Goal: Task Accomplishment & Management: Manage account settings

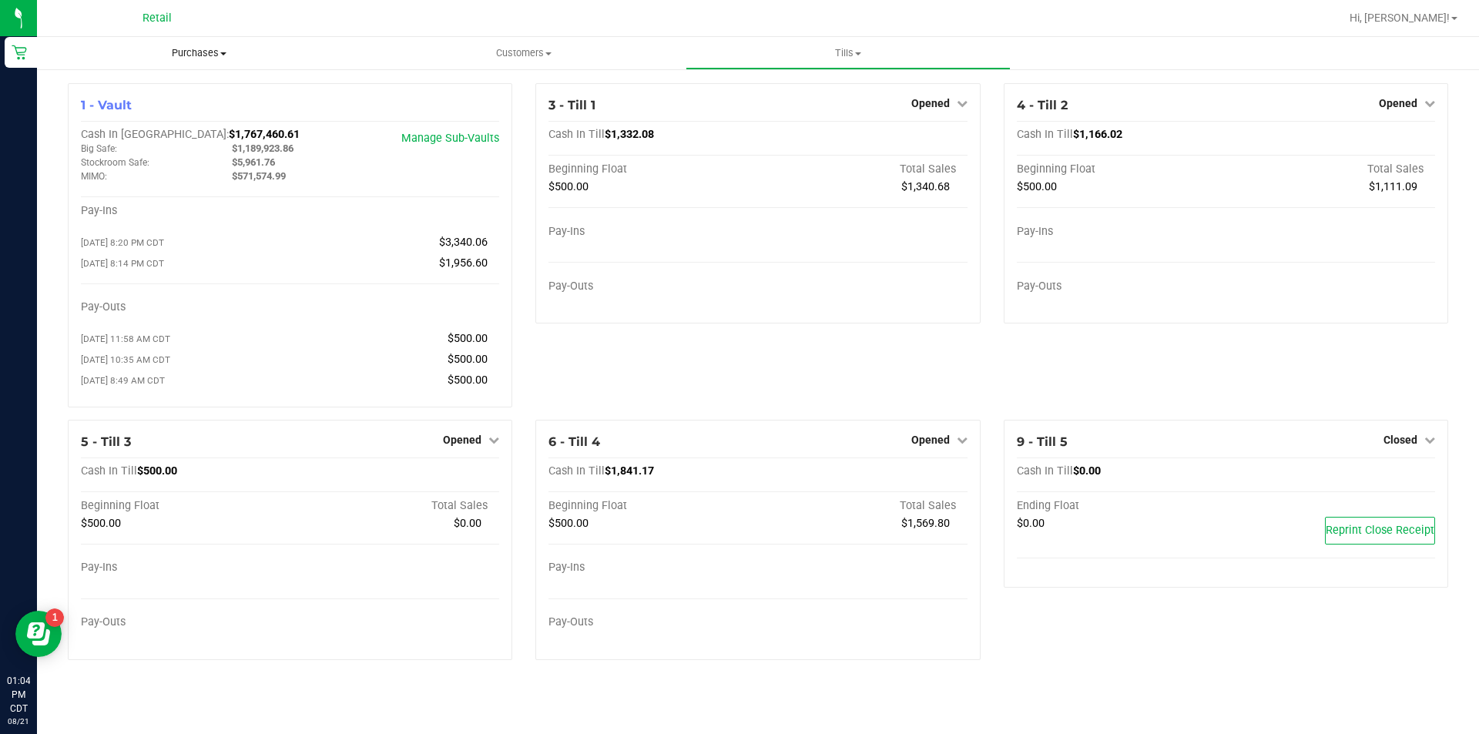
click at [207, 47] on span "Purchases" at bounding box center [199, 53] width 324 height 14
click at [212, 56] on span "Purchases" at bounding box center [199, 53] width 324 height 14
click at [199, 56] on span "Purchases" at bounding box center [199, 53] width 324 height 14
click at [155, 89] on span "Summary of purchases" at bounding box center [116, 92] width 158 height 13
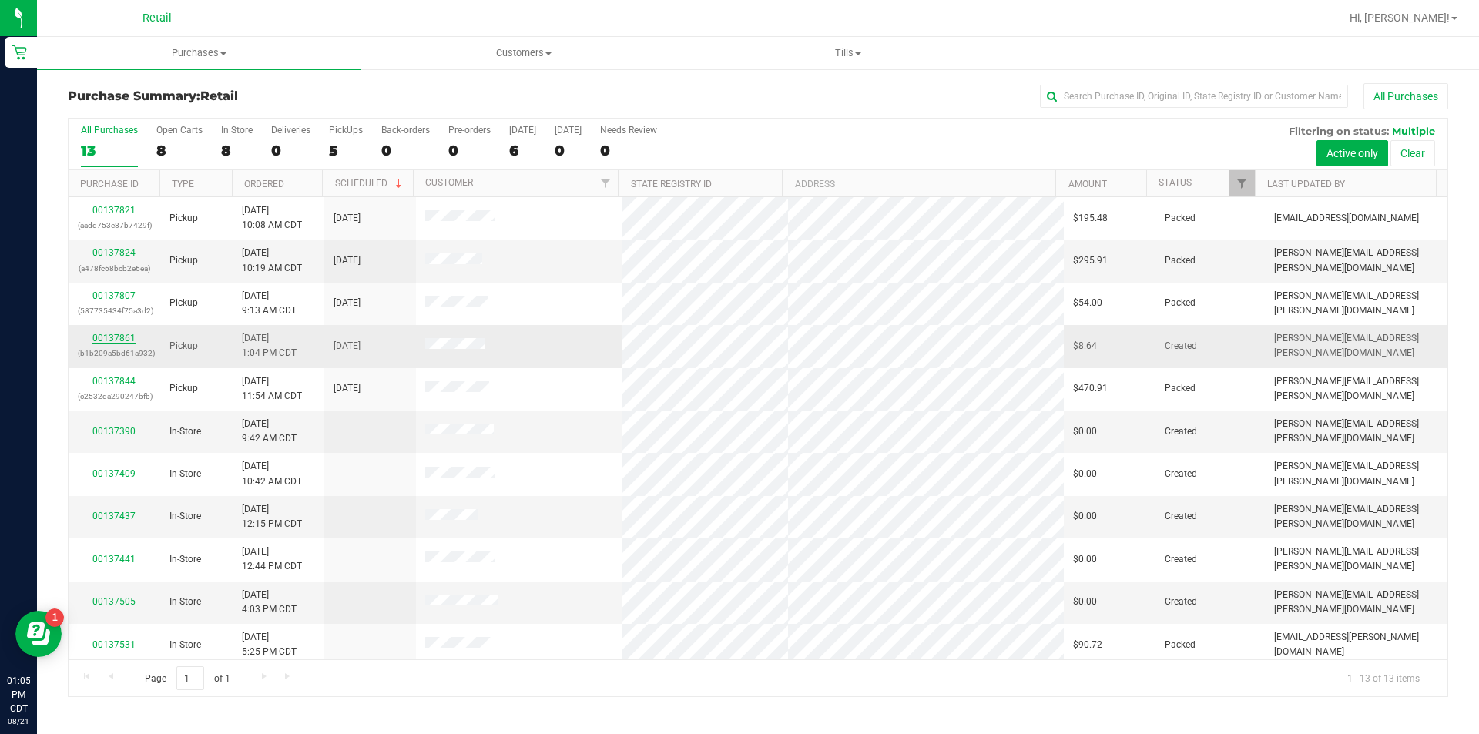
click at [111, 334] on link "00137861" at bounding box center [113, 338] width 43 height 11
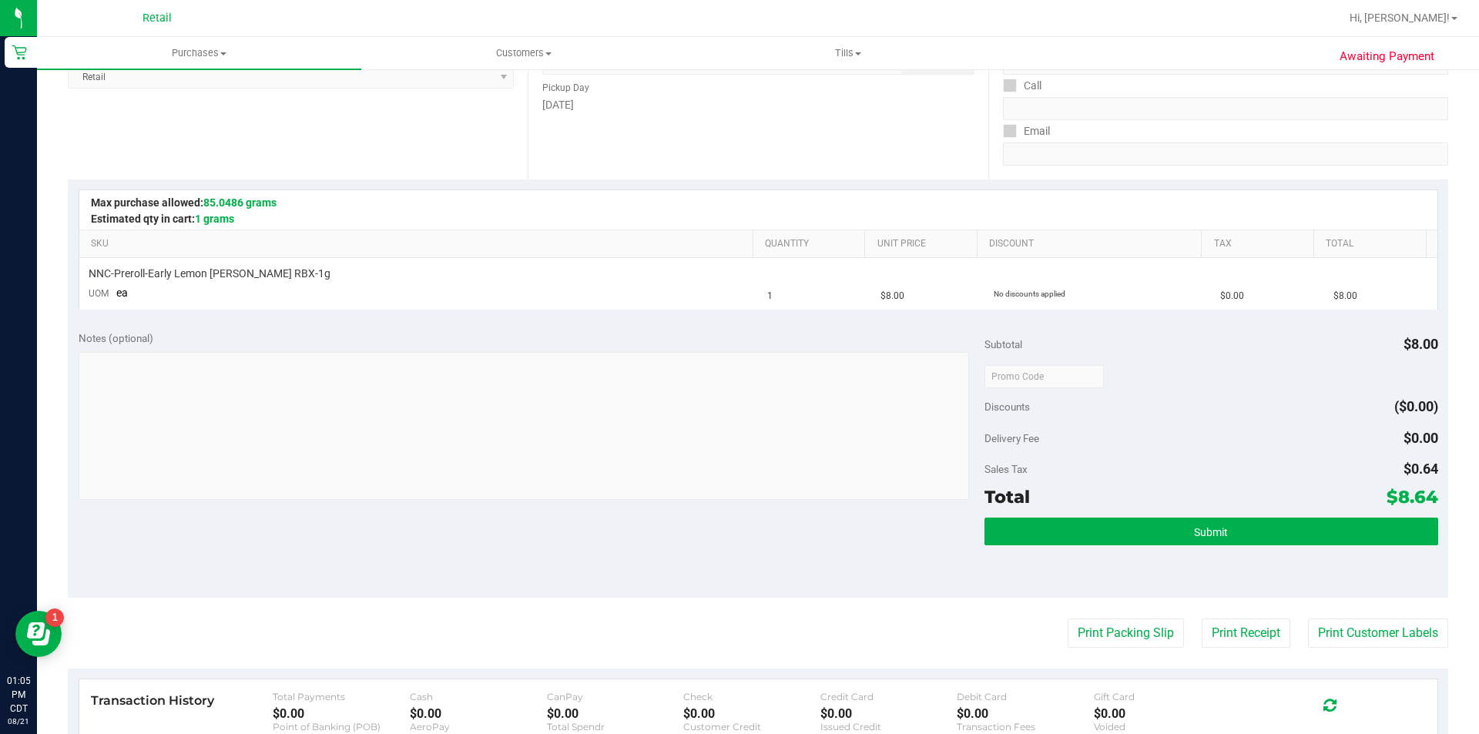
scroll to position [231, 0]
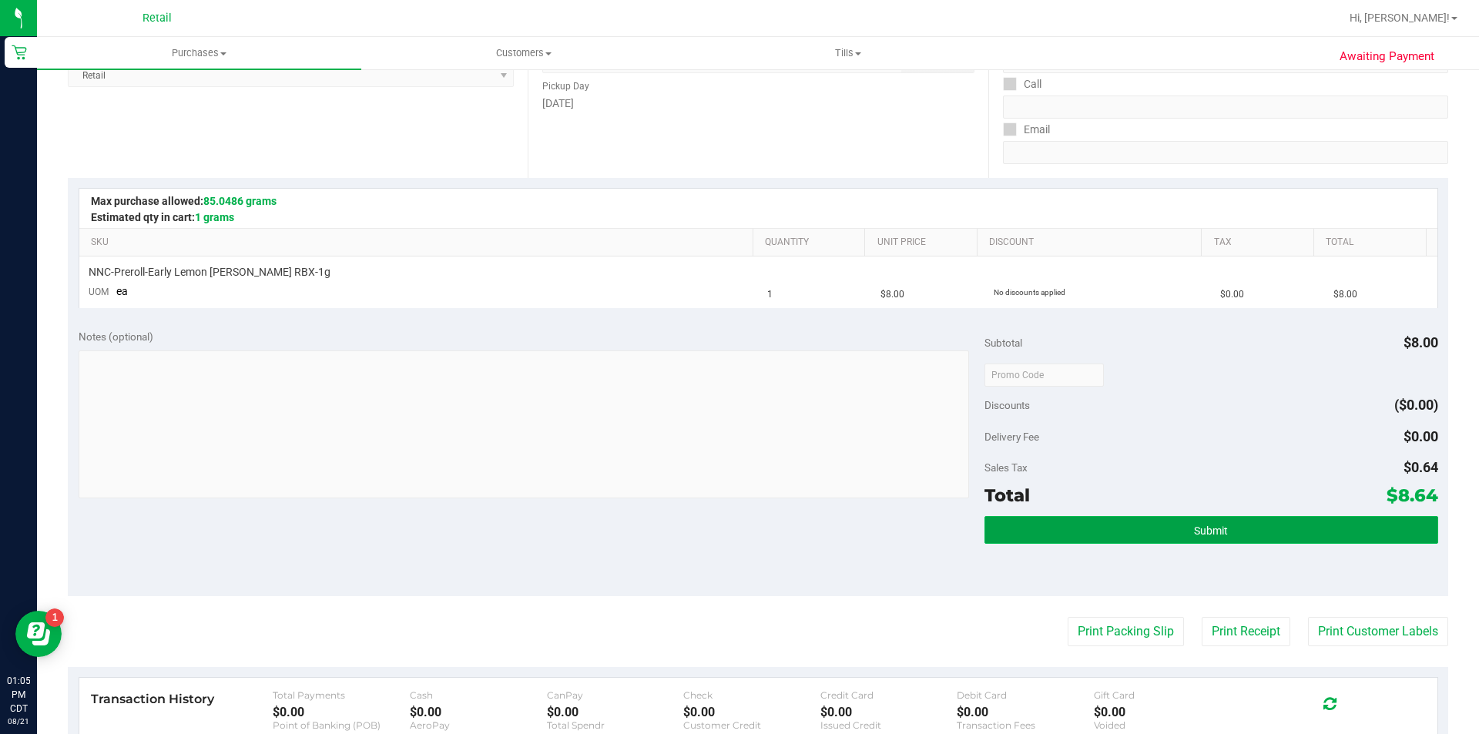
click at [1194, 529] on span "Submit" at bounding box center [1211, 531] width 34 height 12
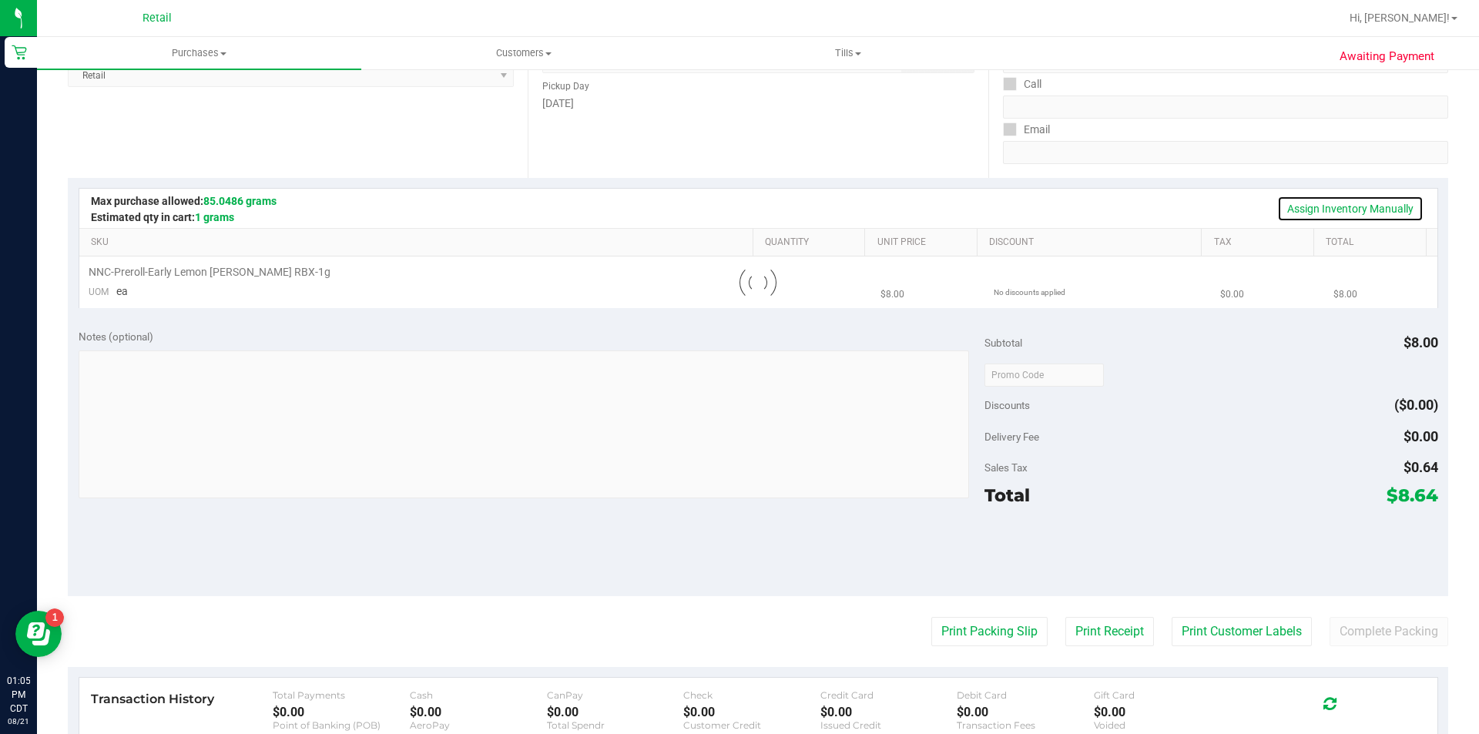
click at [1322, 206] on link "Assign Inventory Manually" at bounding box center [1350, 209] width 146 height 26
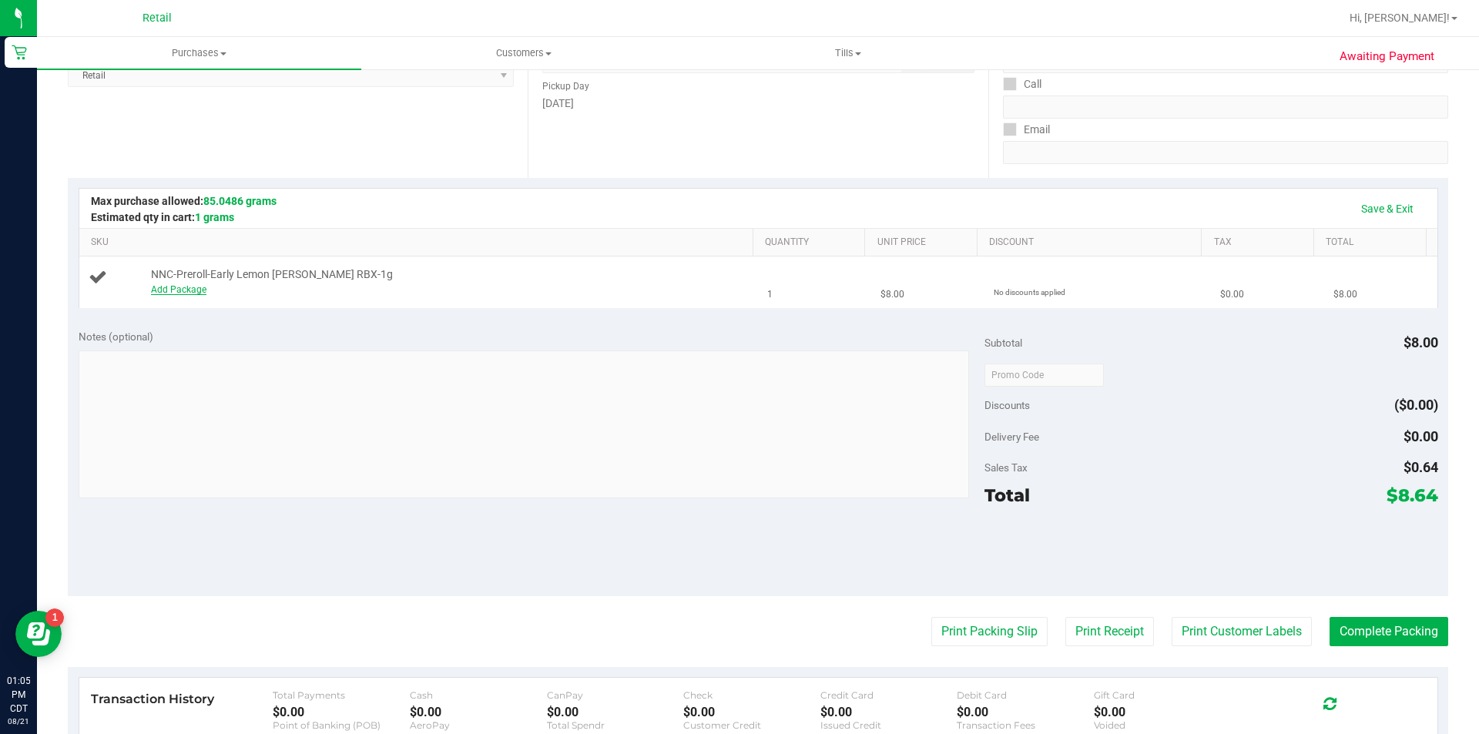
click at [152, 291] on link "Add Package" at bounding box center [178, 289] width 55 height 11
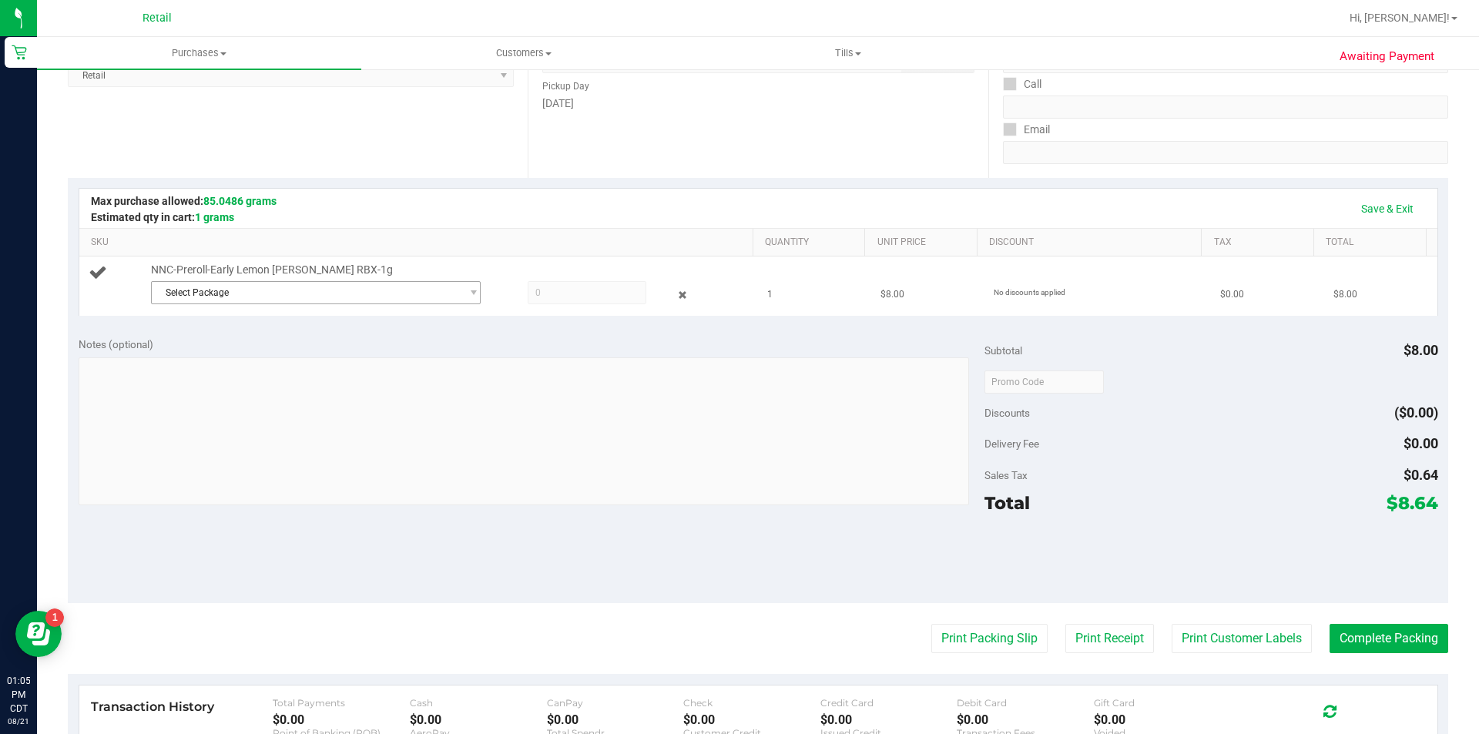
click at [420, 290] on span "Select Package" at bounding box center [306, 293] width 309 height 22
click at [357, 361] on span "( 060425ELMNBZ302 )" at bounding box center [318, 356] width 95 height 11
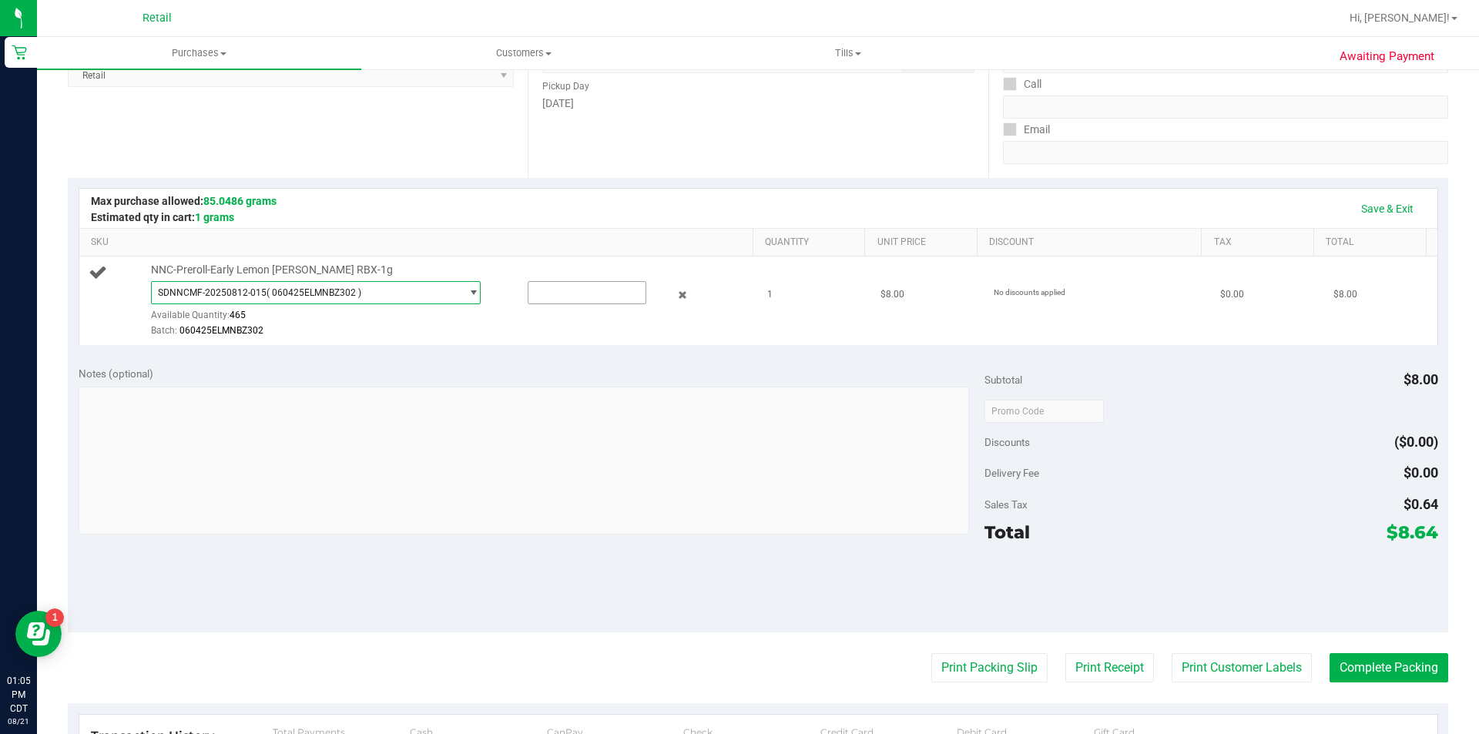
click at [554, 295] on input "text" at bounding box center [586, 293] width 117 height 22
type input "1"
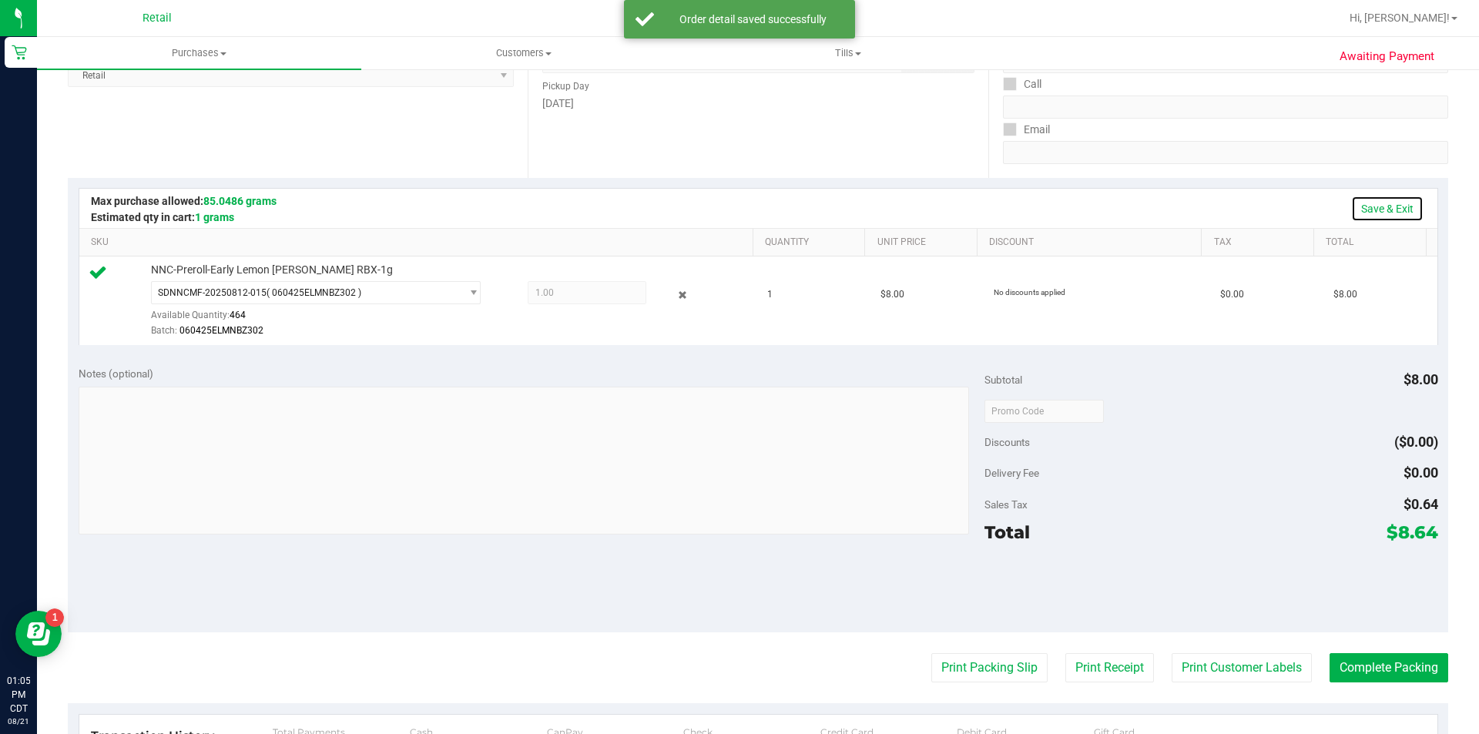
click at [1367, 206] on link "Save & Exit" at bounding box center [1387, 209] width 72 height 26
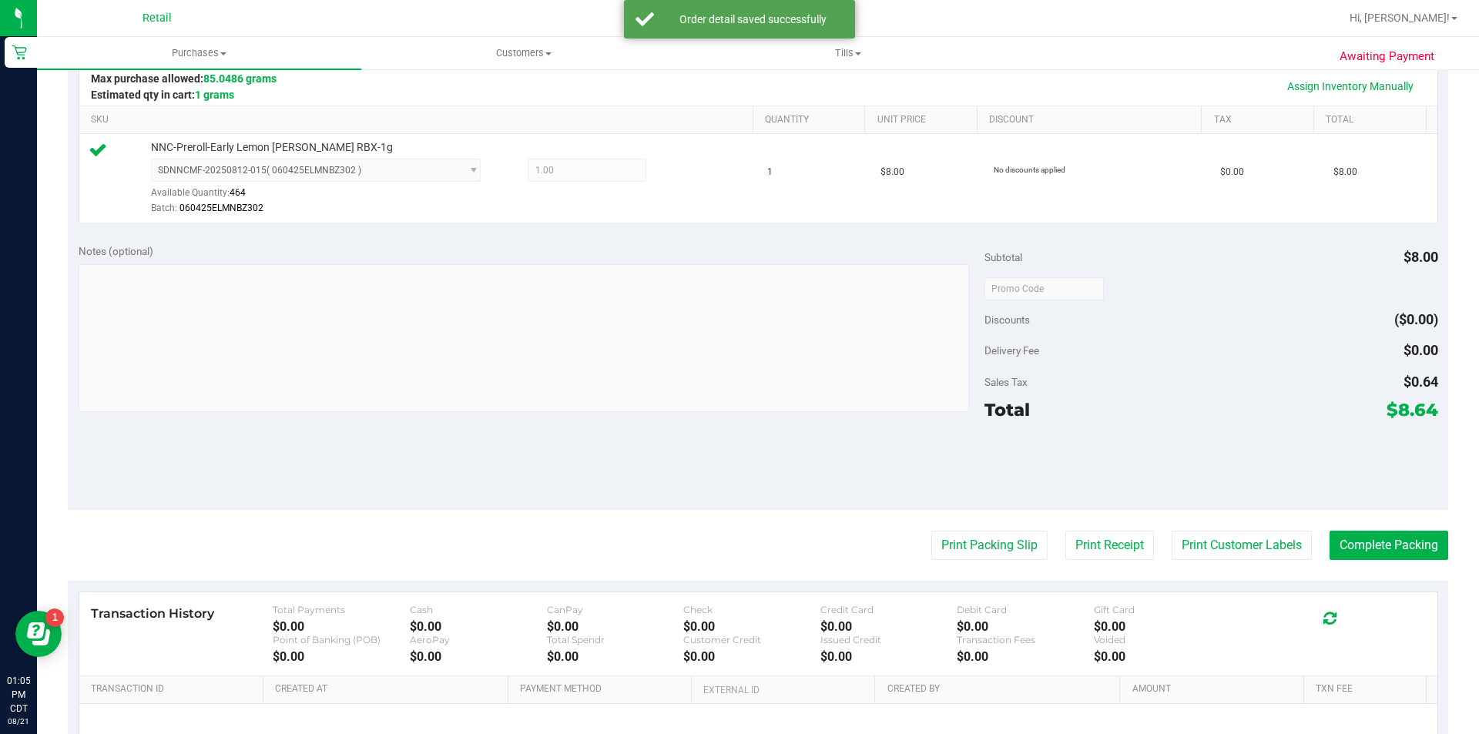
scroll to position [357, 0]
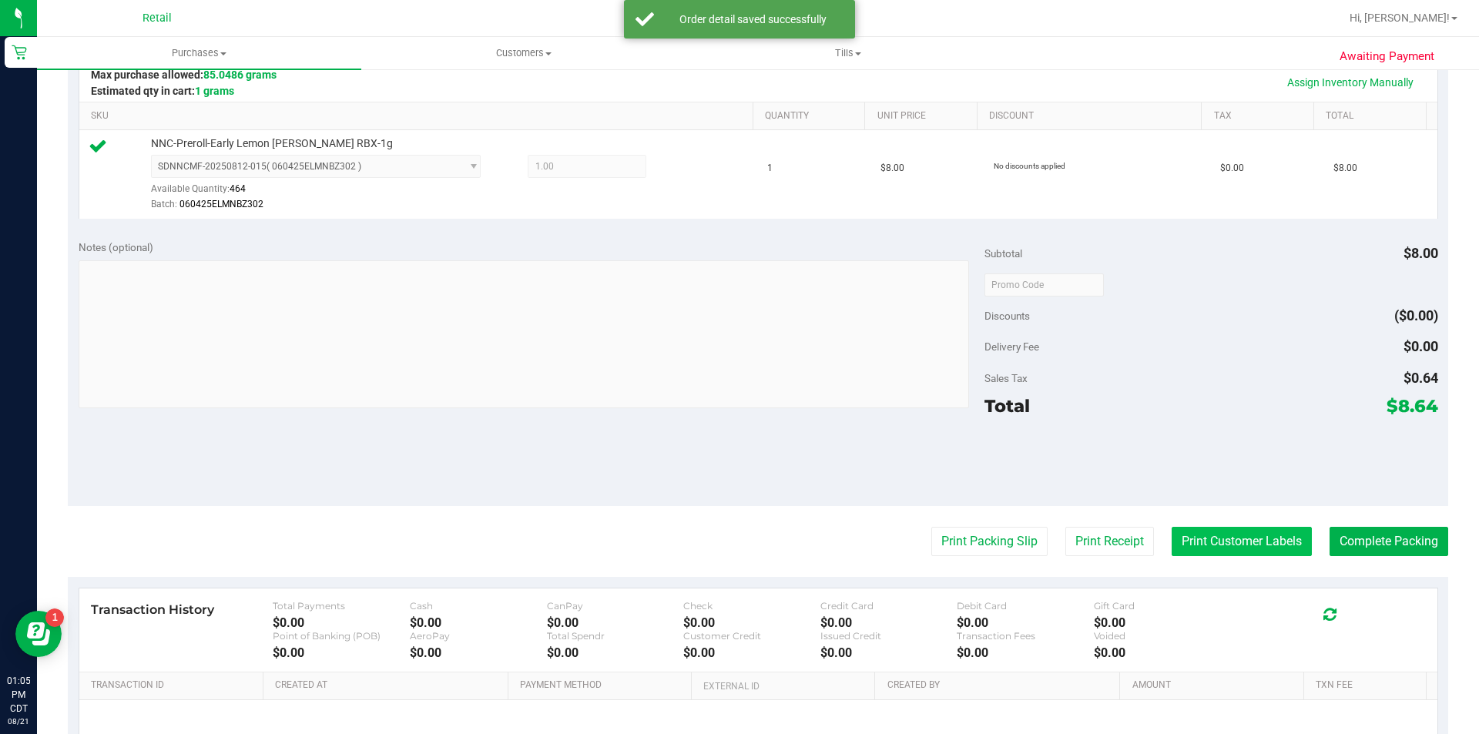
click at [1198, 535] on button "Print Customer Labels" at bounding box center [1241, 541] width 140 height 29
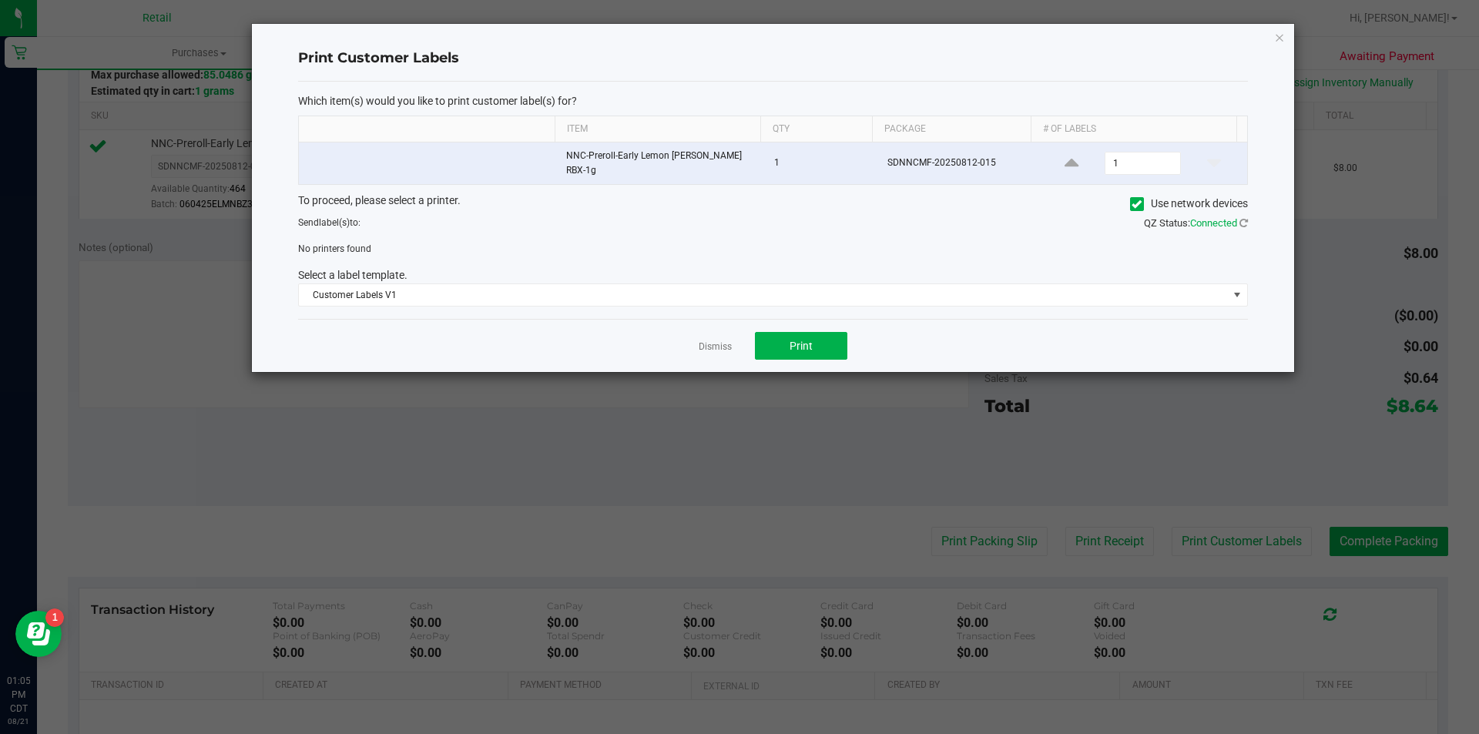
click at [1139, 204] on icon at bounding box center [1136, 204] width 10 height 0
click at [0, 0] on input "Use network devices" at bounding box center [0, 0] width 0 height 0
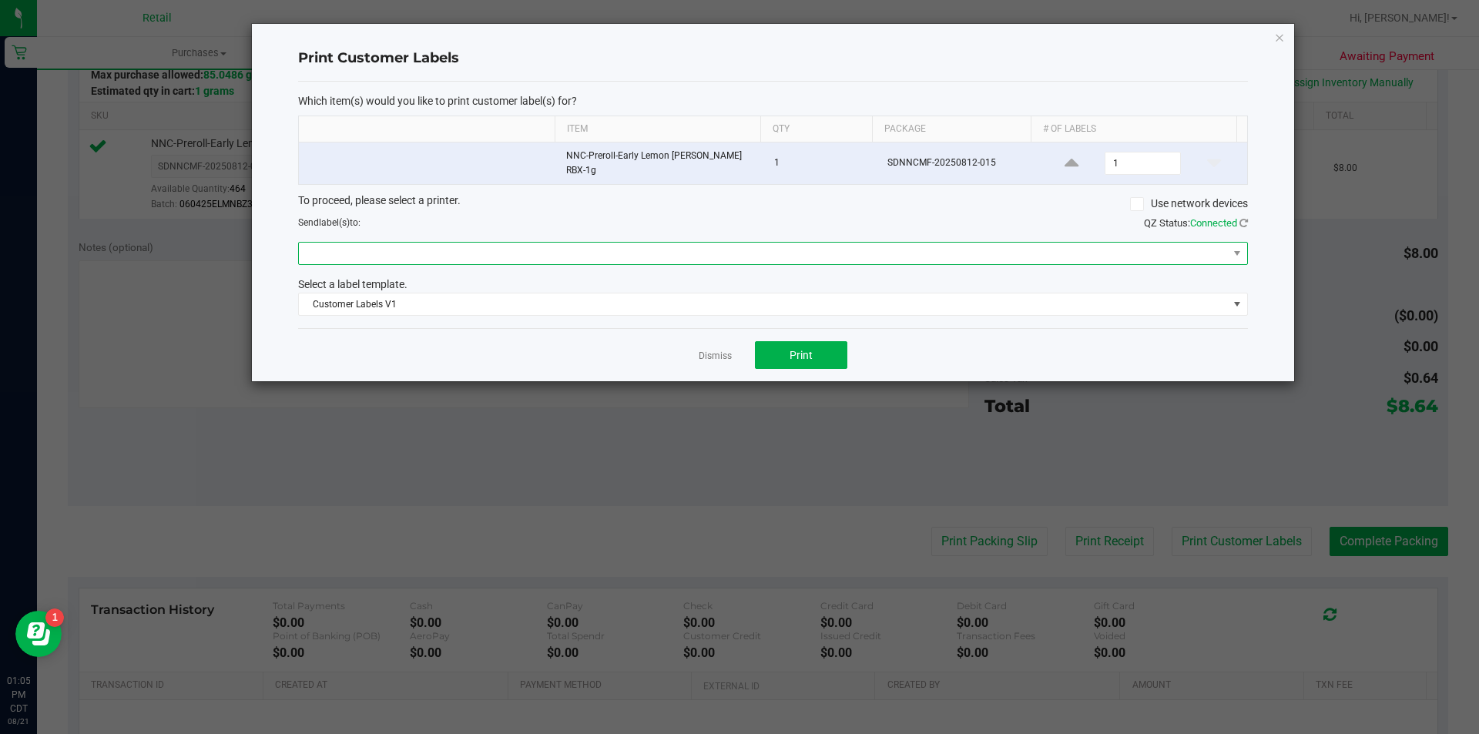
click at [1091, 258] on span at bounding box center [763, 254] width 929 height 22
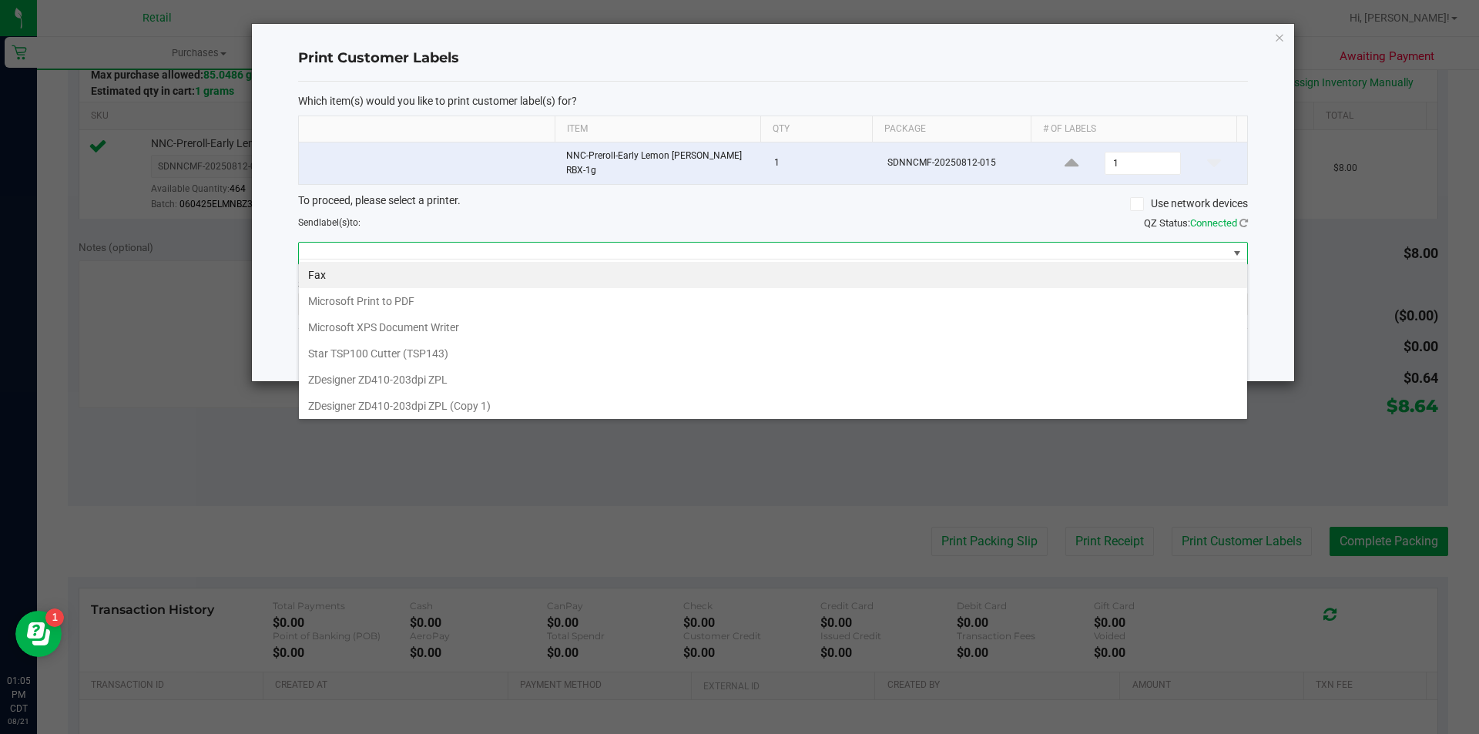
scroll to position [3, 0]
click at [485, 382] on ZPL "ZDesigner ZD410-203dpi ZPL" at bounding box center [773, 377] width 948 height 26
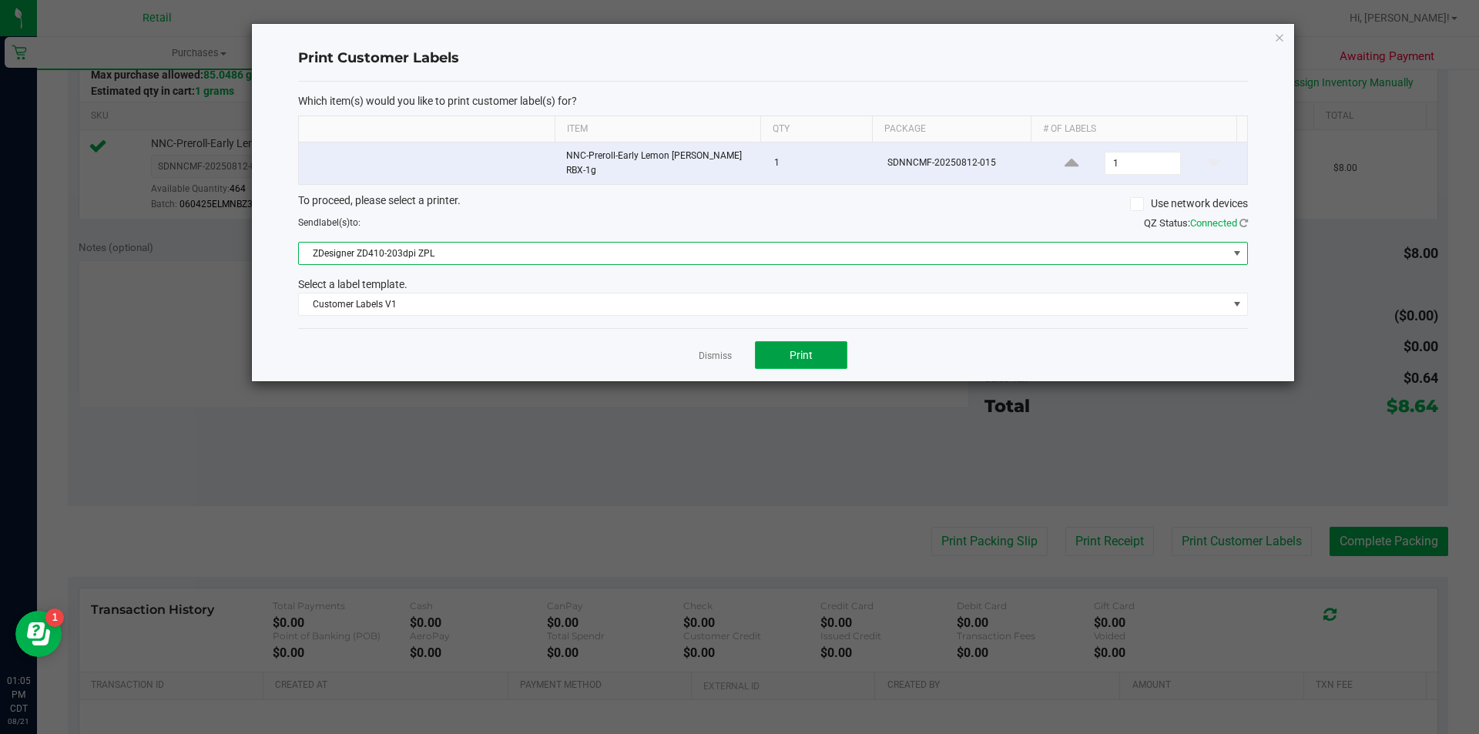
click at [805, 357] on button "Print" at bounding box center [801, 355] width 92 height 28
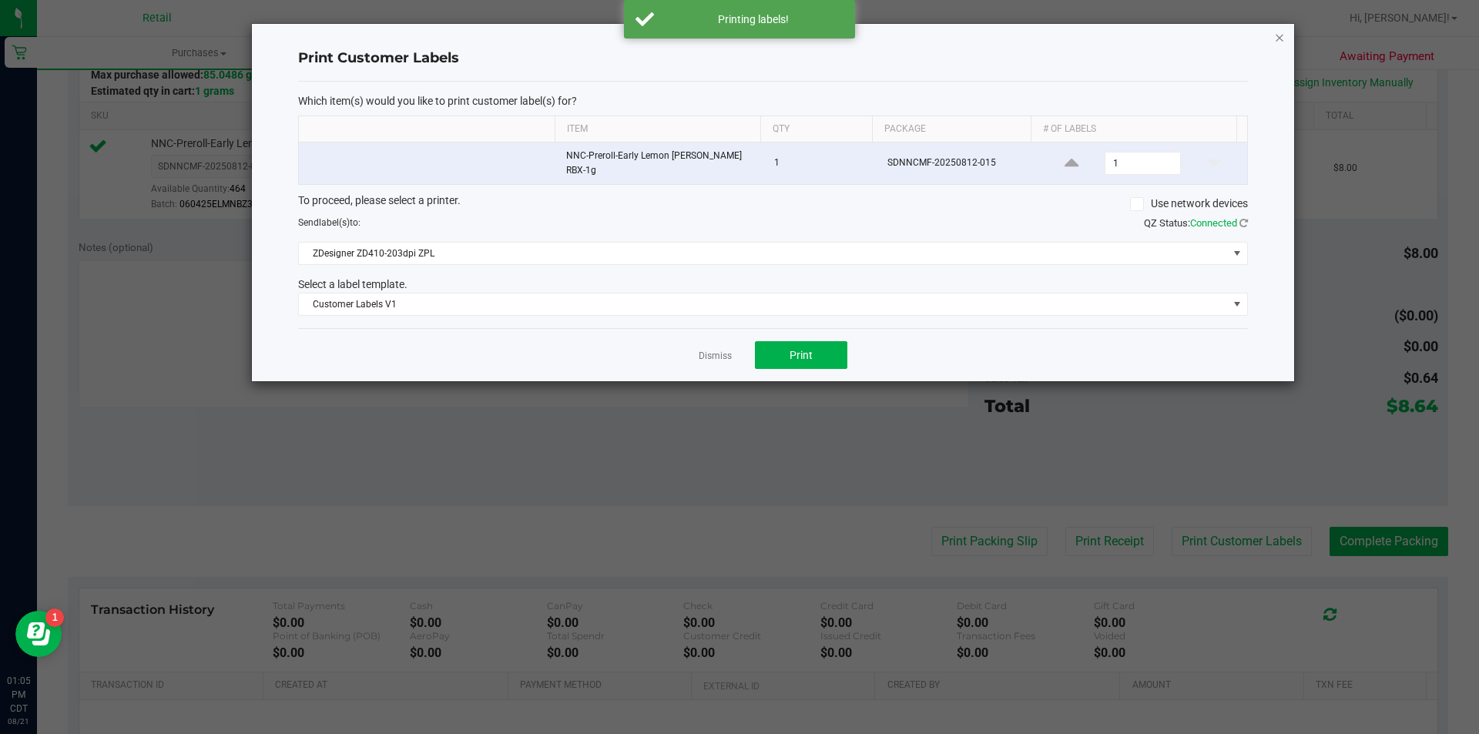
click at [1284, 35] on icon "button" at bounding box center [1279, 37] width 11 height 18
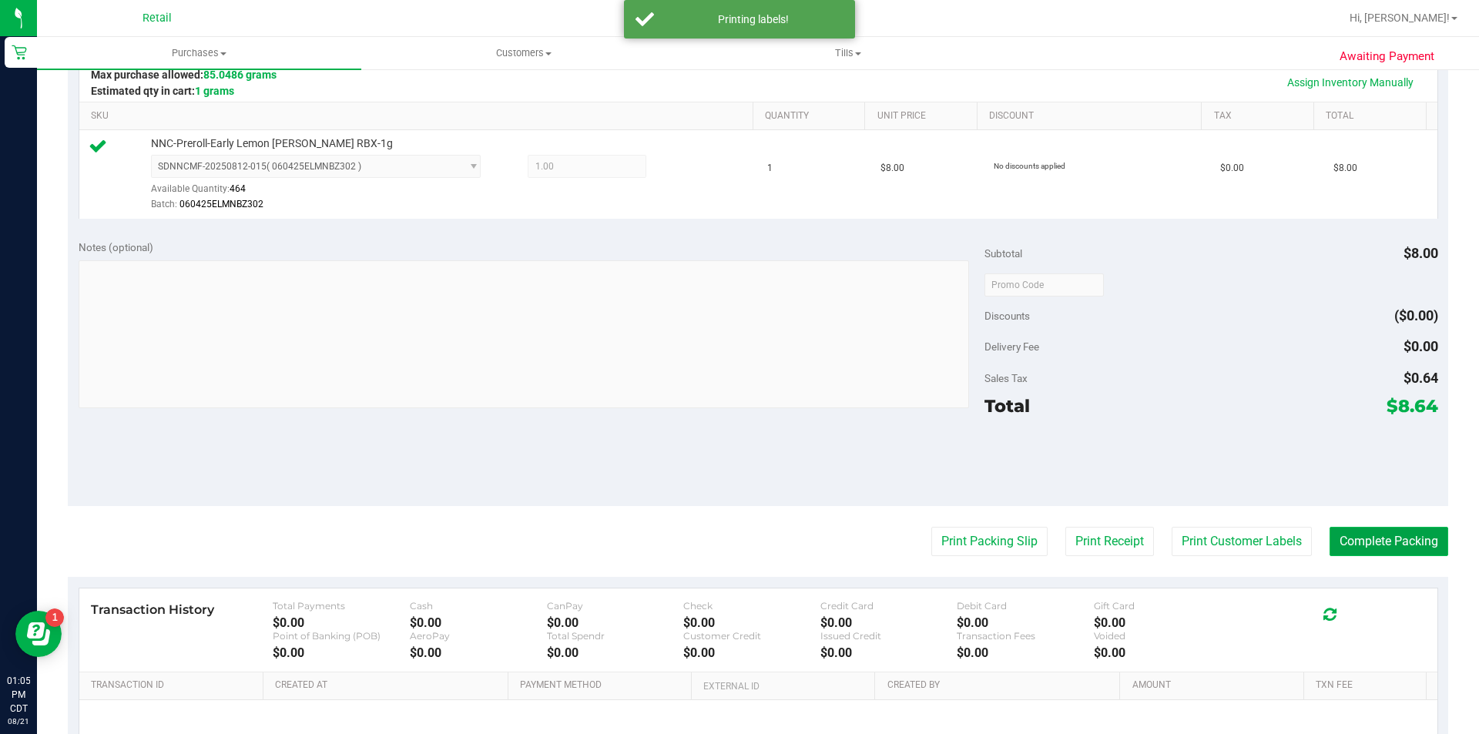
click at [1360, 554] on button "Complete Packing" at bounding box center [1388, 541] width 119 height 29
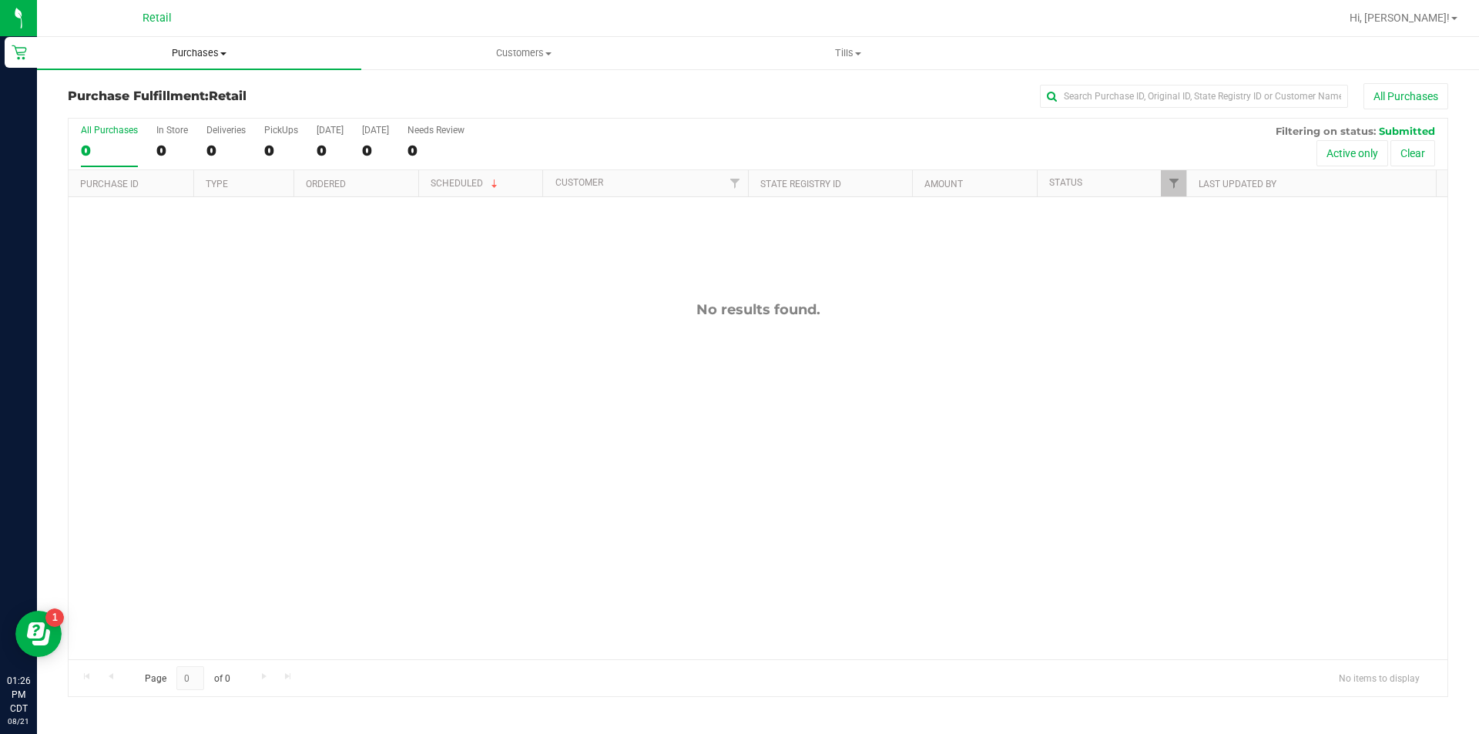
click at [223, 53] on span at bounding box center [223, 53] width 6 height 3
click at [139, 94] on span "Summary of purchases" at bounding box center [116, 92] width 158 height 13
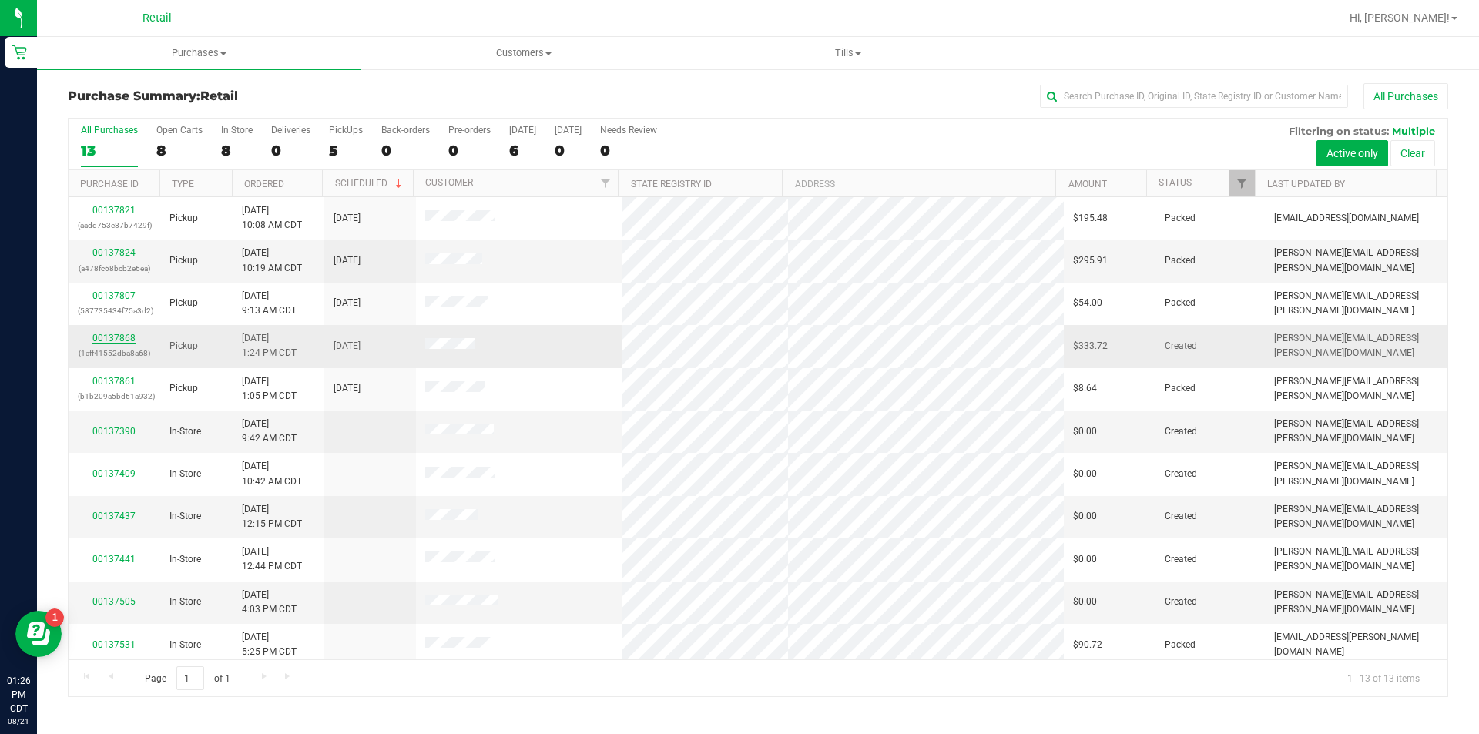
click at [119, 334] on link "00137868" at bounding box center [113, 338] width 43 height 11
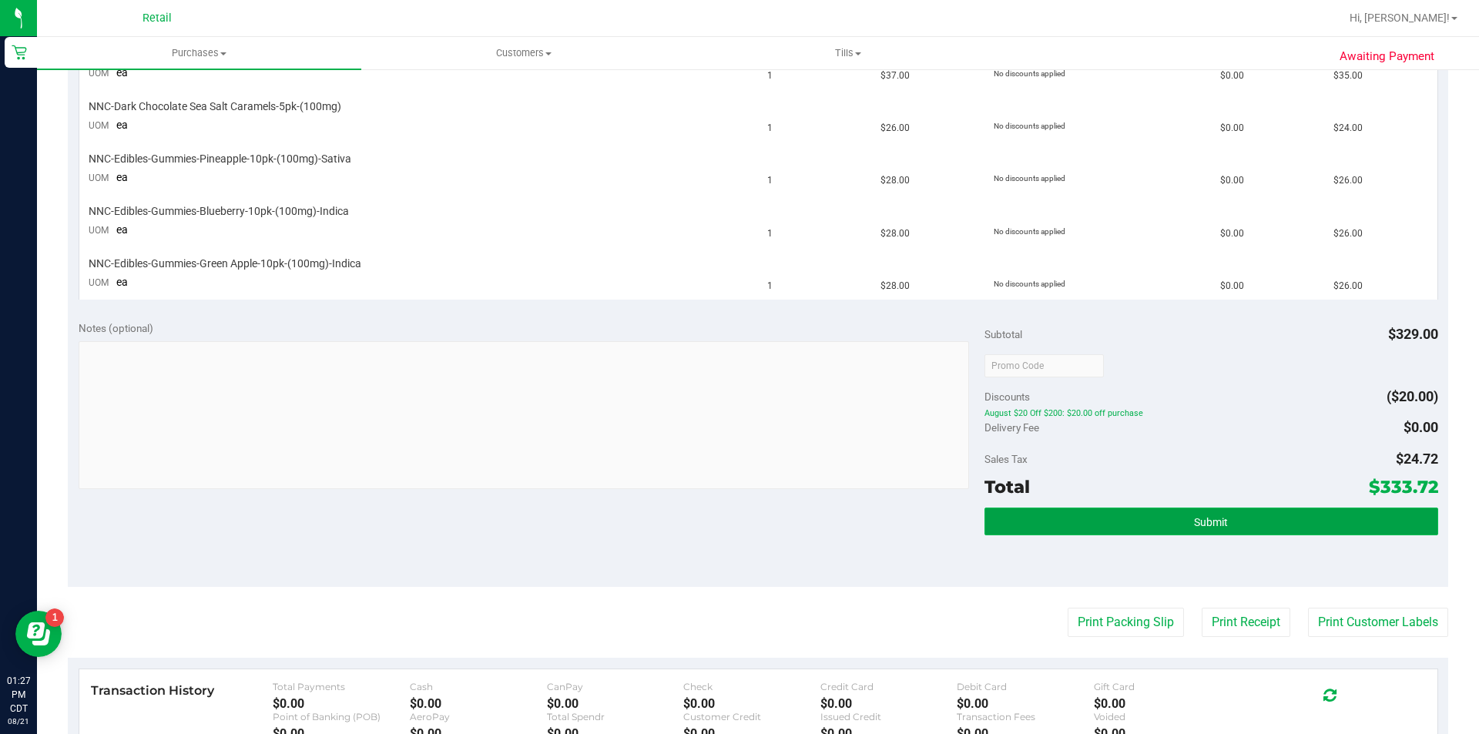
click at [1273, 524] on button "Submit" at bounding box center [1210, 522] width 453 height 28
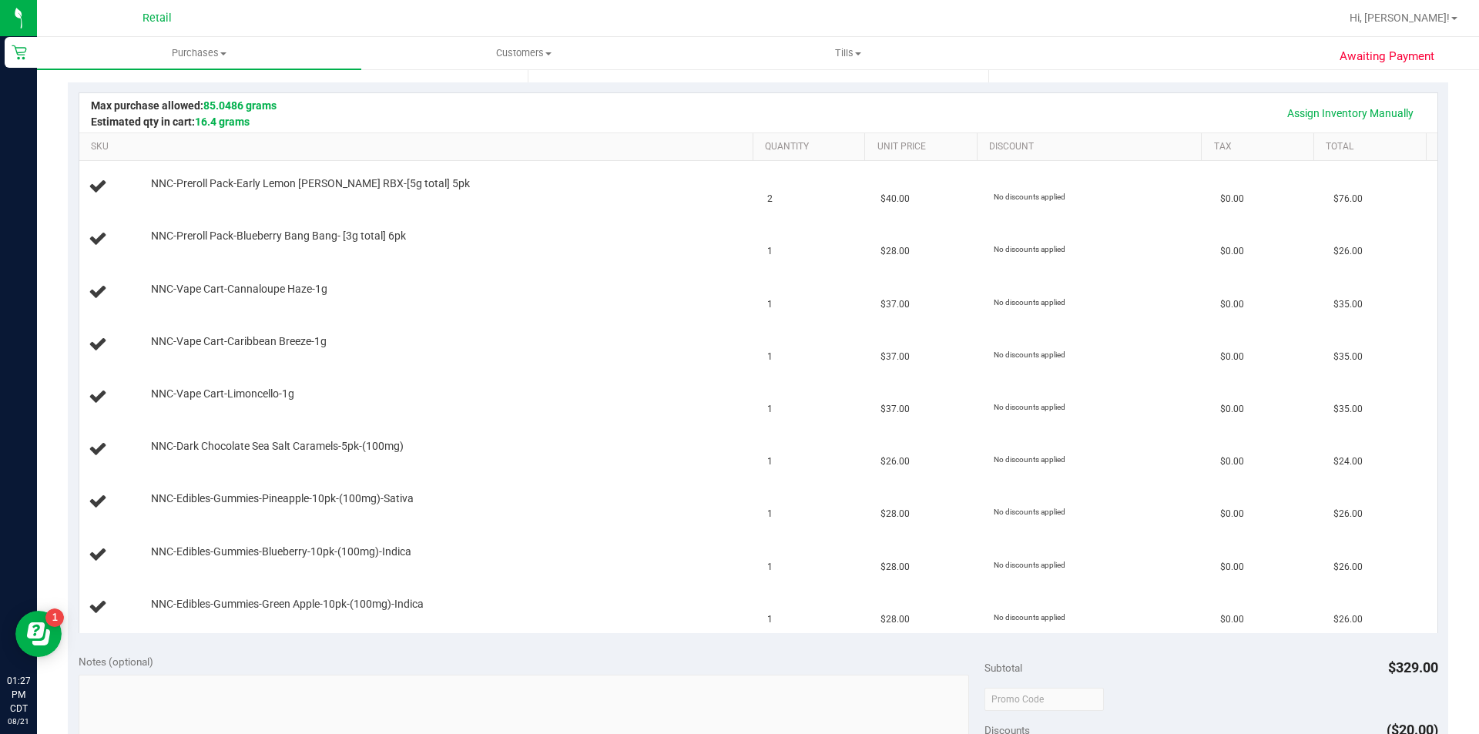
scroll to position [327, 0]
click at [1354, 121] on link "Assign Inventory Manually" at bounding box center [1350, 112] width 146 height 26
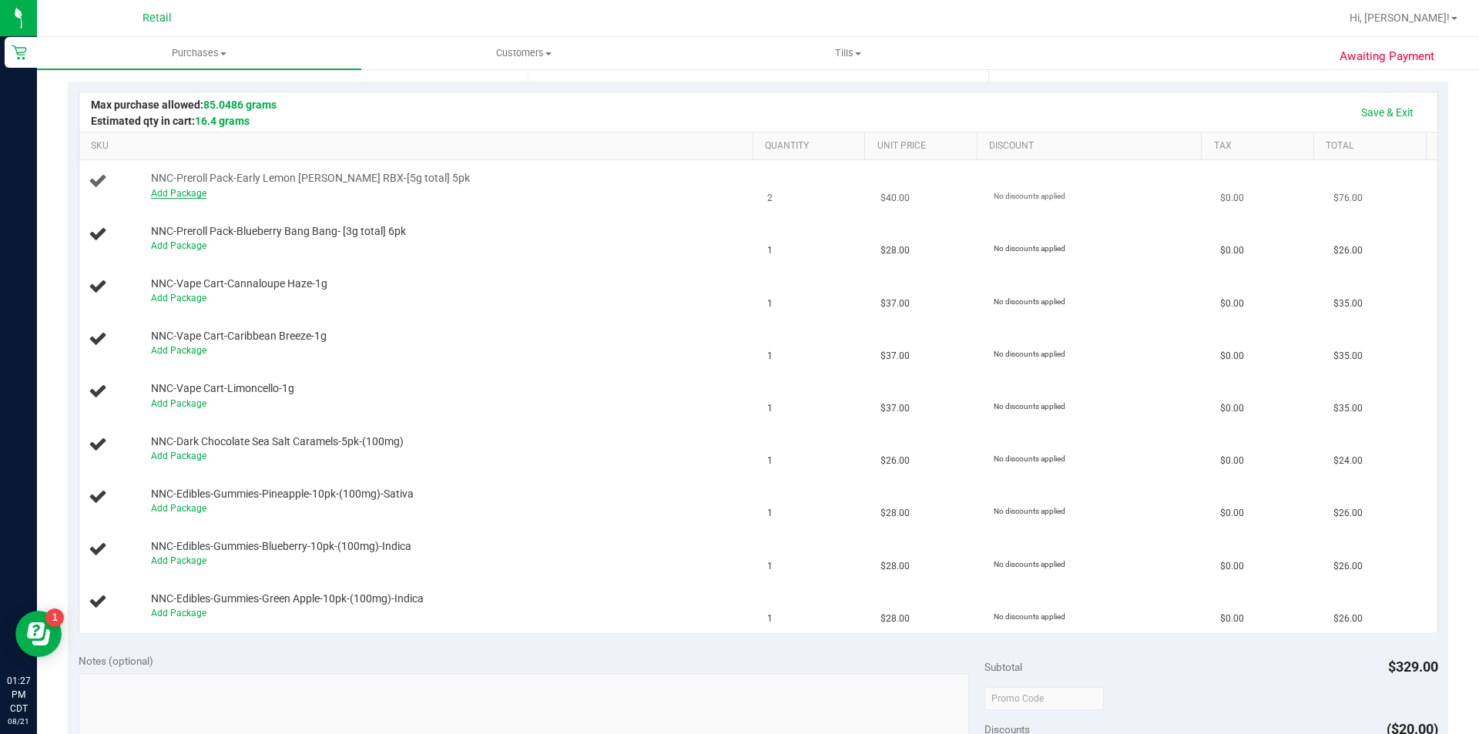
click at [167, 194] on link "Add Package" at bounding box center [178, 193] width 55 height 11
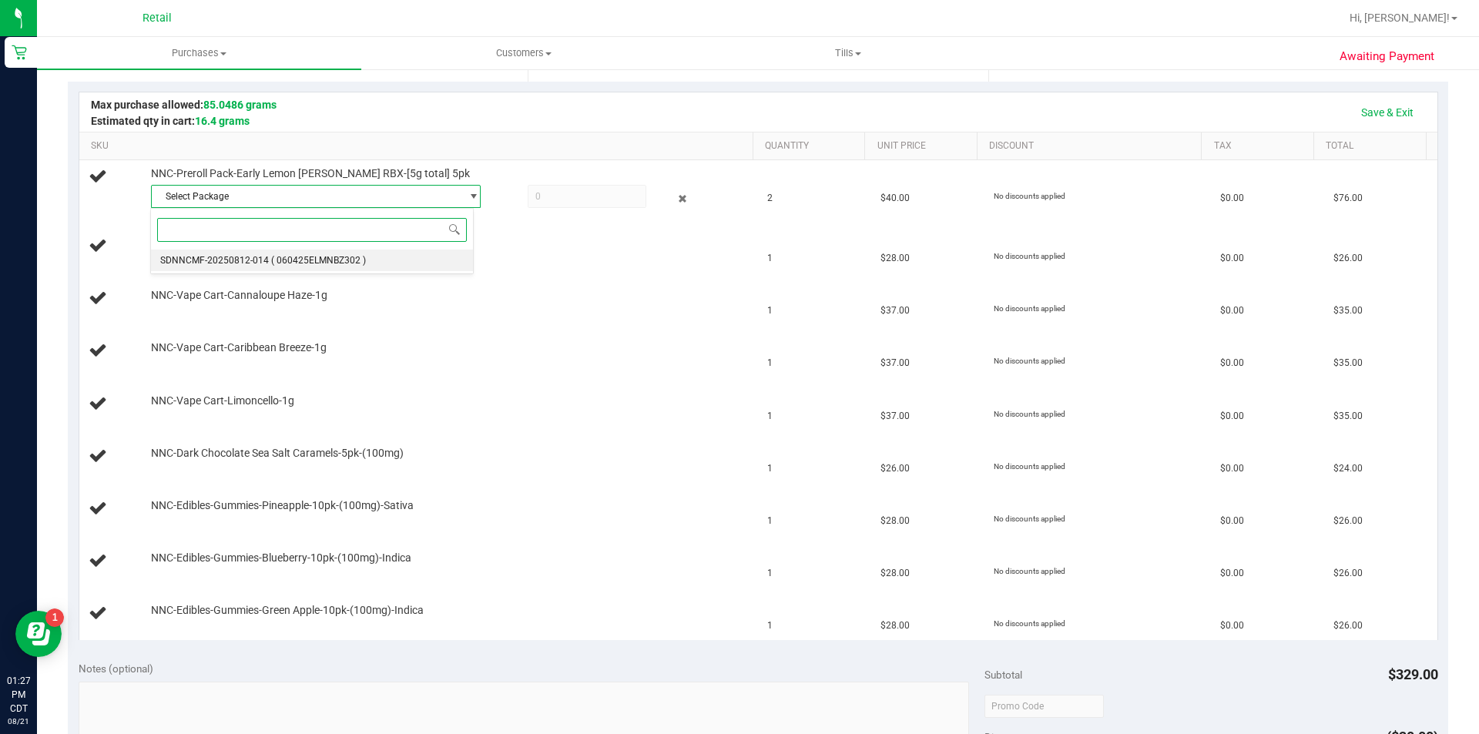
click at [310, 258] on span "( 060425ELMNBZ302 )" at bounding box center [318, 260] width 95 height 11
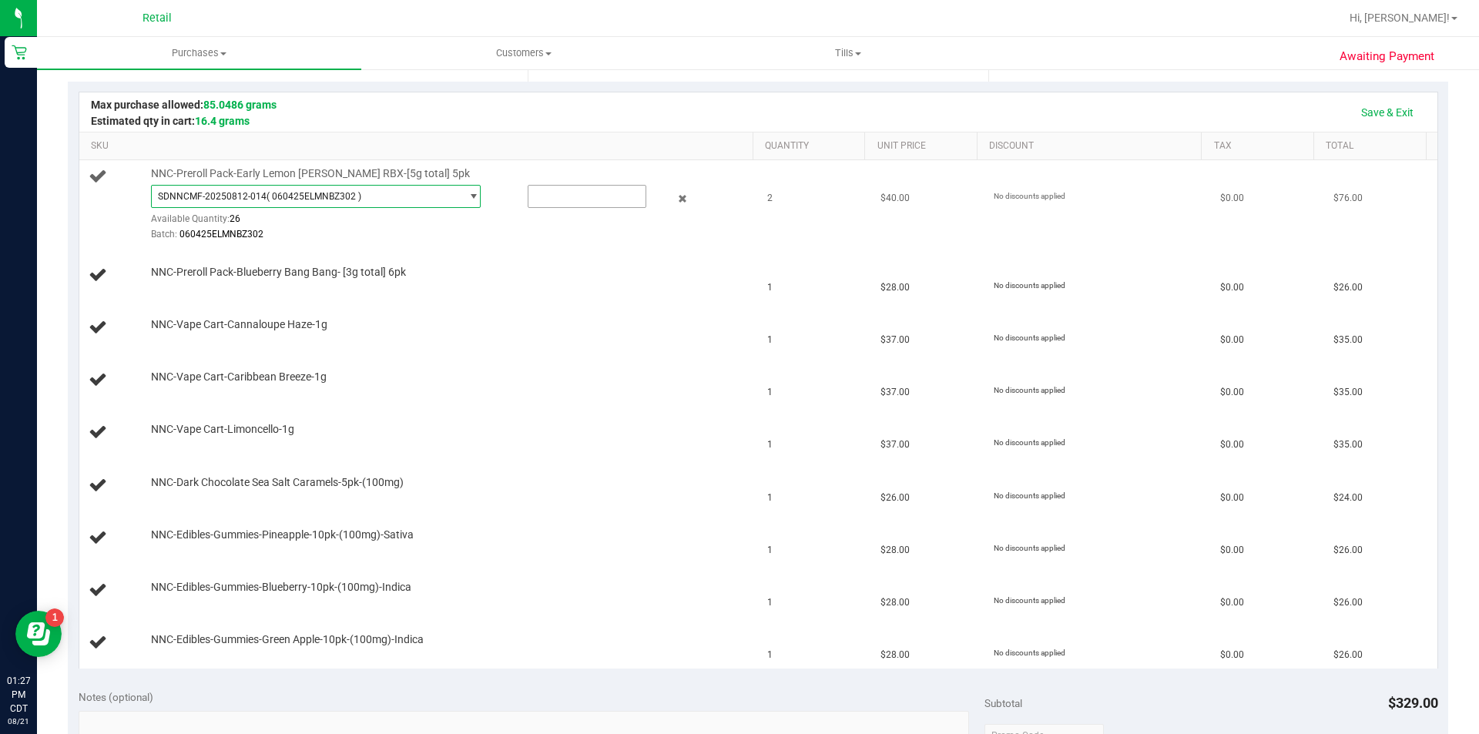
click at [551, 191] on input "text" at bounding box center [586, 197] width 117 height 22
type input "2"
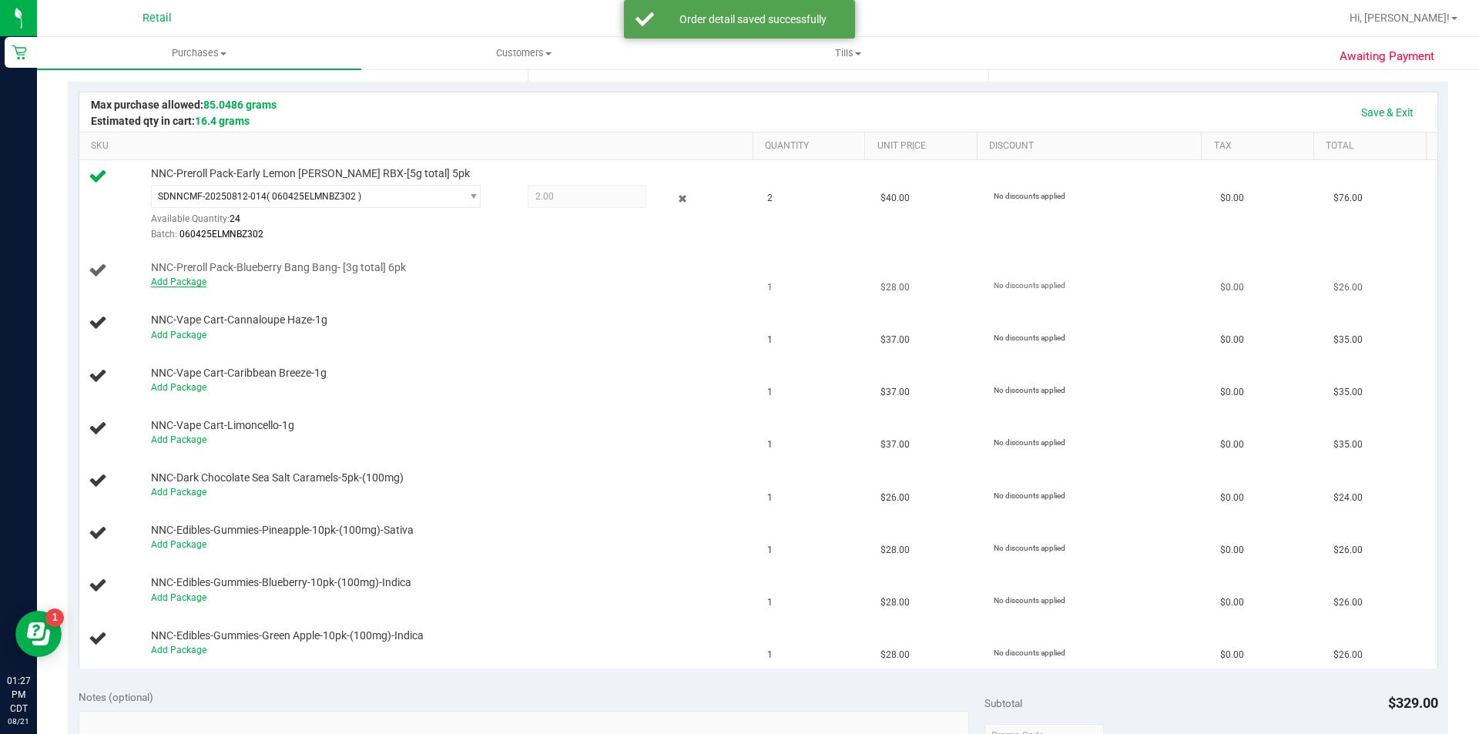
click at [169, 282] on link "Add Package" at bounding box center [178, 282] width 55 height 11
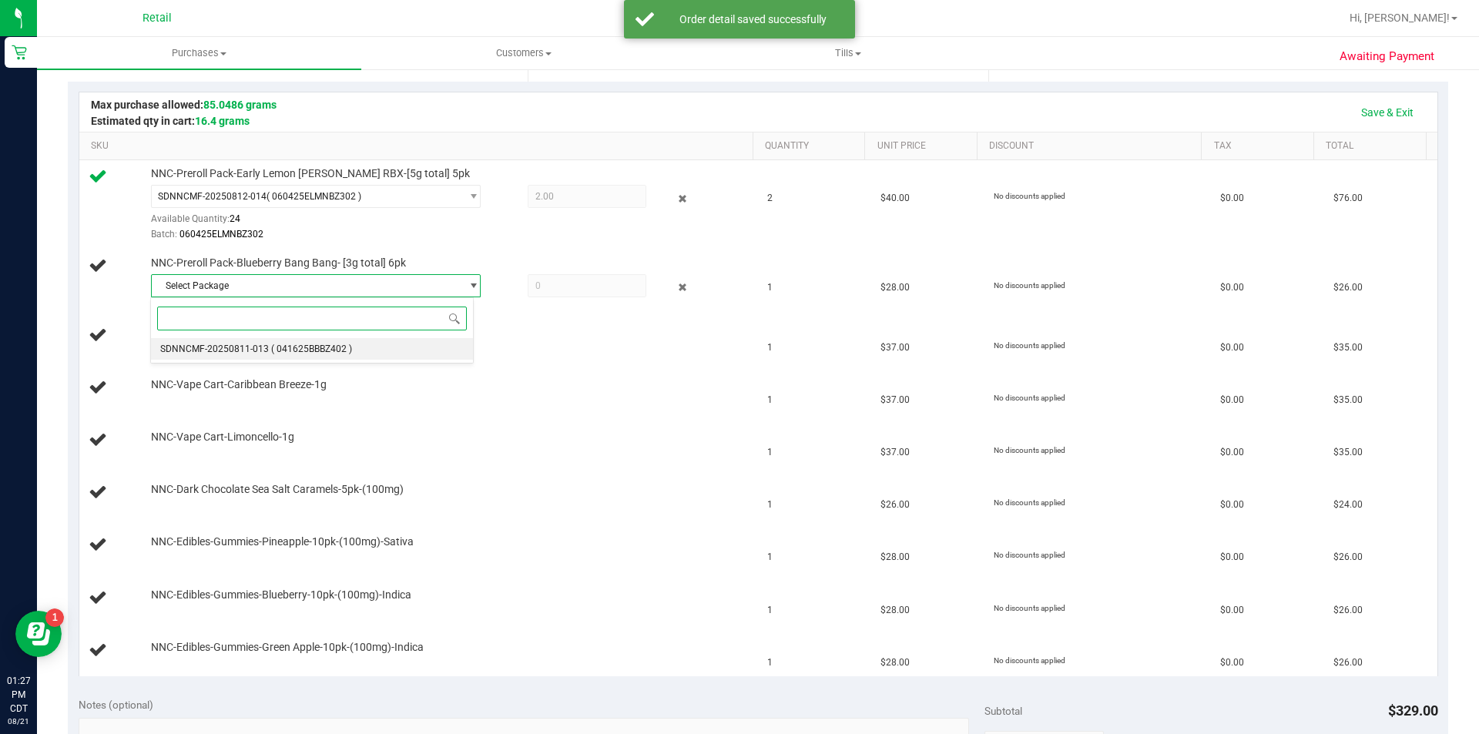
click at [308, 351] on span "( 041625BBBZ402 )" at bounding box center [311, 349] width 81 height 11
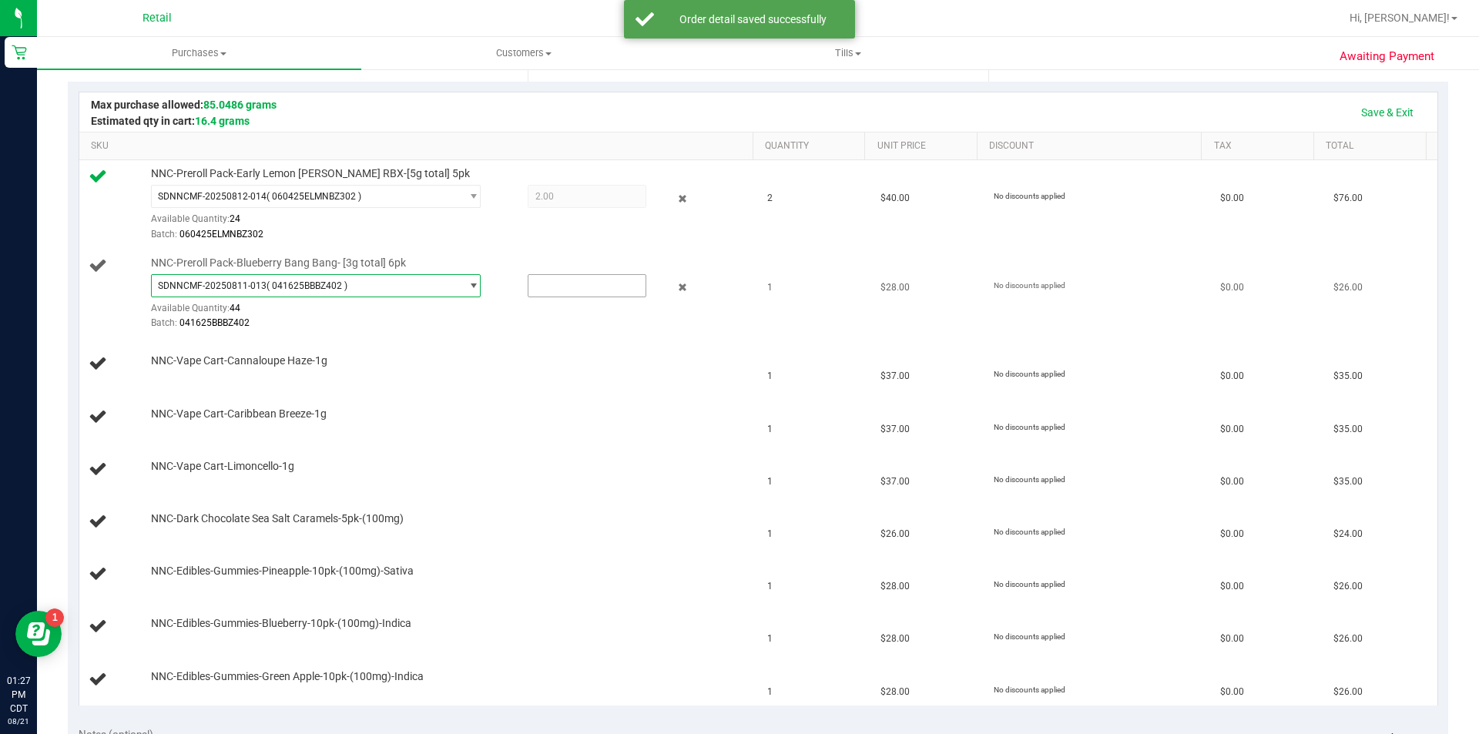
click at [554, 280] on input "text" at bounding box center [586, 286] width 117 height 22
type input "1"
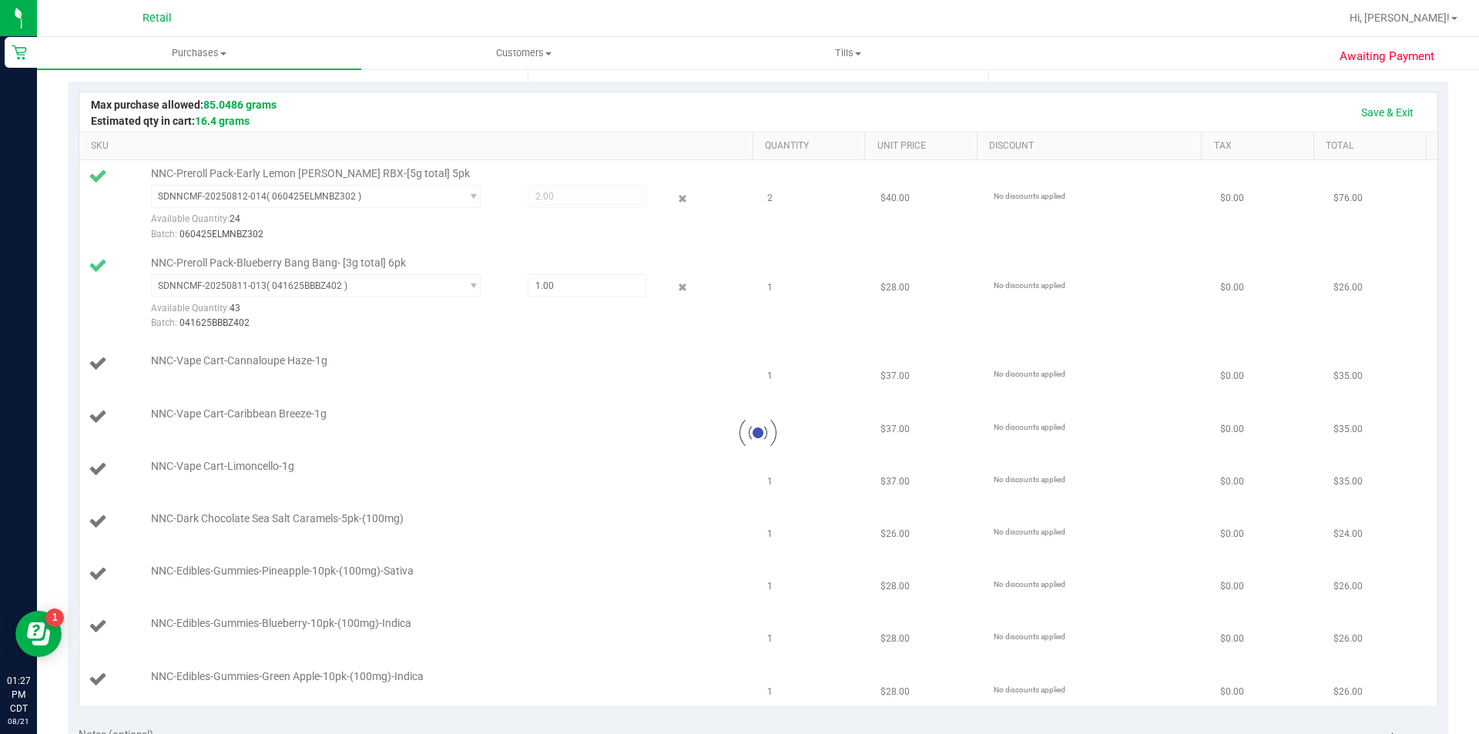
click at [174, 380] on div at bounding box center [758, 432] width 1358 height 545
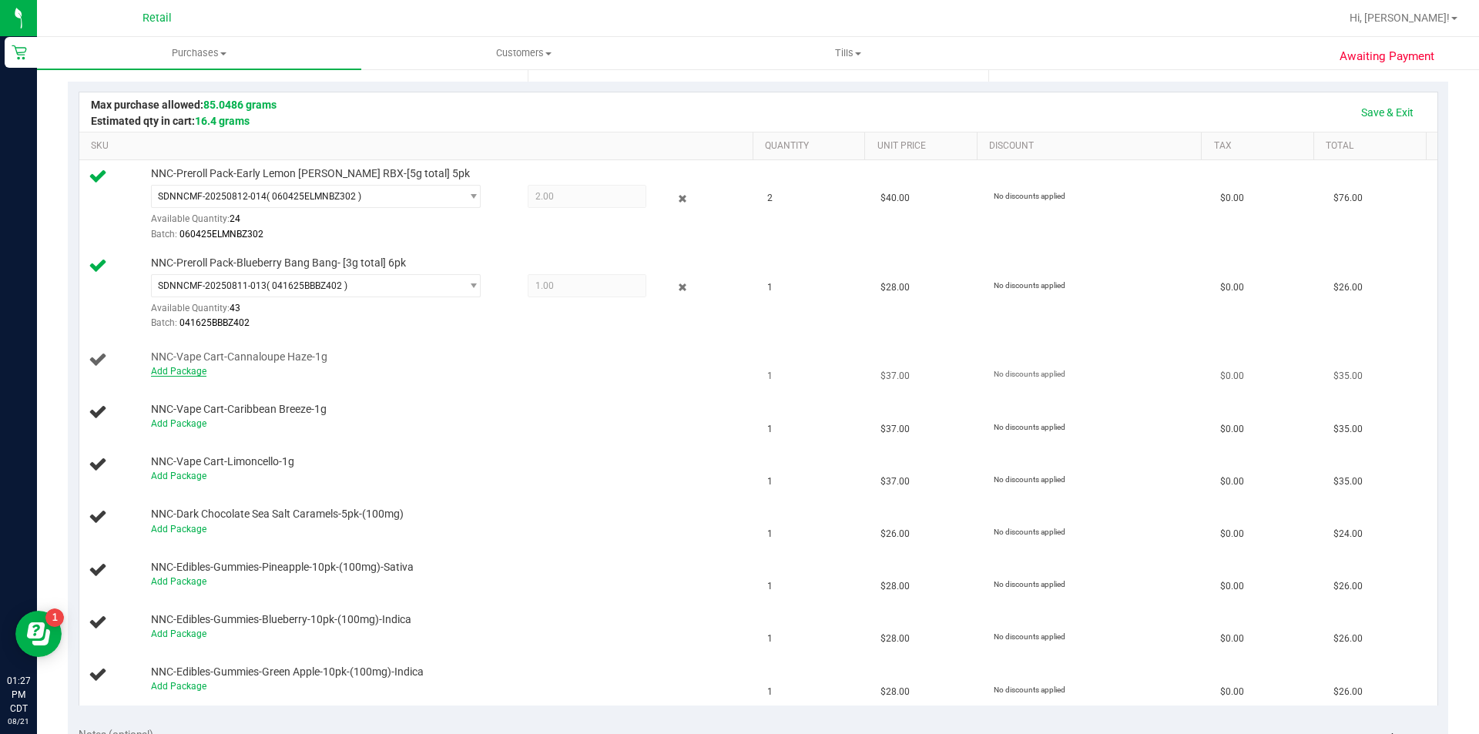
click at [169, 371] on link "Add Package" at bounding box center [178, 371] width 55 height 11
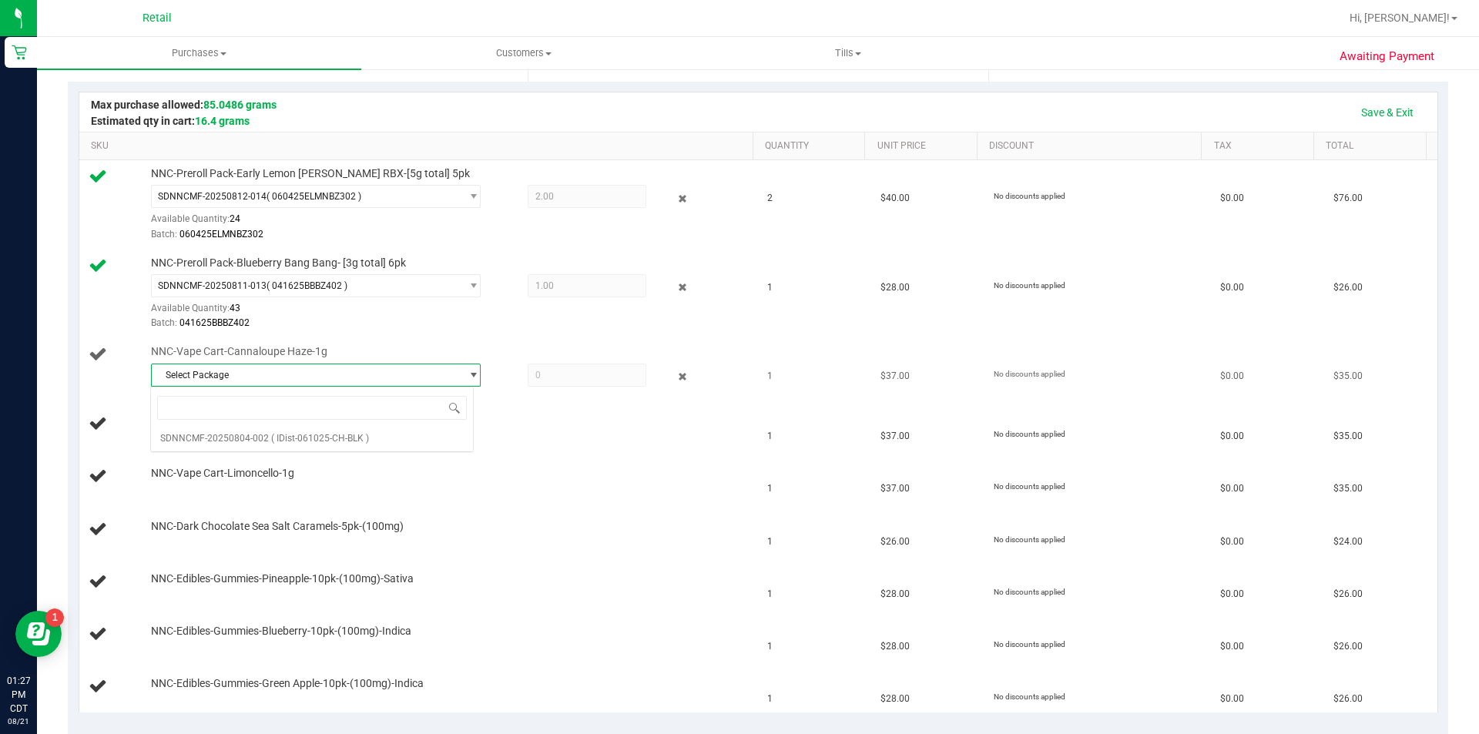
click at [366, 368] on span "Select Package" at bounding box center [306, 375] width 309 height 22
click at [386, 384] on span "Select Package" at bounding box center [306, 375] width 309 height 22
click at [370, 444] on li "SDNNCMF-20250804-002 ( IDist-061025-CH-BLK )" at bounding box center [312, 438] width 322 height 22
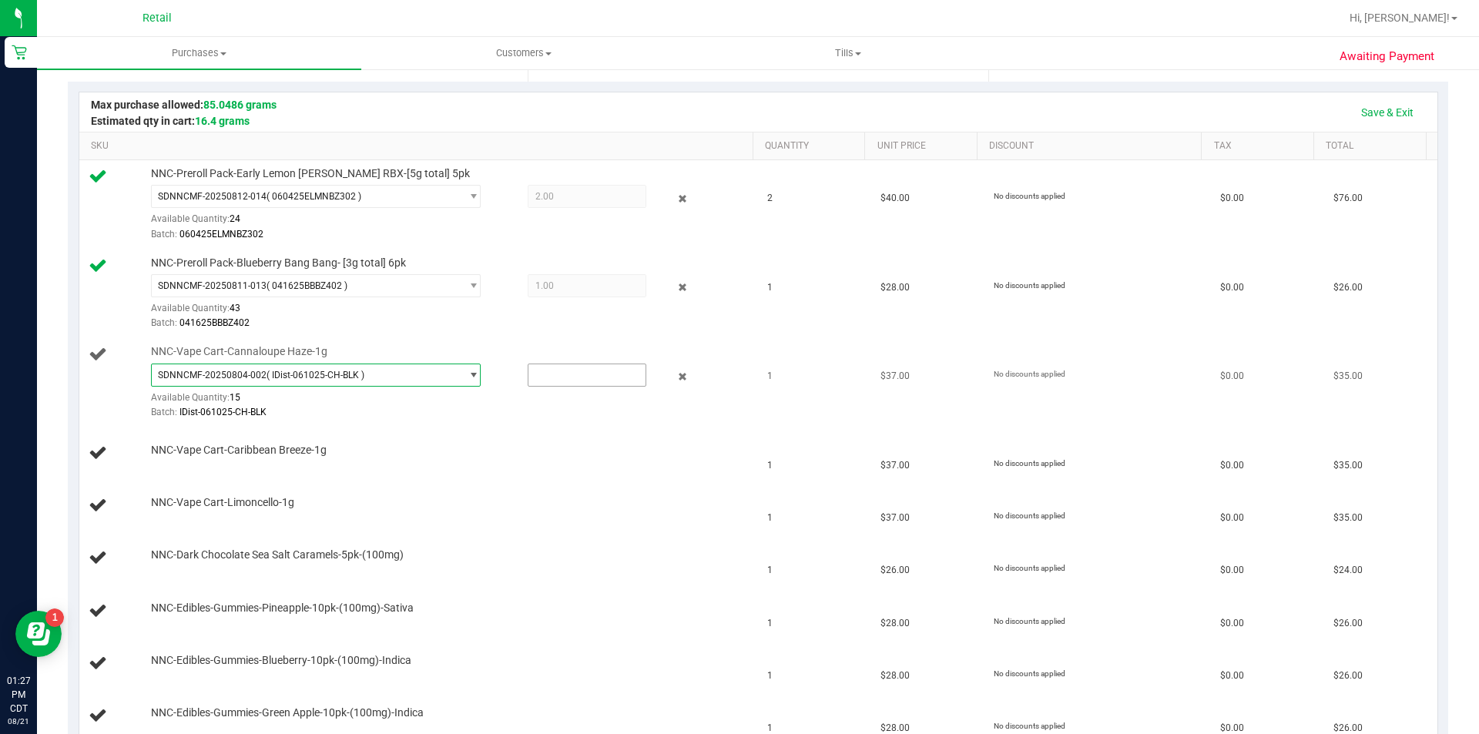
click at [550, 379] on input "text" at bounding box center [586, 375] width 117 height 22
type input "1"
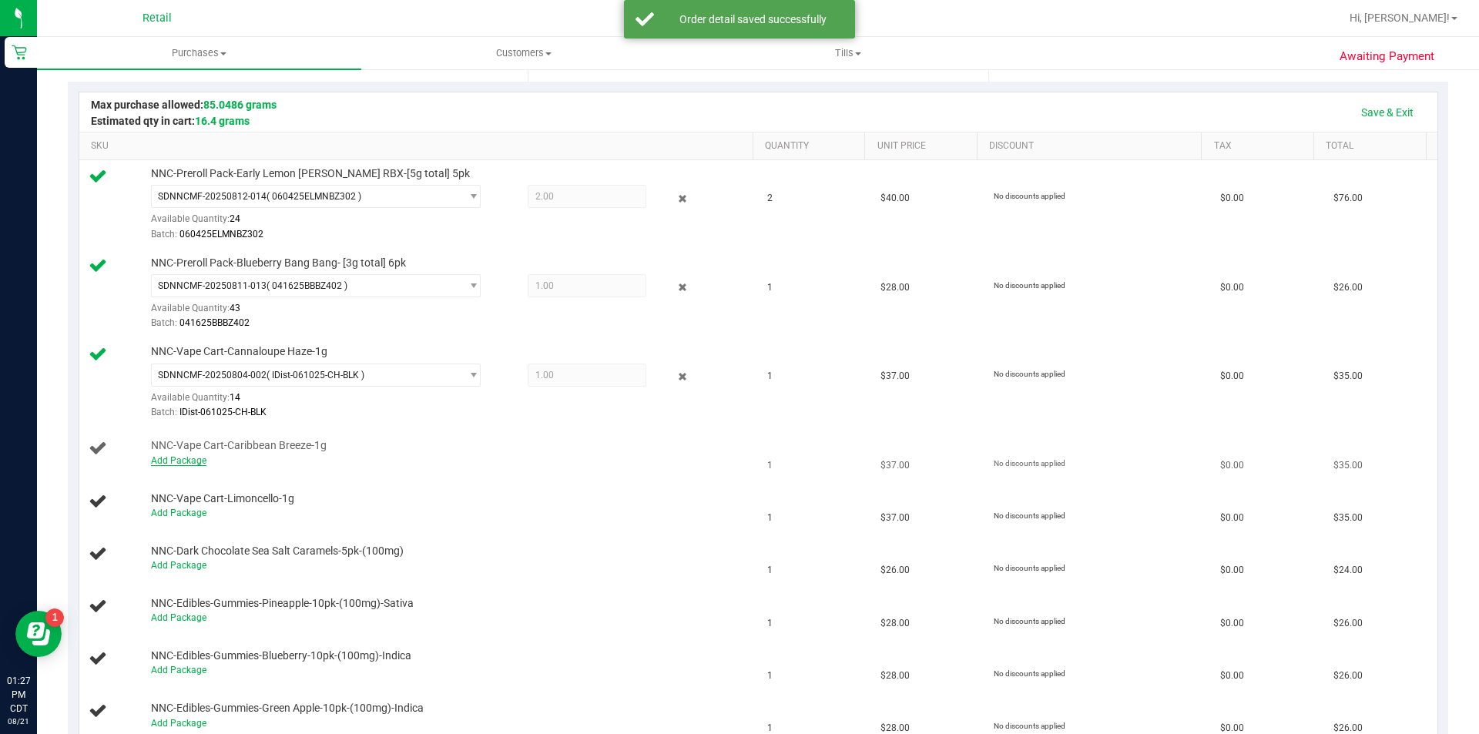
click at [183, 461] on link "Add Package" at bounding box center [178, 460] width 55 height 11
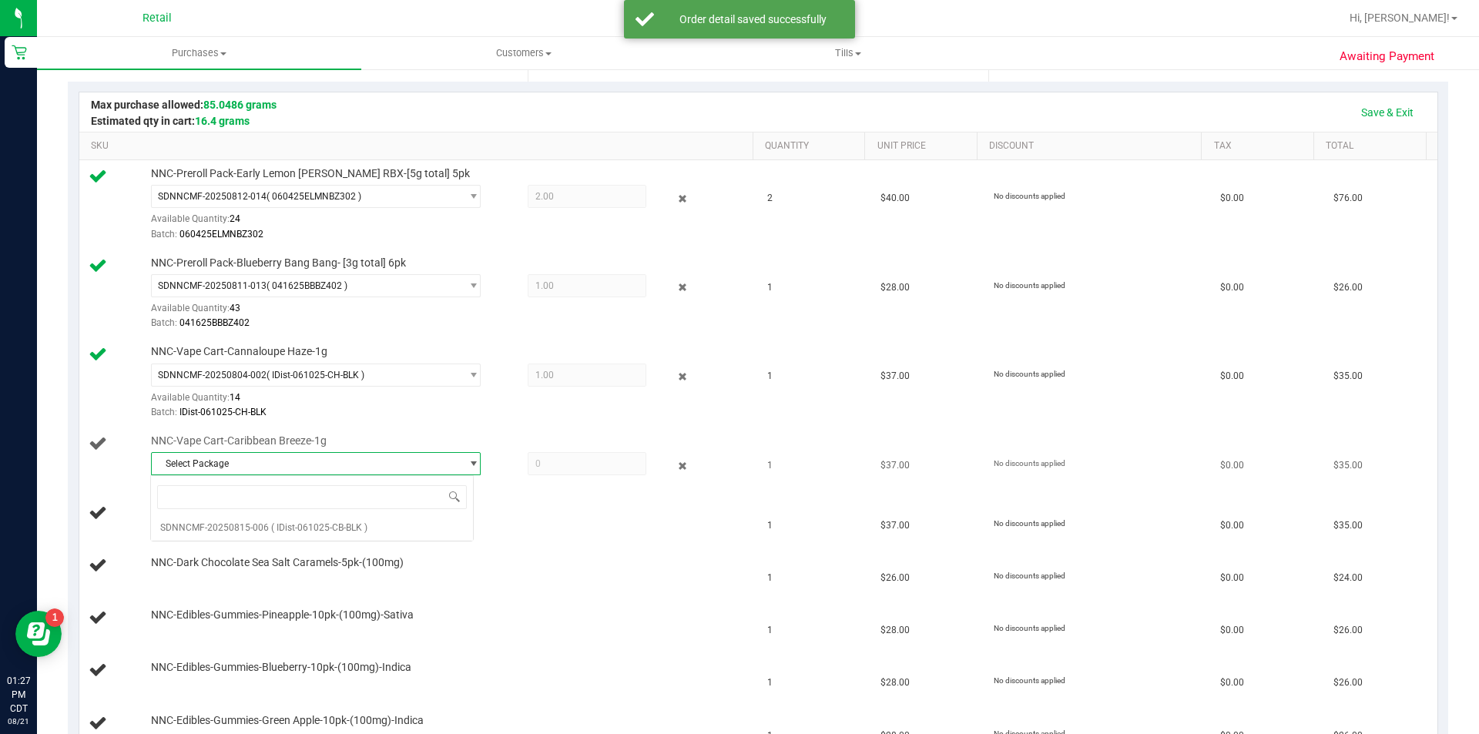
click at [407, 471] on span "Select Package" at bounding box center [306, 464] width 309 height 22
click at [421, 467] on span "Select Package" at bounding box center [306, 464] width 309 height 22
click at [370, 535] on li "SDNNCMF-20250815-006 ( IDist-061025-CB-BLK )" at bounding box center [312, 528] width 322 height 22
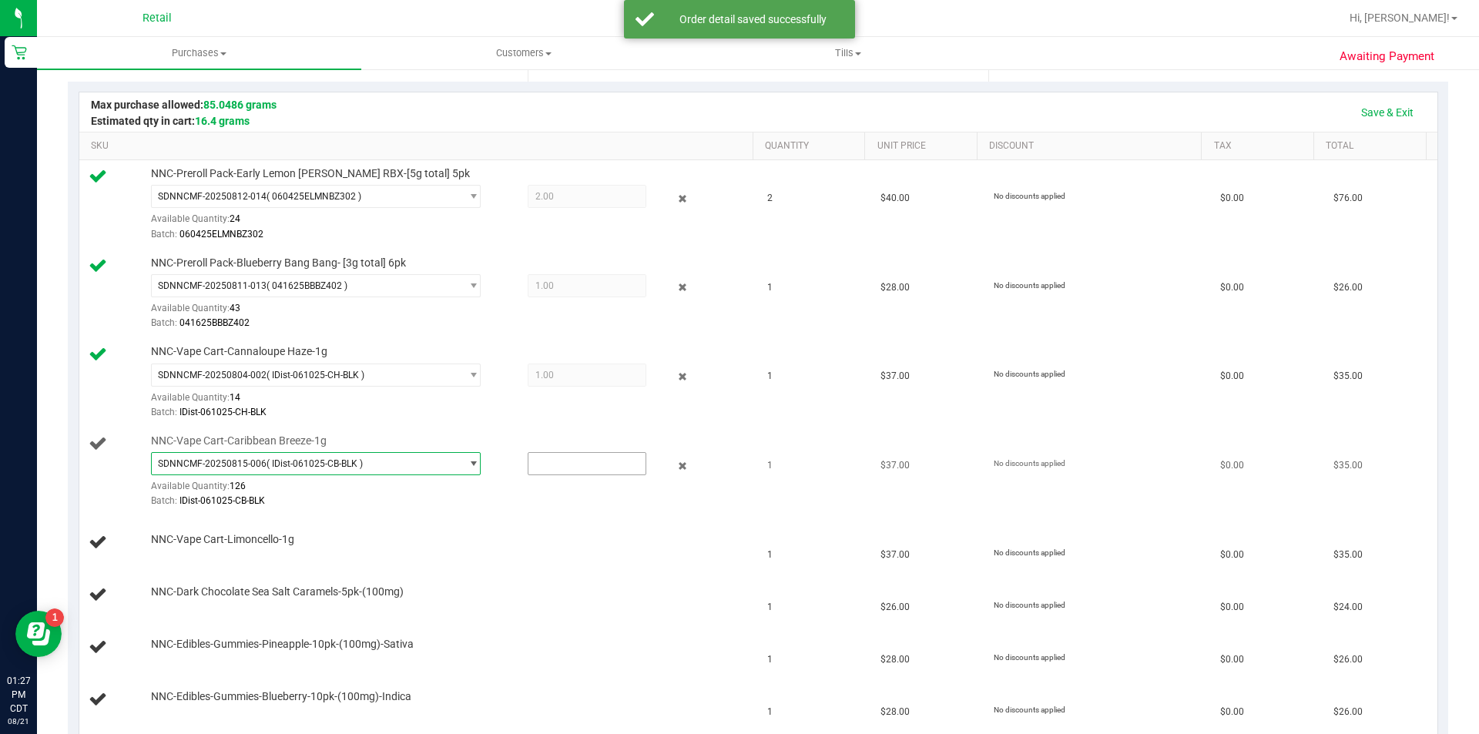
click at [558, 462] on input "text" at bounding box center [586, 464] width 117 height 22
type input "1"
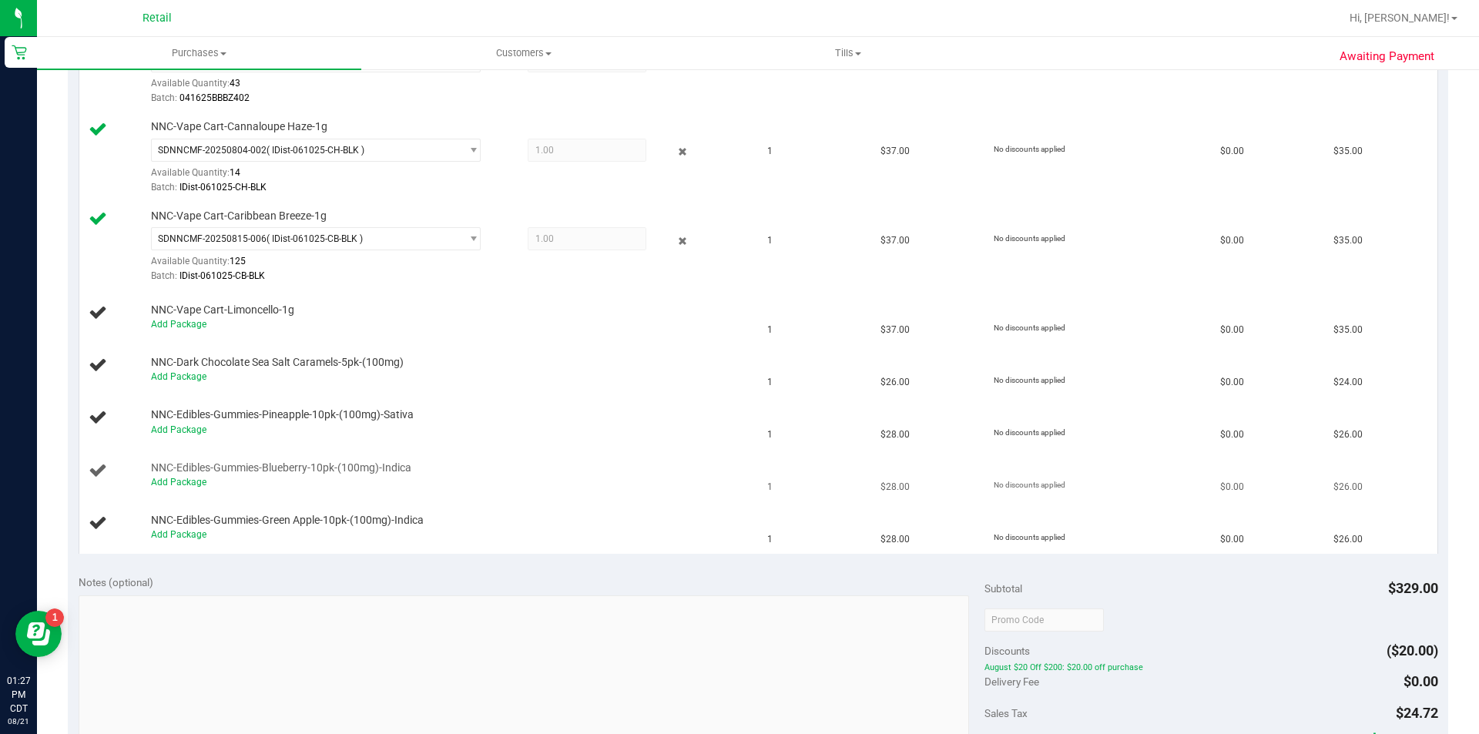
scroll to position [558, 0]
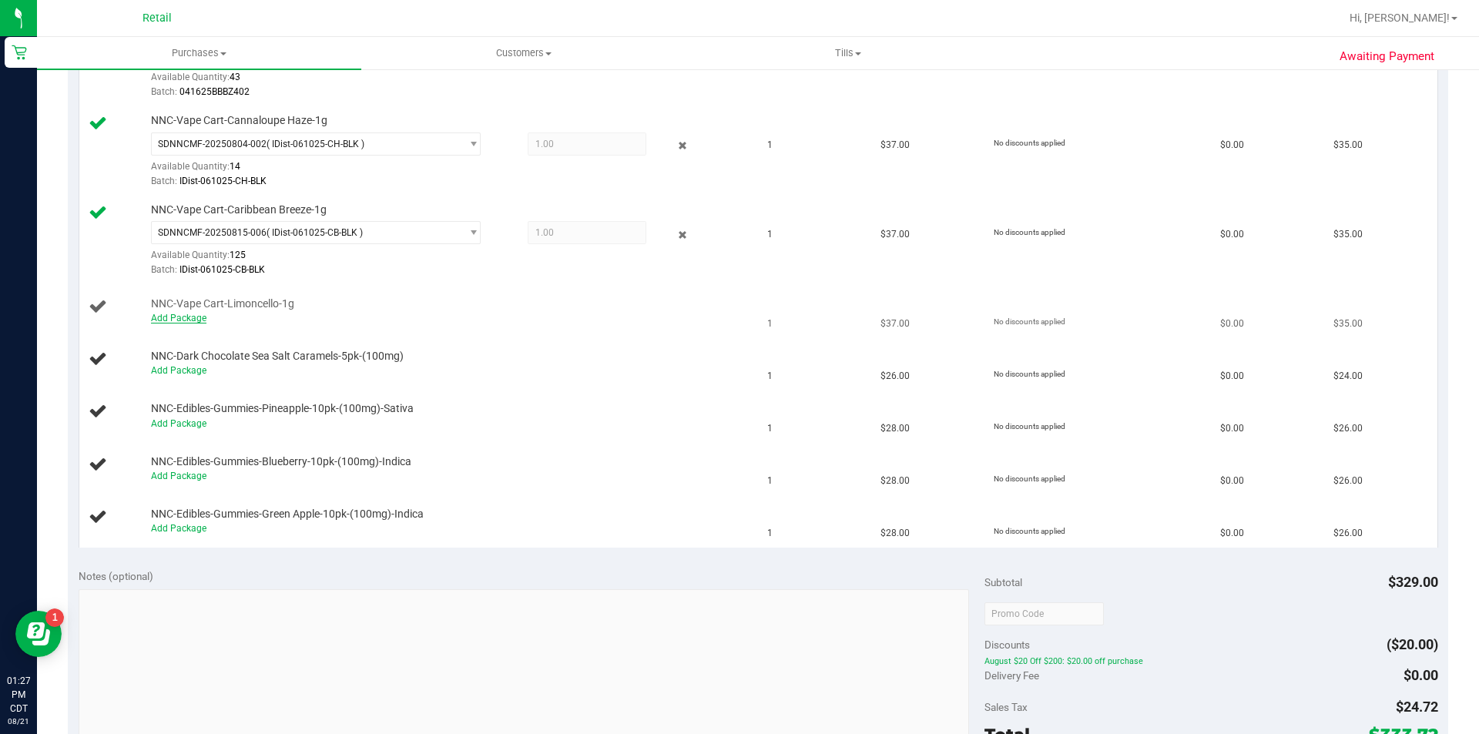
click at [170, 313] on link "Add Package" at bounding box center [178, 318] width 55 height 11
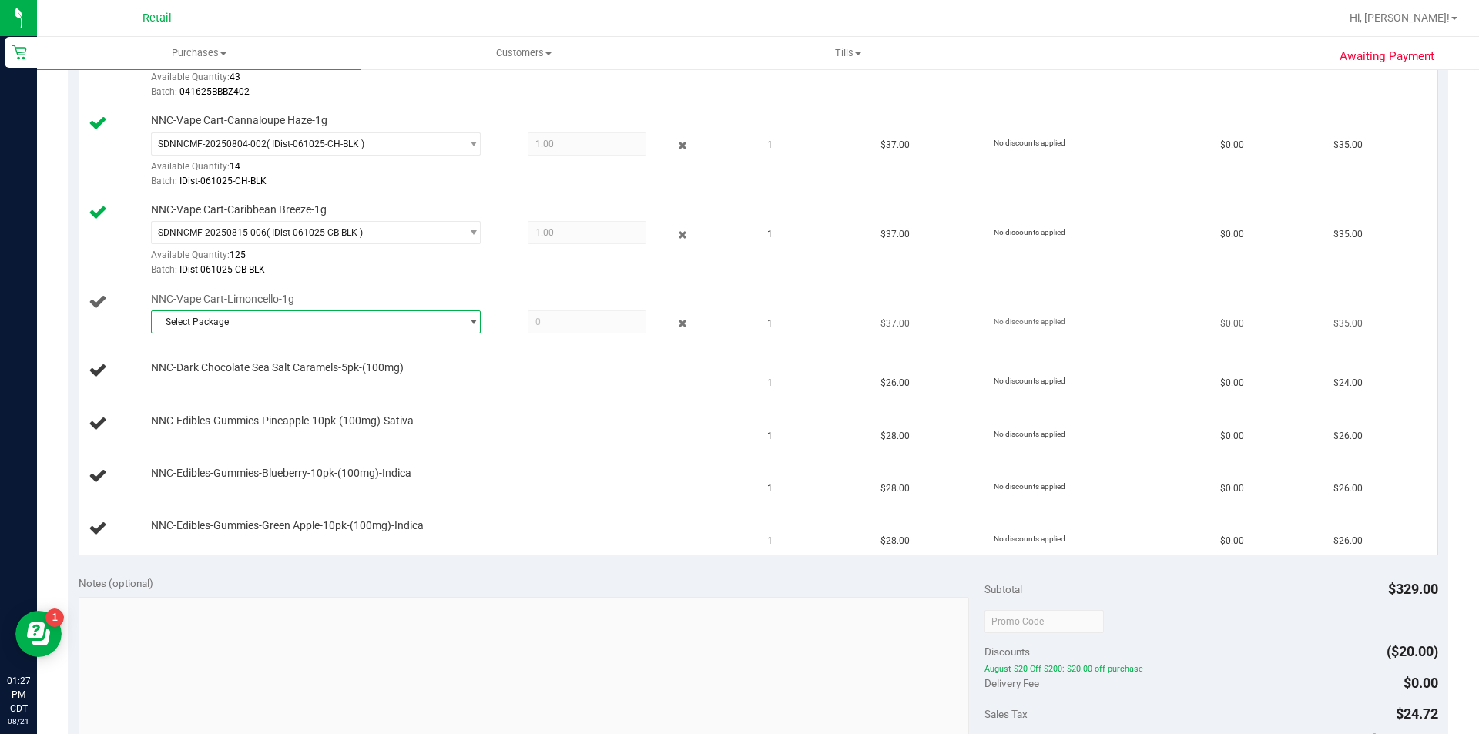
click at [278, 328] on span "Select Package" at bounding box center [306, 322] width 309 height 22
click at [279, 380] on span "( IDist-031925-BLK-LCELLO )" at bounding box center [329, 385] width 116 height 11
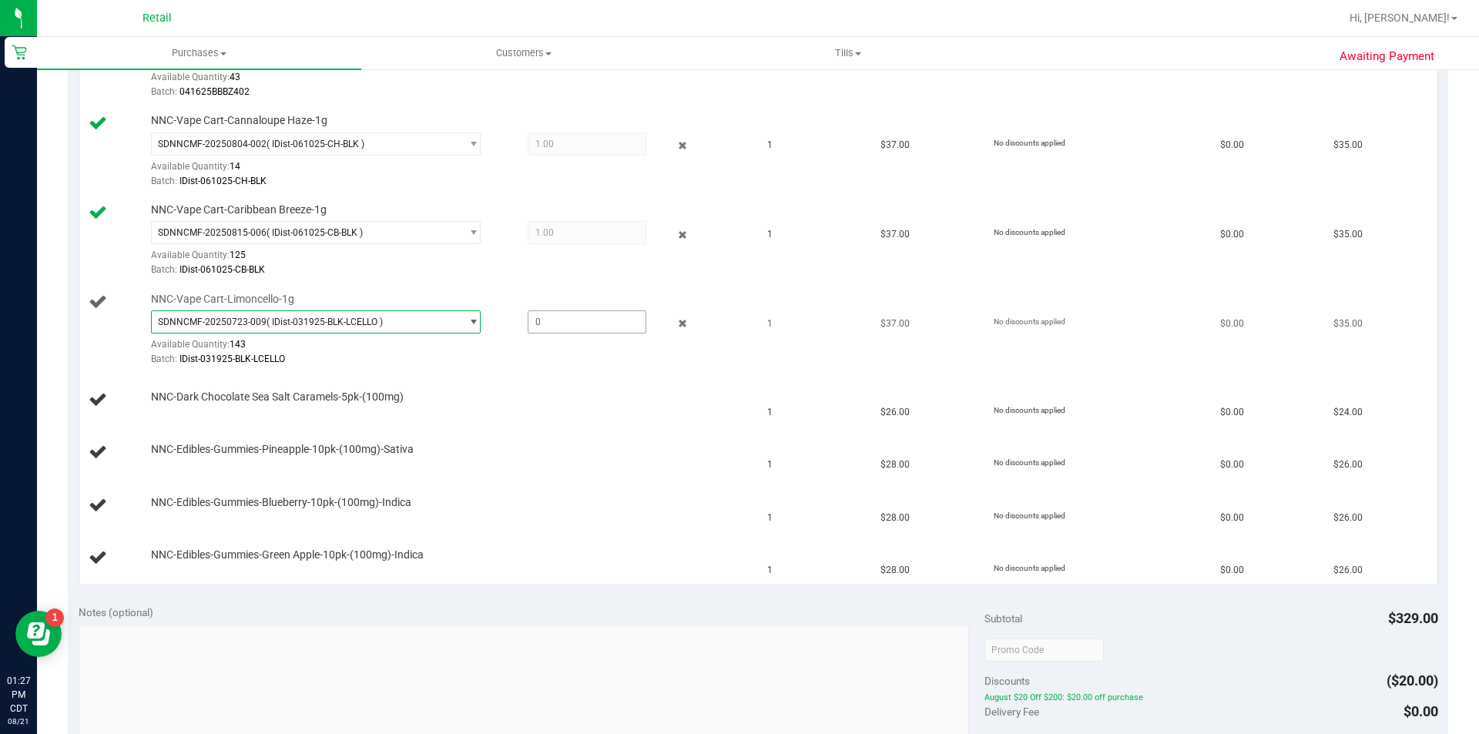
click at [546, 324] on span at bounding box center [587, 321] width 119 height 23
type input "1"
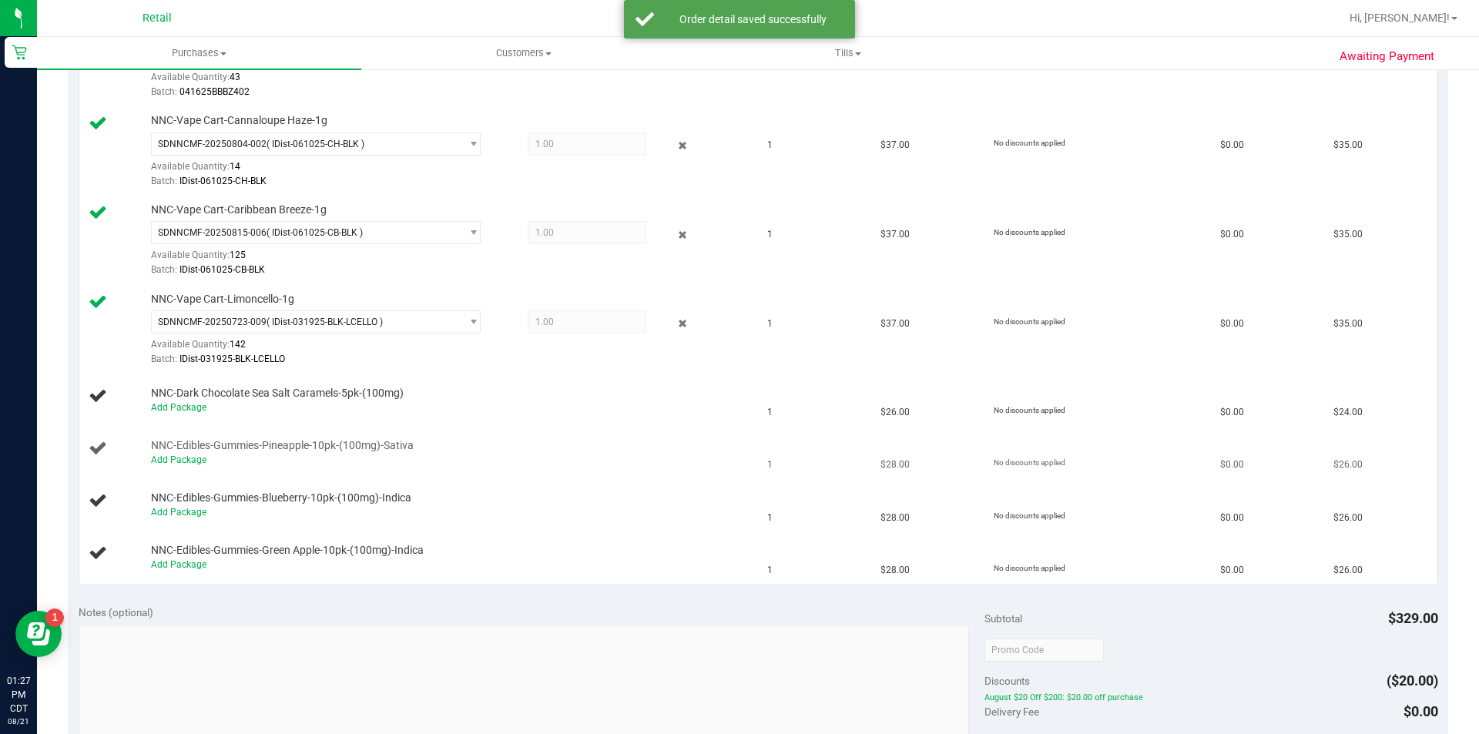
click at [183, 428] on td "NNC-Edibles-Gummies-Pineapple-10pk-(100mg)-Sativa Add Package" at bounding box center [418, 453] width 679 height 52
click at [175, 410] on link "Add Package" at bounding box center [178, 407] width 55 height 11
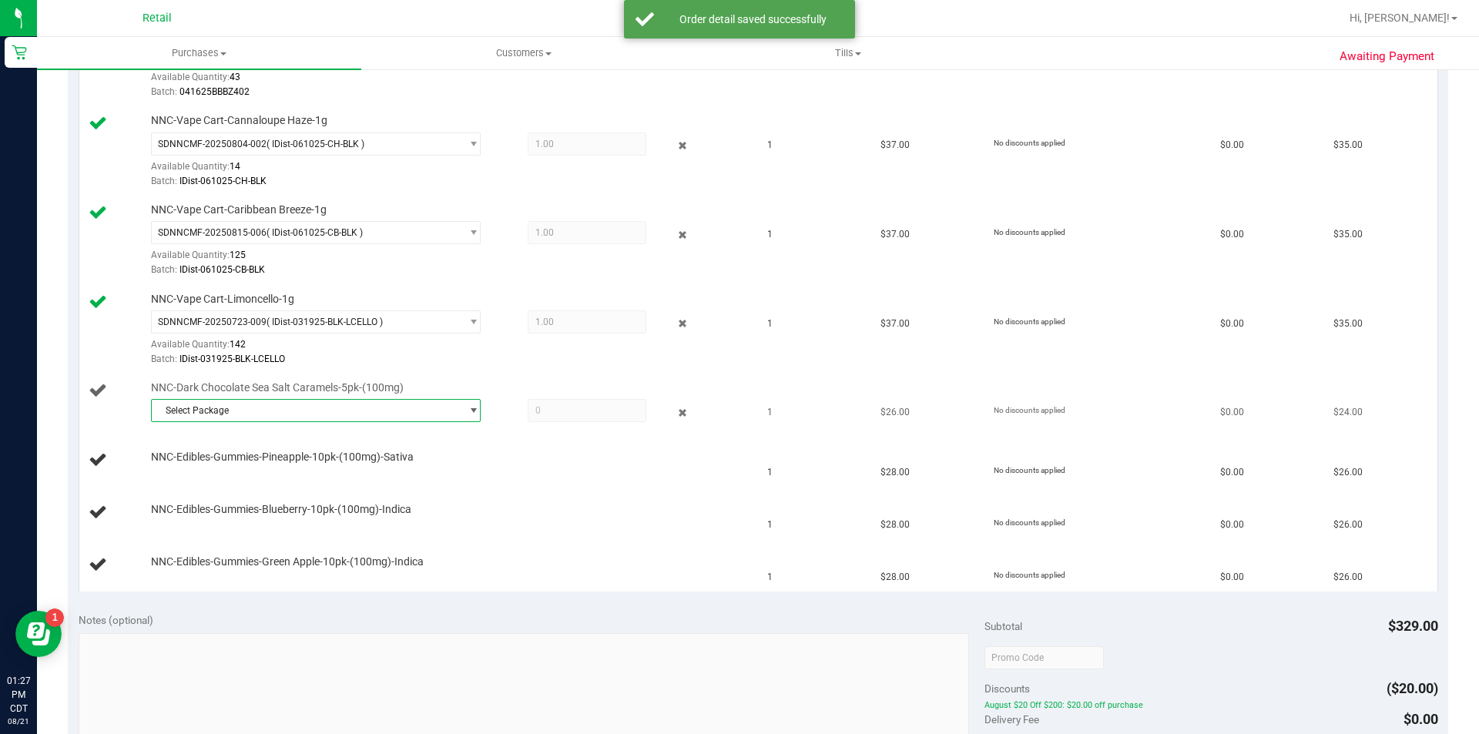
click at [262, 412] on span "Select Package" at bounding box center [306, 411] width 309 height 22
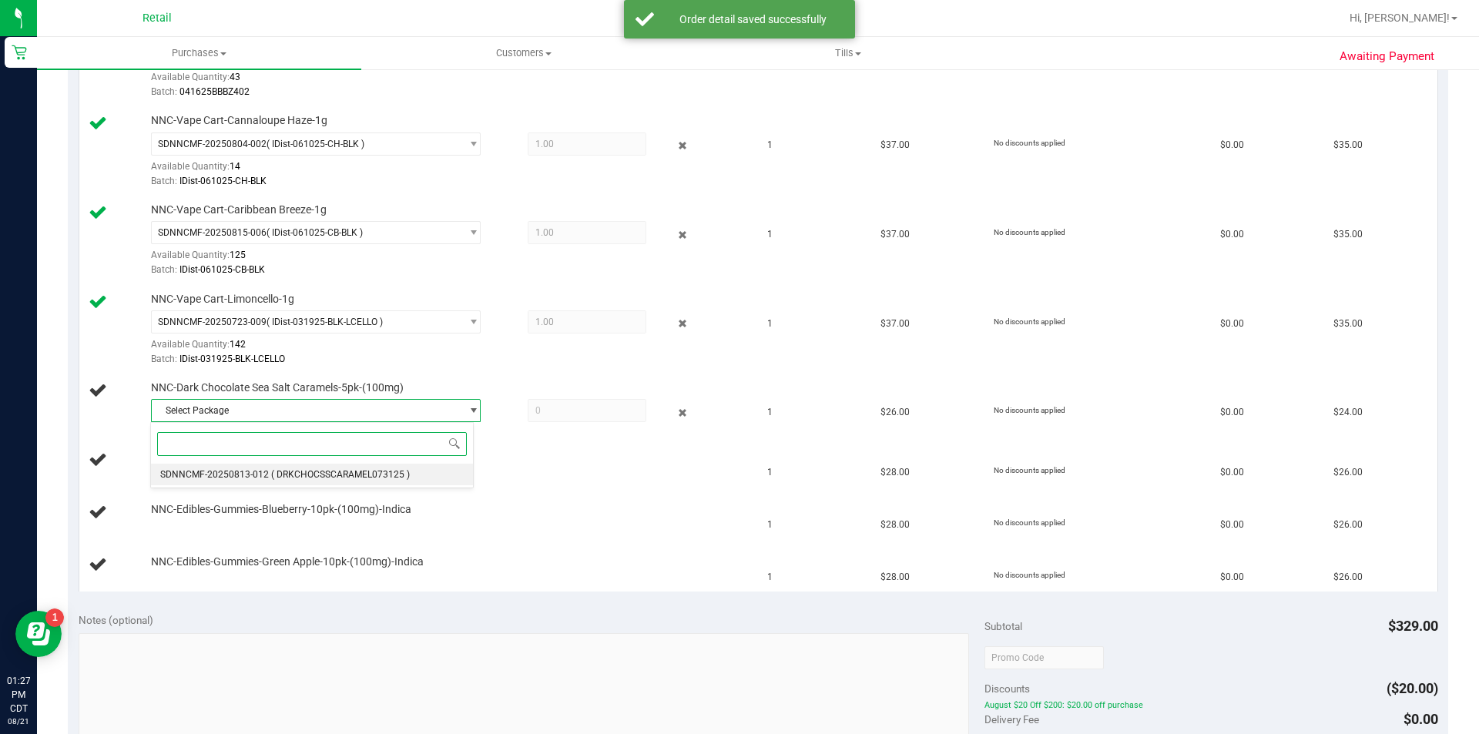
click at [236, 471] on span "SDNNCMF-20250813-012" at bounding box center [214, 474] width 109 height 11
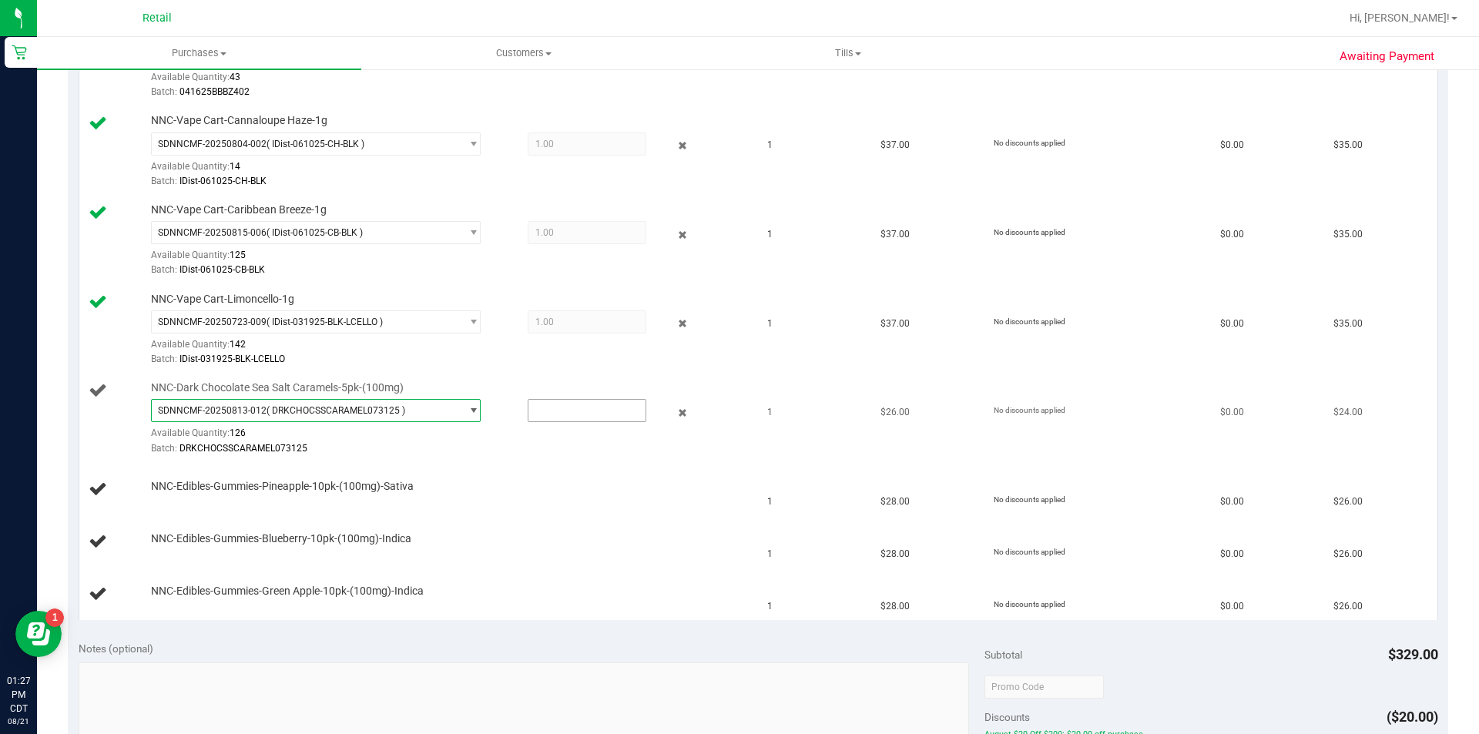
click at [588, 406] on input "text" at bounding box center [586, 411] width 117 height 22
type input "1"
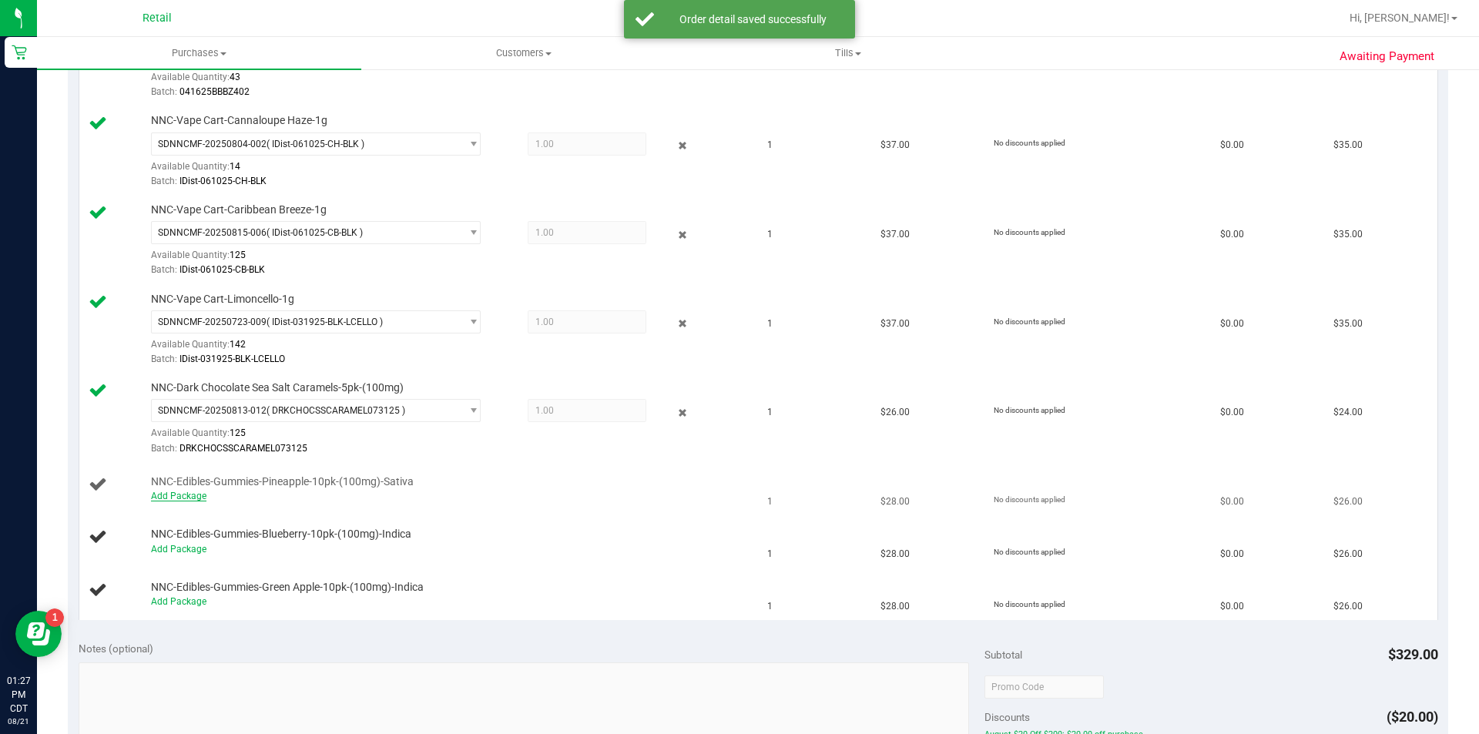
click at [162, 496] on link "Add Package" at bounding box center [178, 496] width 55 height 11
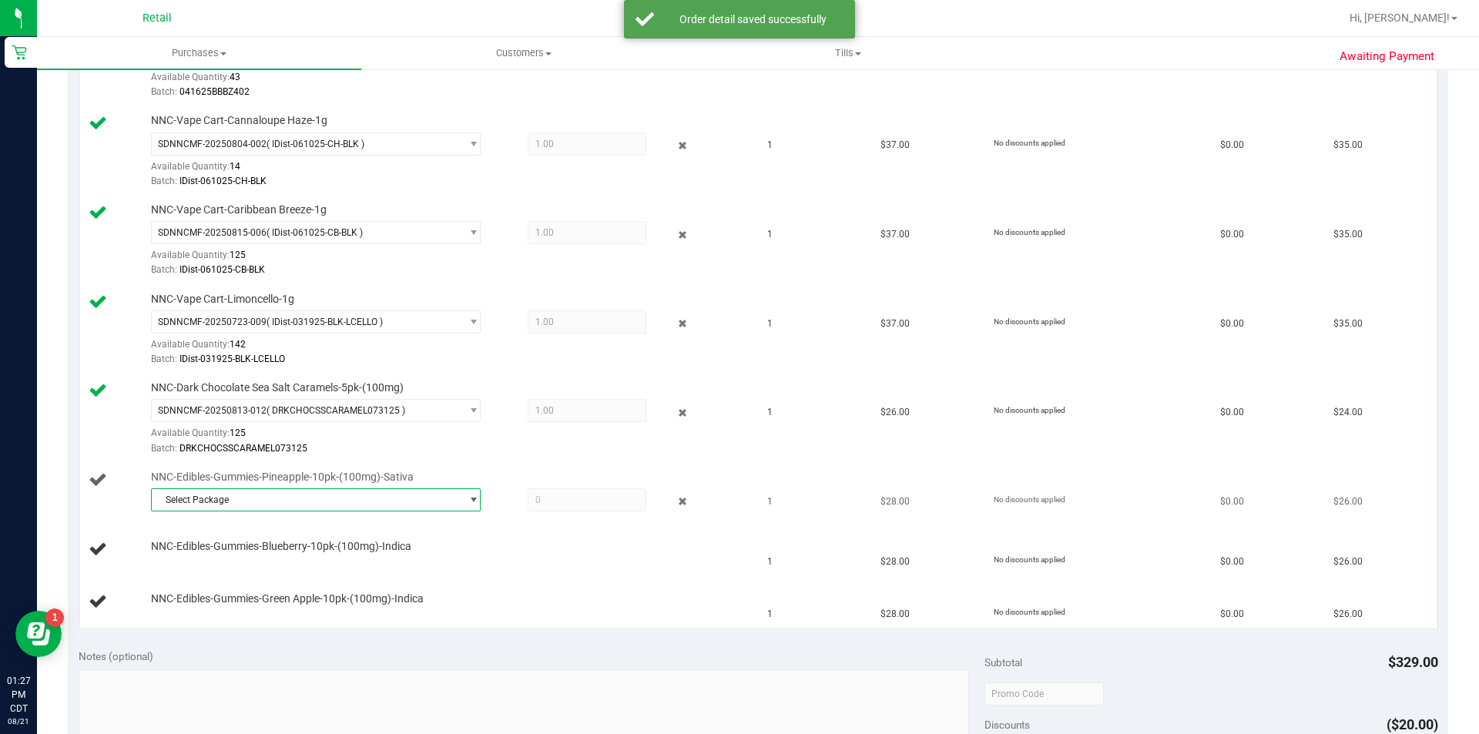
click at [307, 500] on span "Select Package" at bounding box center [306, 500] width 309 height 22
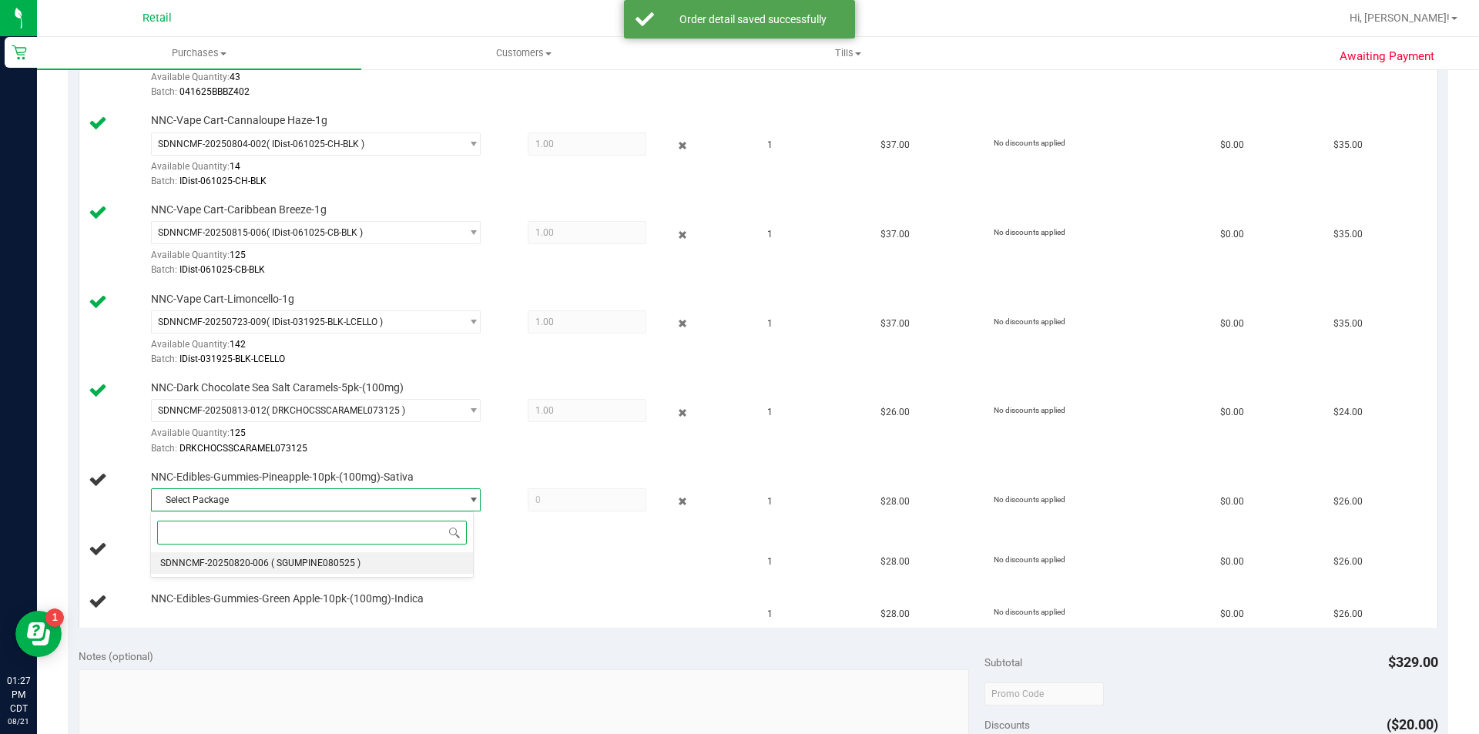
click at [293, 562] on span "( SGUMPINE080525 )" at bounding box center [315, 563] width 89 height 11
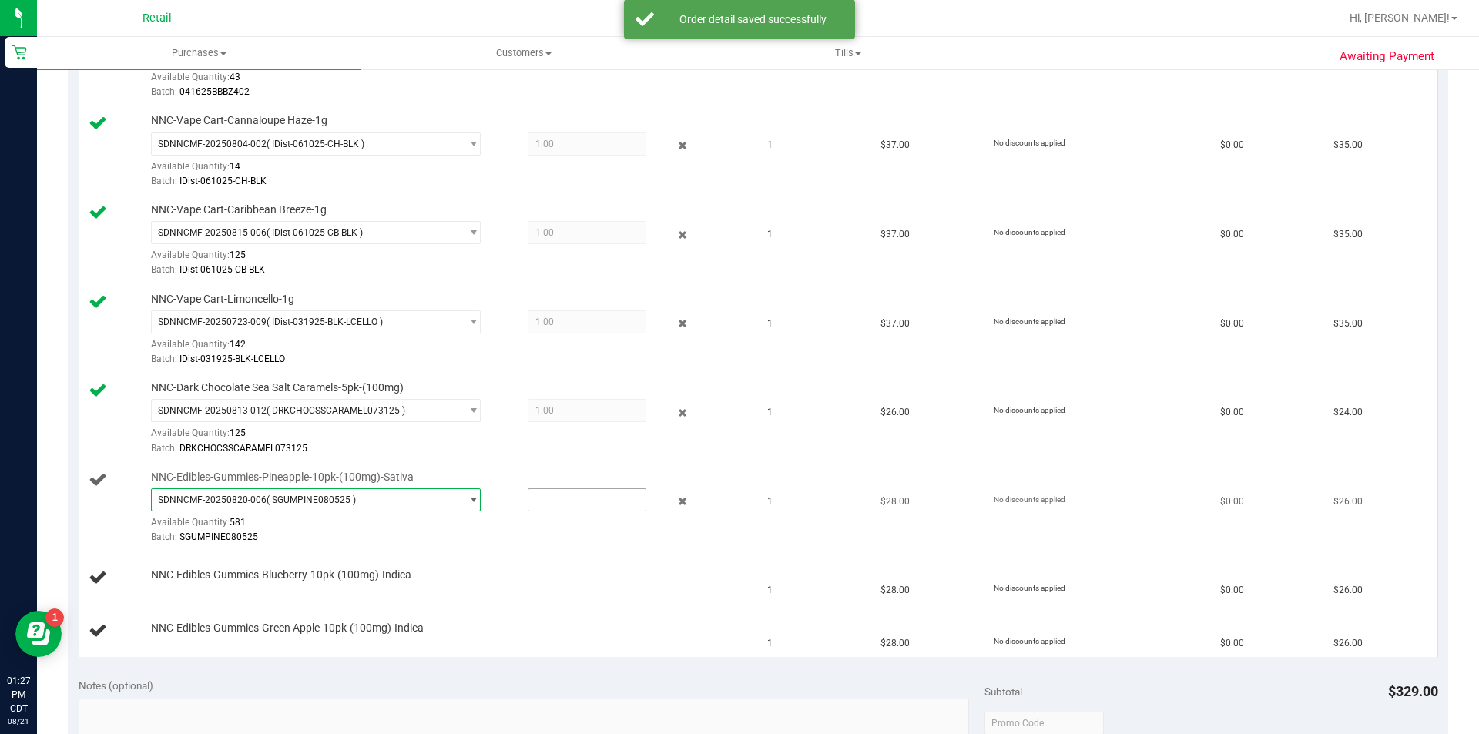
click at [566, 497] on input "text" at bounding box center [586, 500] width 117 height 22
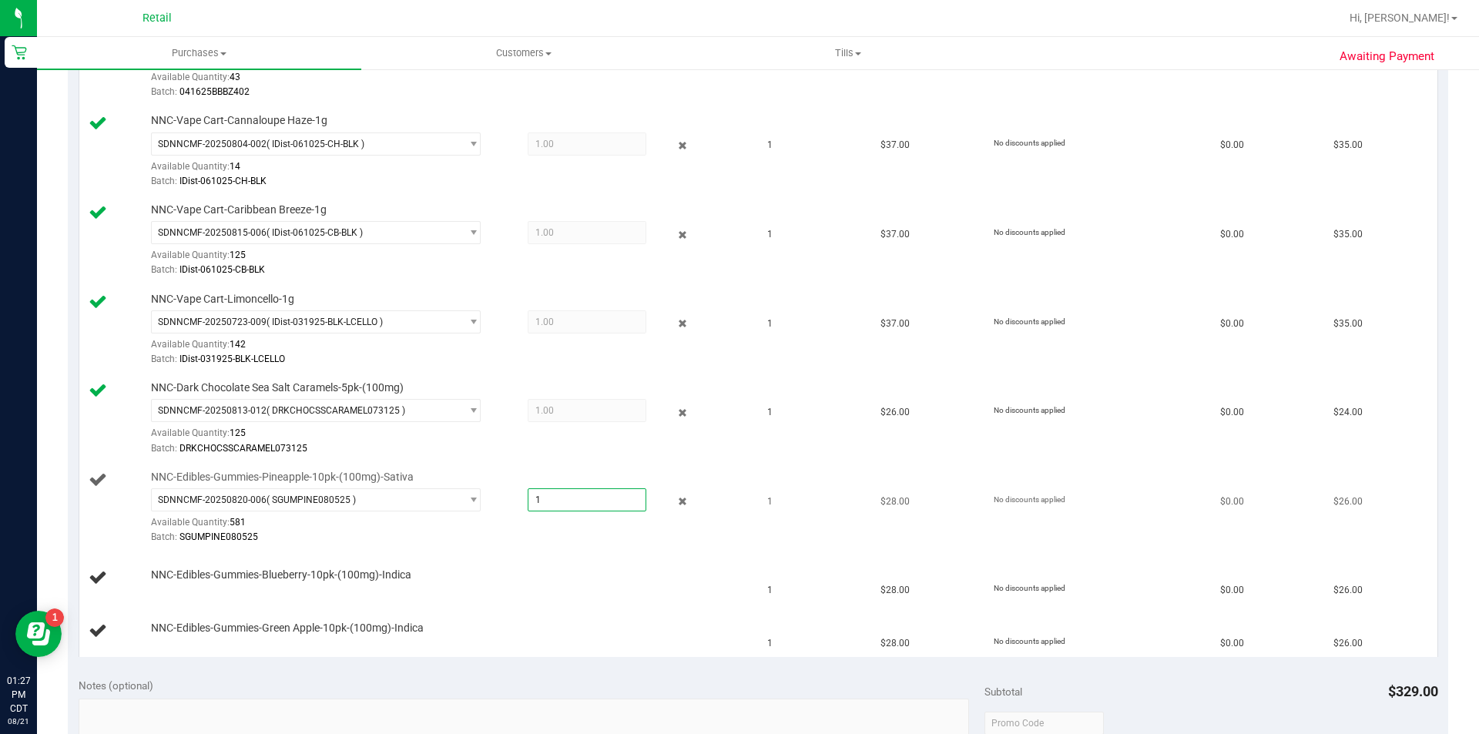
type input "1"
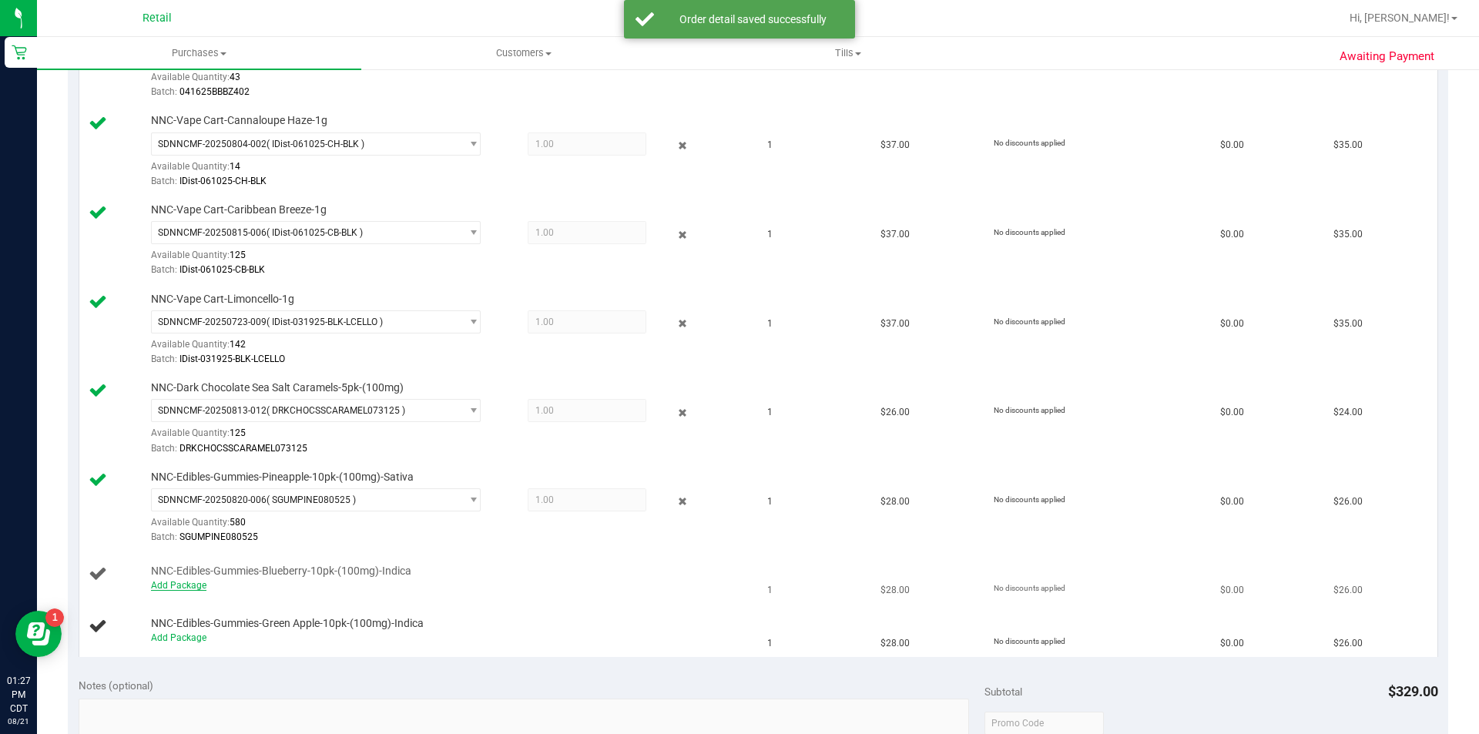
click at [156, 584] on link "Add Package" at bounding box center [178, 585] width 55 height 11
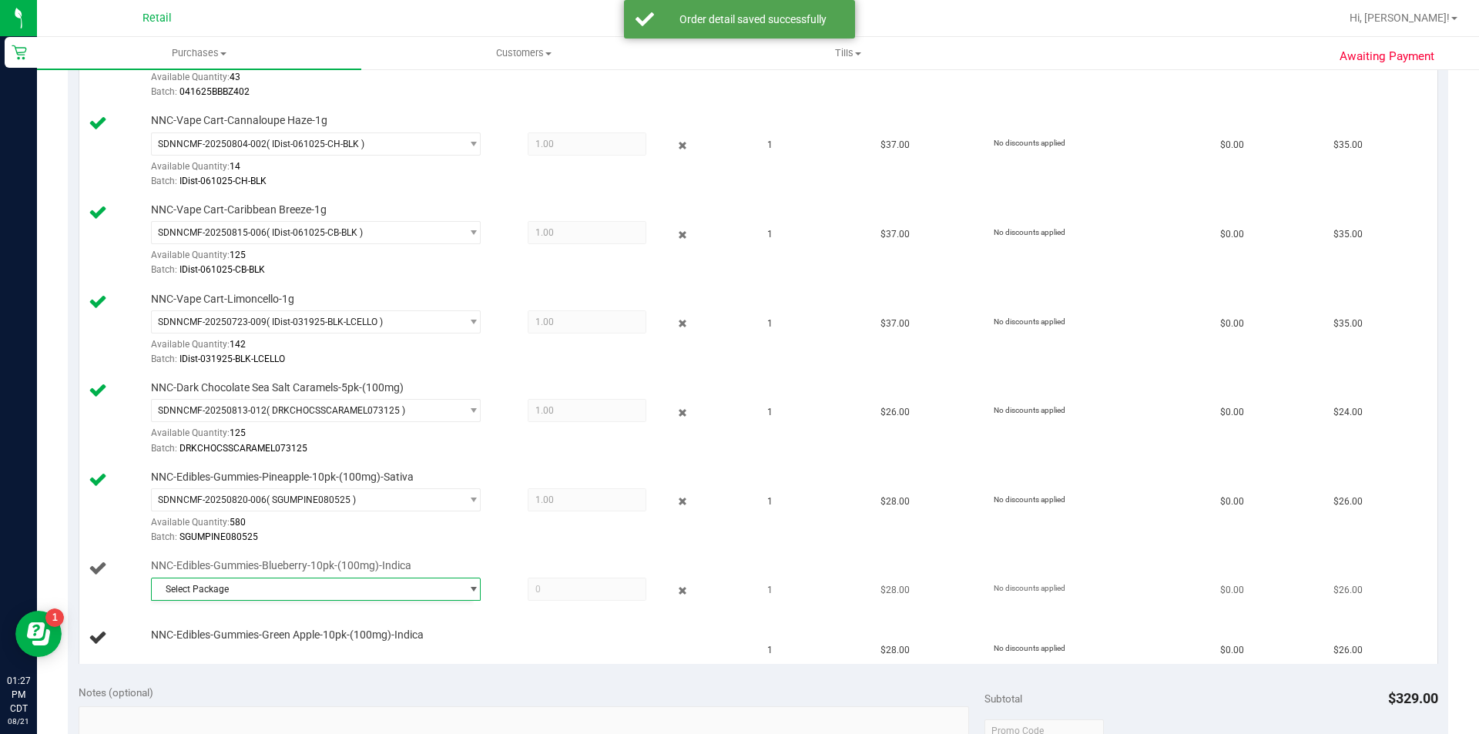
click at [293, 593] on span "Select Package" at bounding box center [306, 589] width 309 height 22
click at [274, 650] on span "( IGUMBBERRY073025 )" at bounding box center [320, 652] width 98 height 11
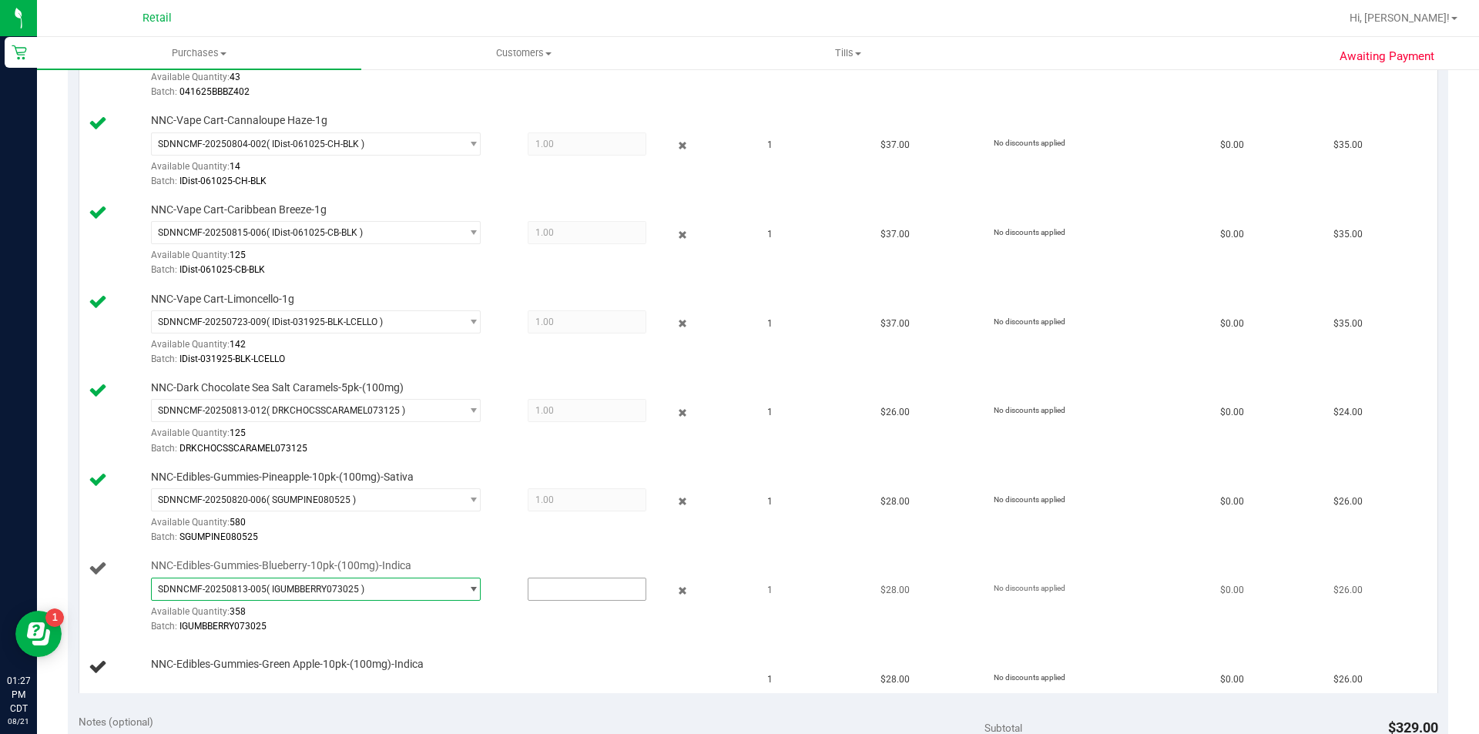
click at [529, 592] on input "text" at bounding box center [586, 589] width 117 height 22
type input "1"
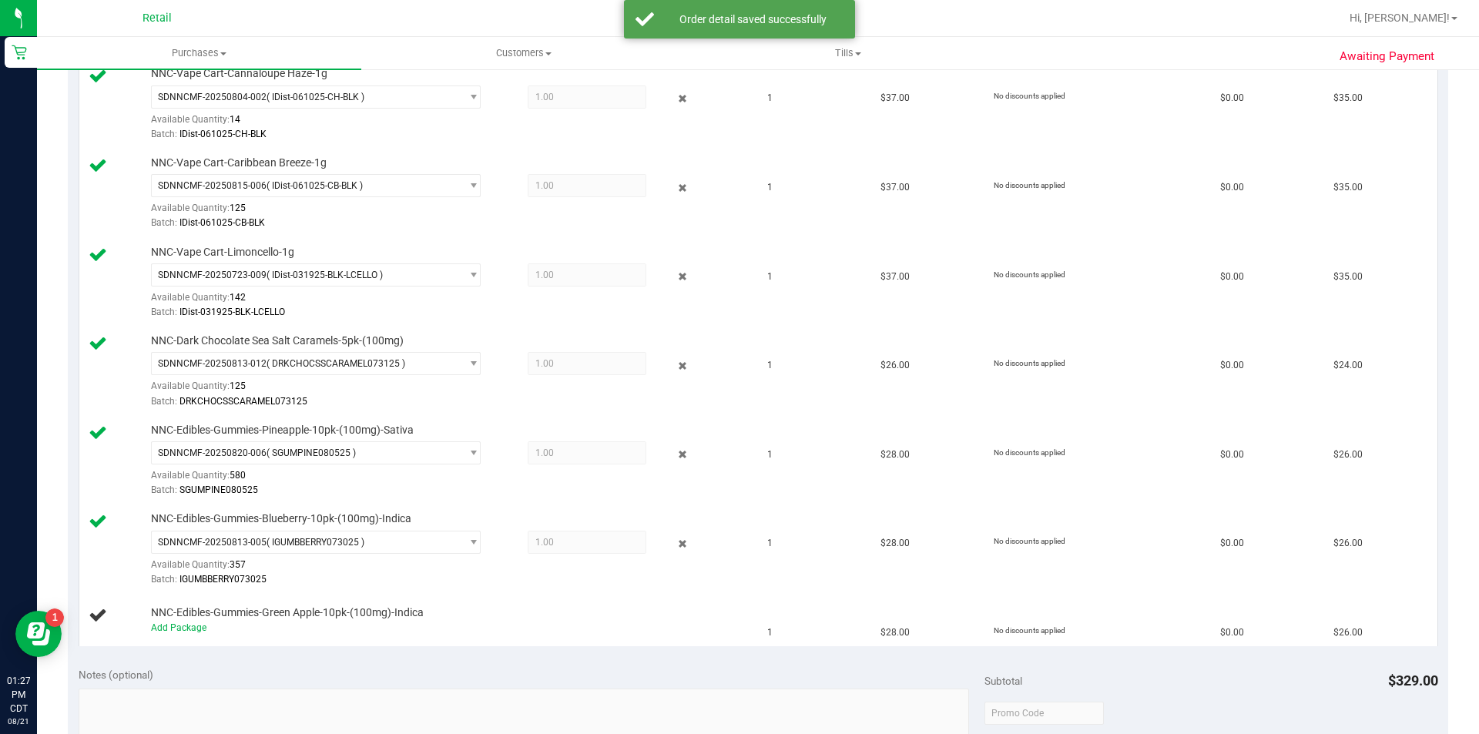
scroll to position [606, 0]
click at [199, 628] on link "Add Package" at bounding box center [178, 627] width 55 height 11
click at [399, 627] on span "Select Package" at bounding box center [306, 630] width 309 height 22
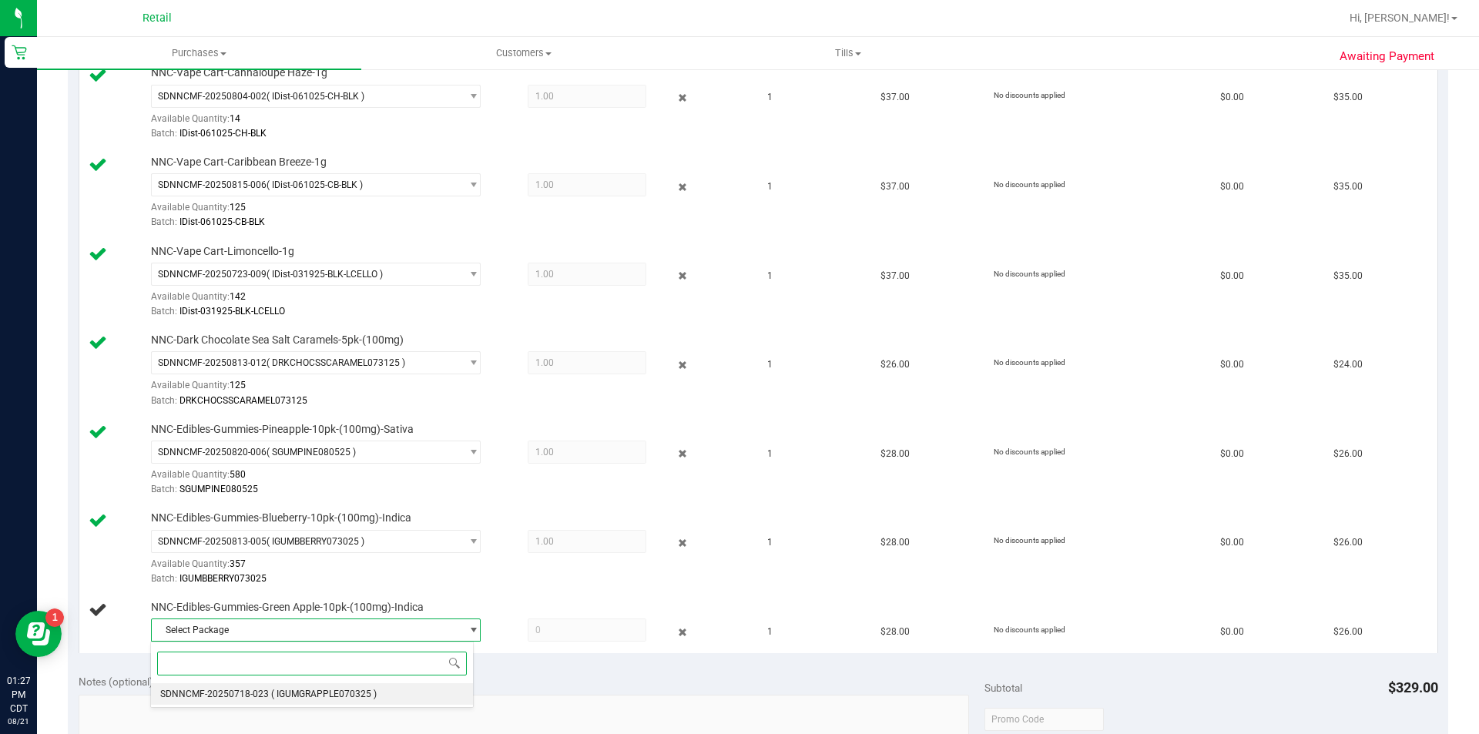
click at [371, 693] on span "( IGUMGRAPPLE070325 )" at bounding box center [324, 694] width 106 height 11
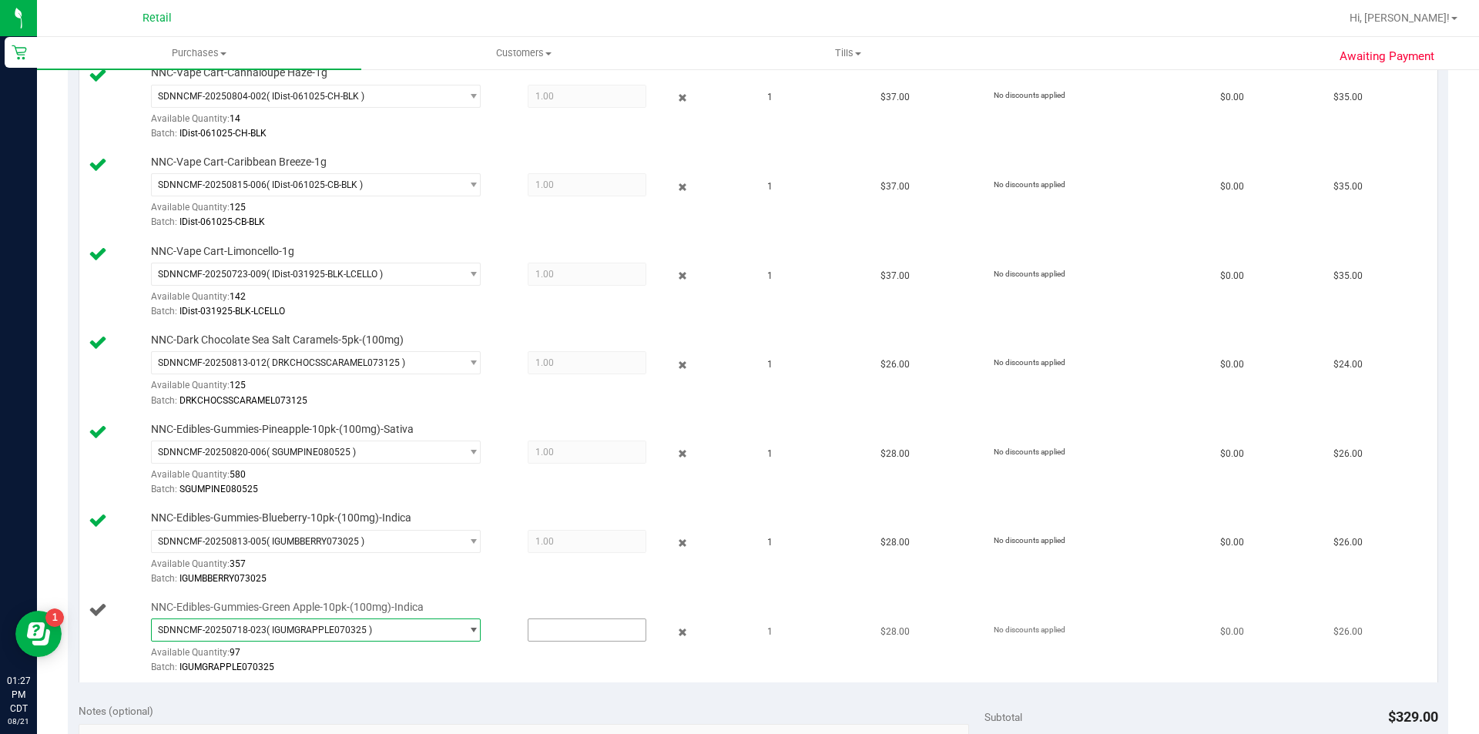
click at [568, 625] on input "text" at bounding box center [586, 630] width 117 height 22
type input "1"
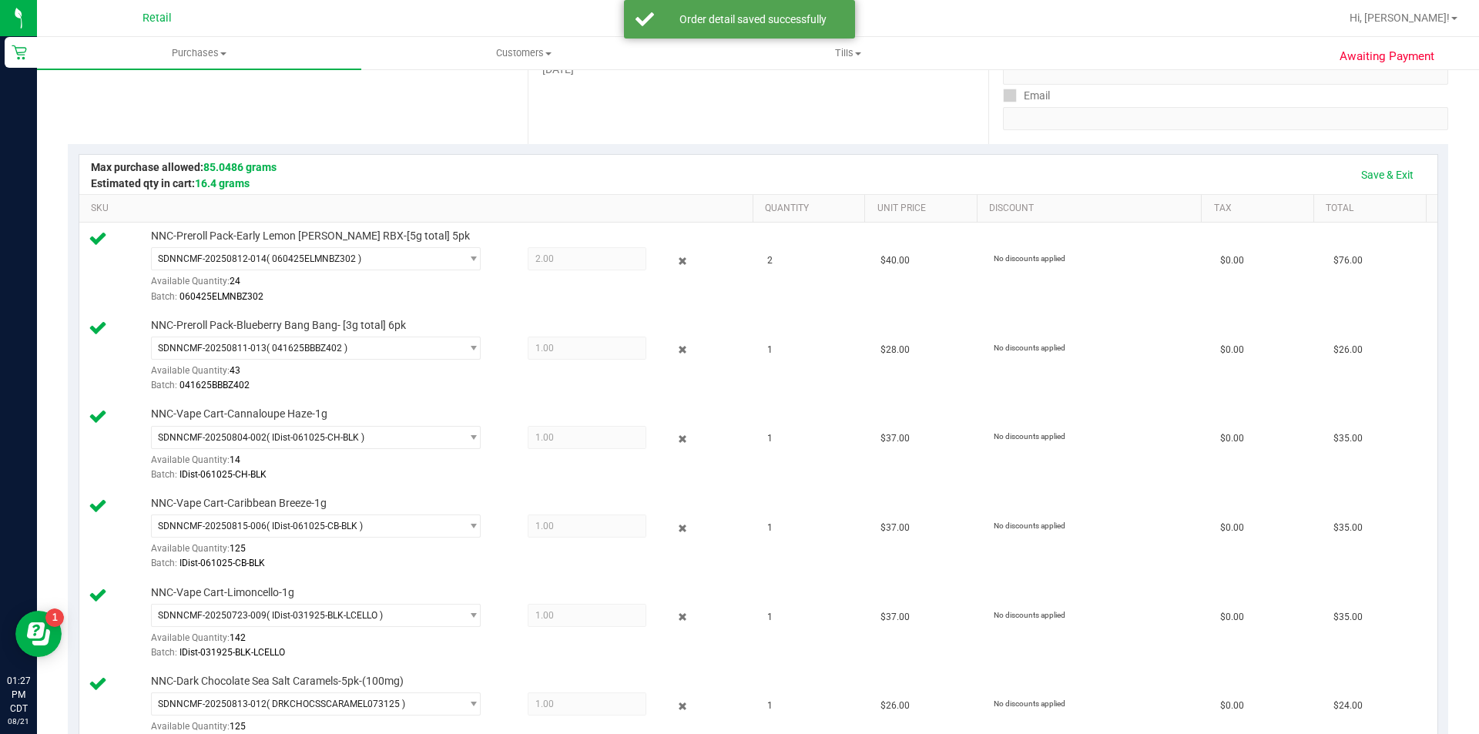
scroll to position [199, 0]
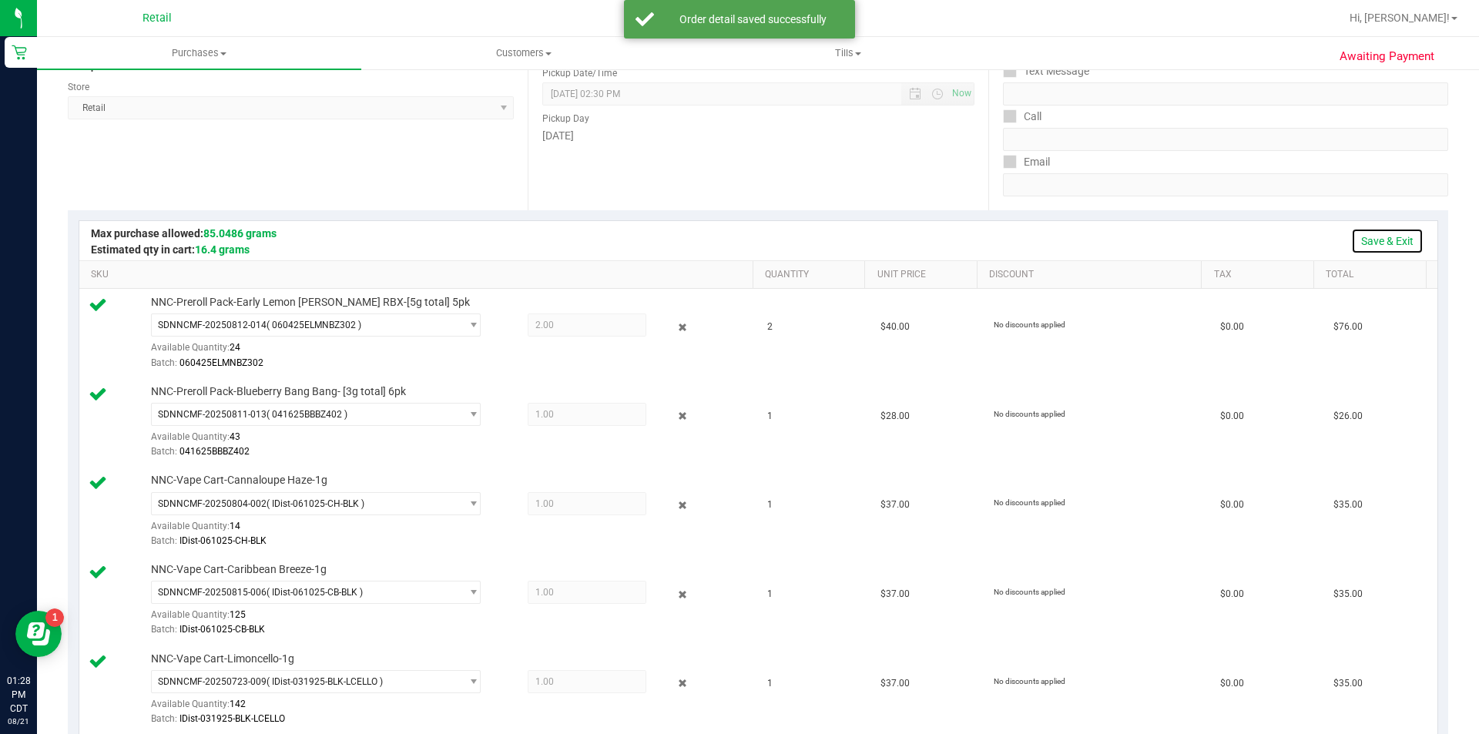
click at [1380, 242] on link "Save & Exit" at bounding box center [1387, 241] width 72 height 26
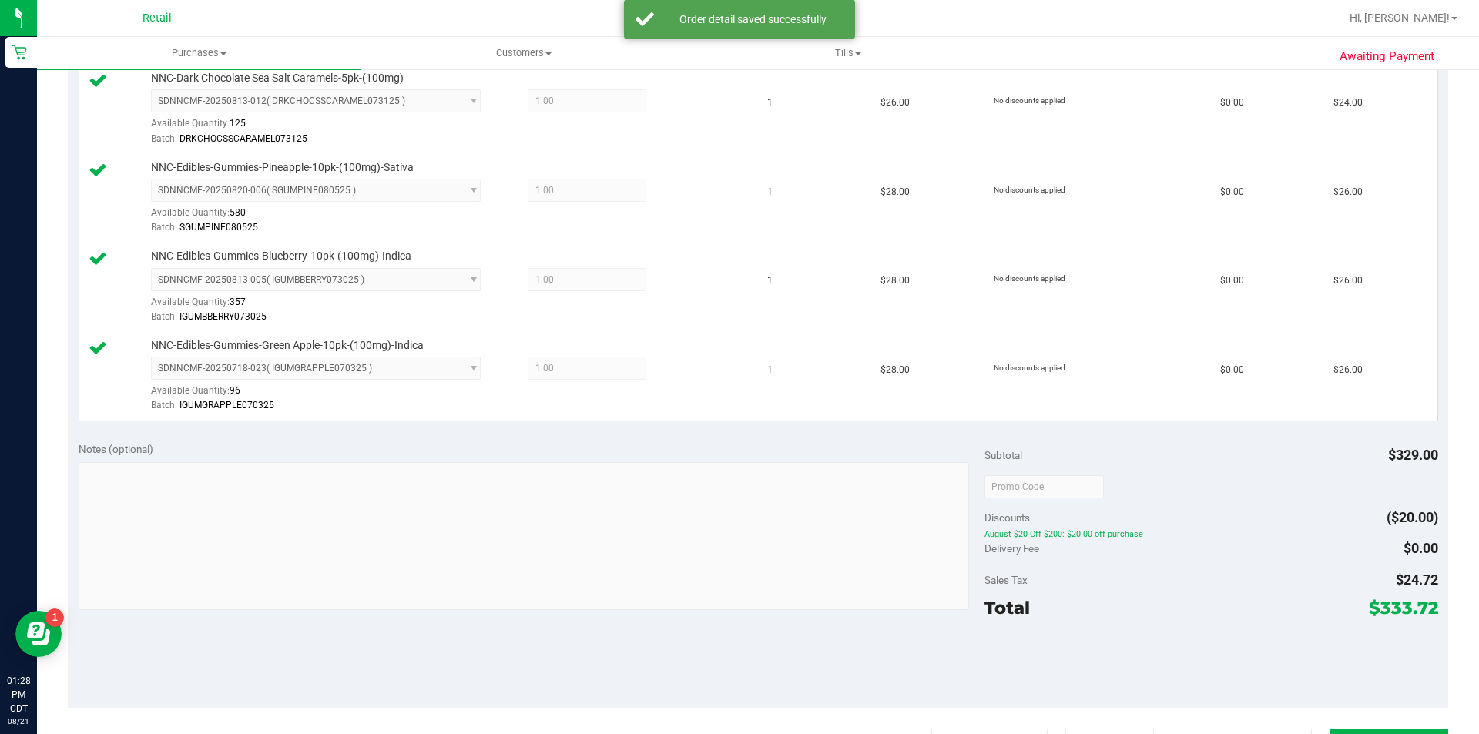
scroll to position [942, 0]
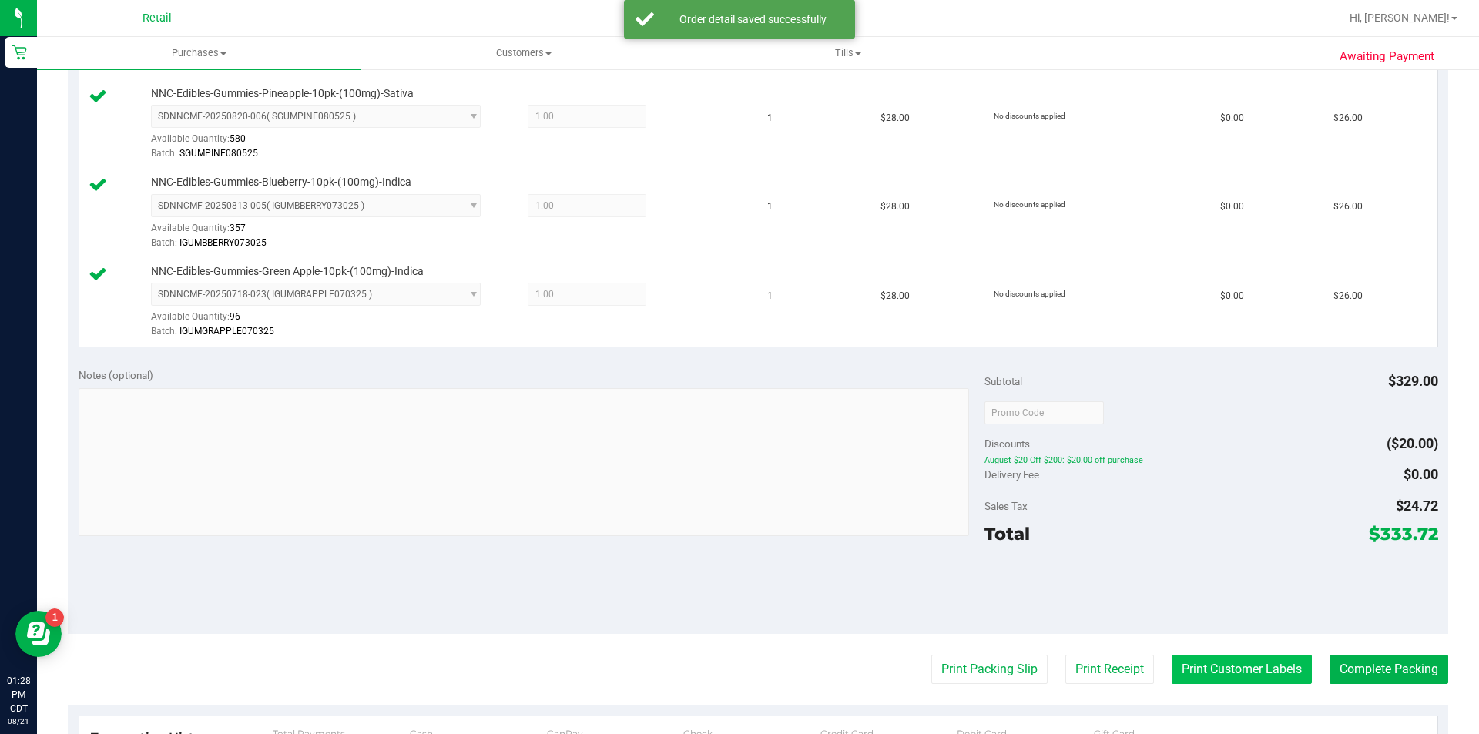
click at [1254, 682] on button "Print Customer Labels" at bounding box center [1241, 669] width 140 height 29
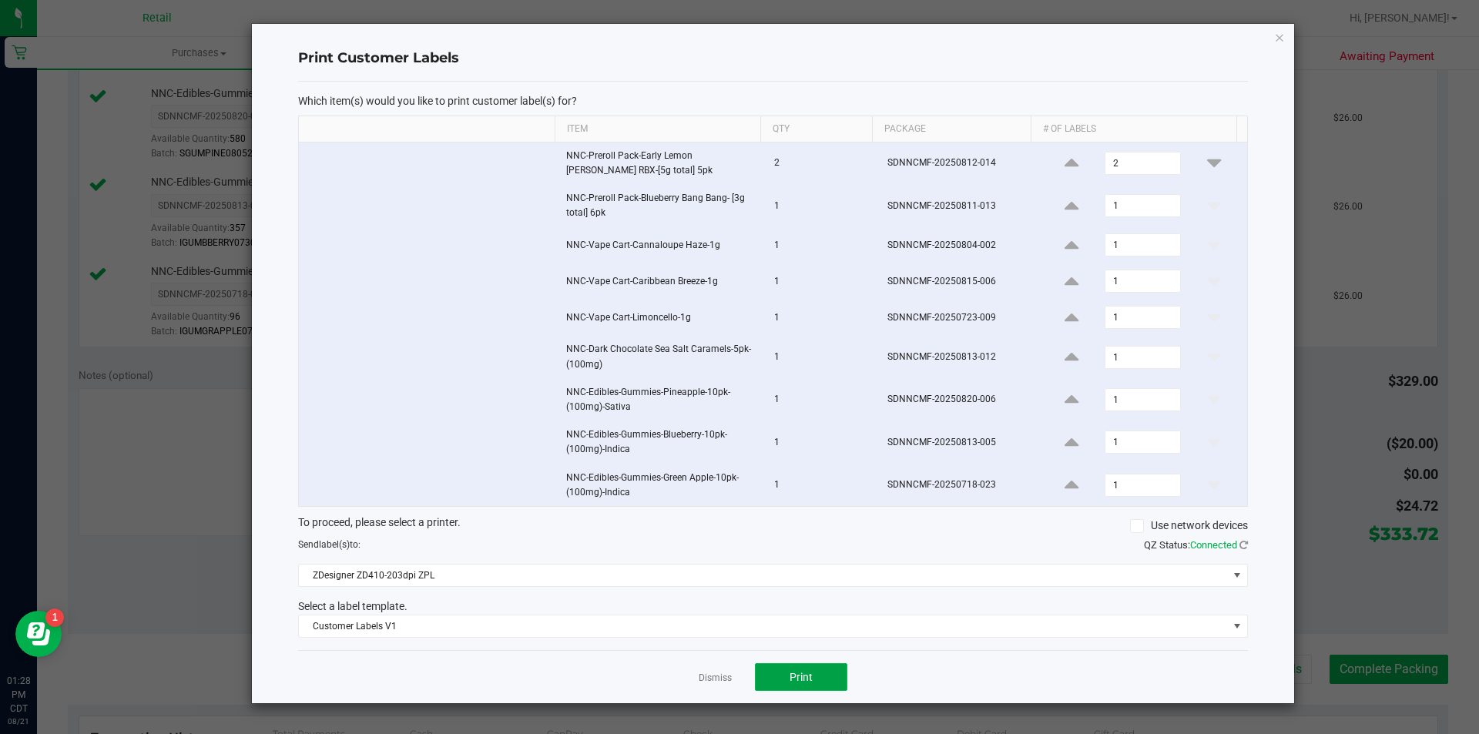
click at [809, 683] on span "Print" at bounding box center [800, 677] width 23 height 12
click at [1279, 40] on icon "button" at bounding box center [1279, 37] width 11 height 18
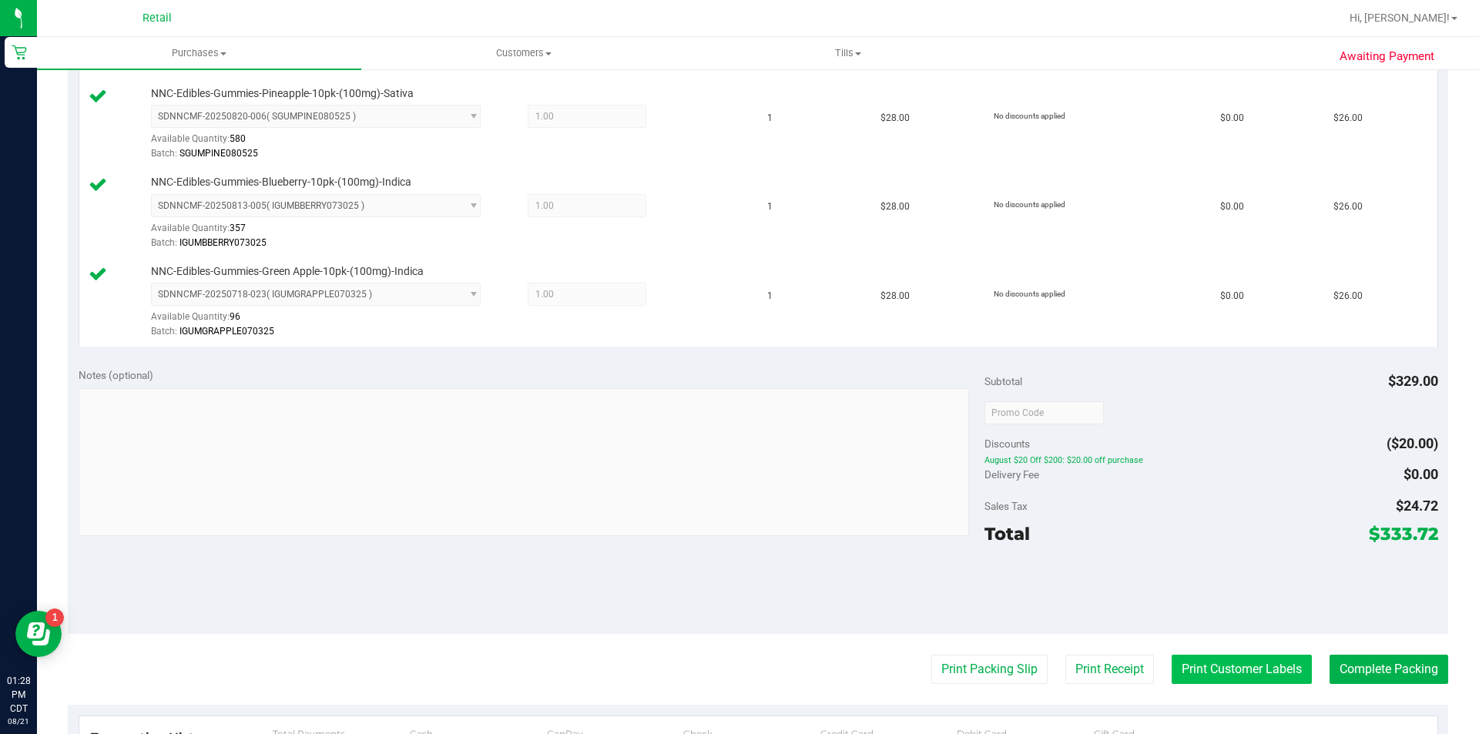
click at [1215, 682] on button "Print Customer Labels" at bounding box center [1241, 669] width 140 height 29
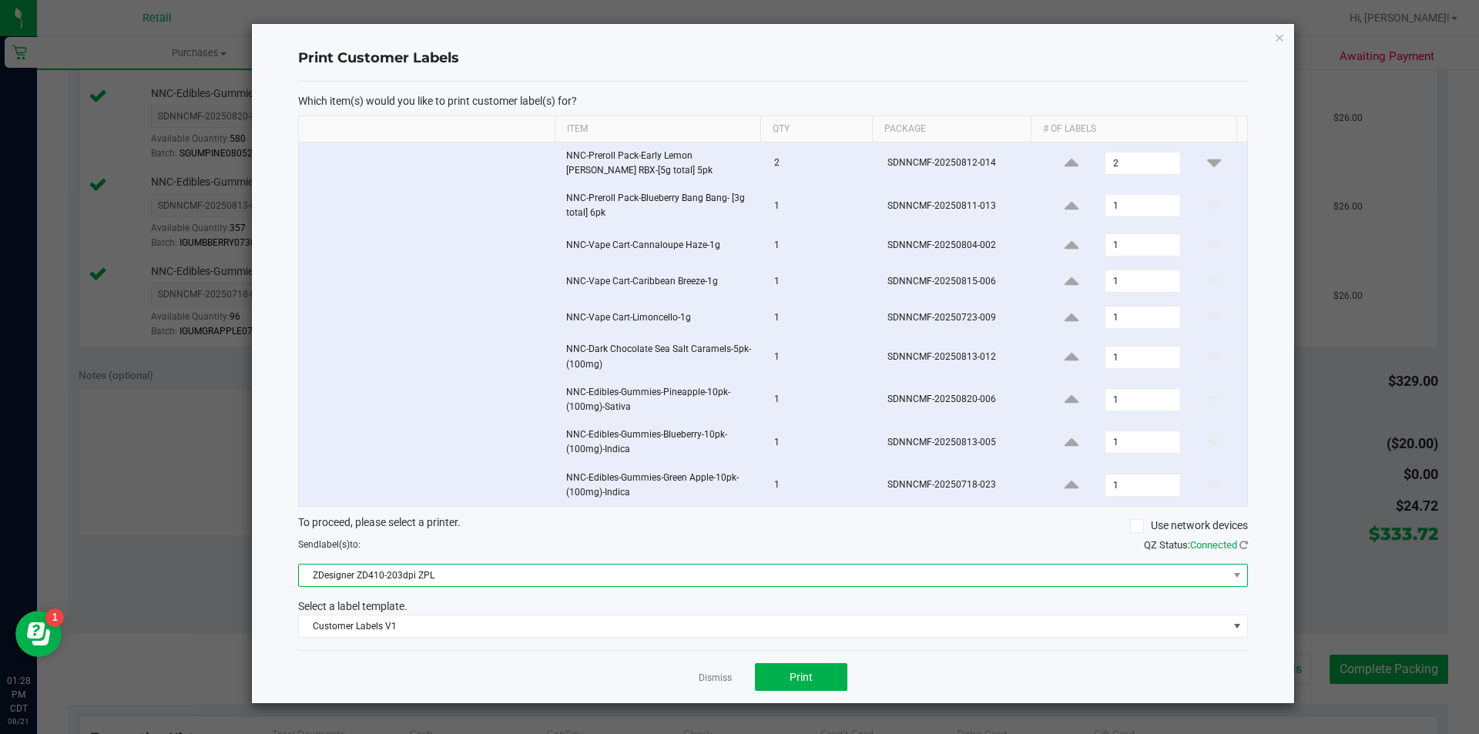
click at [652, 581] on span "ZDesigner ZD410-203dpi ZPL" at bounding box center [763, 576] width 929 height 22
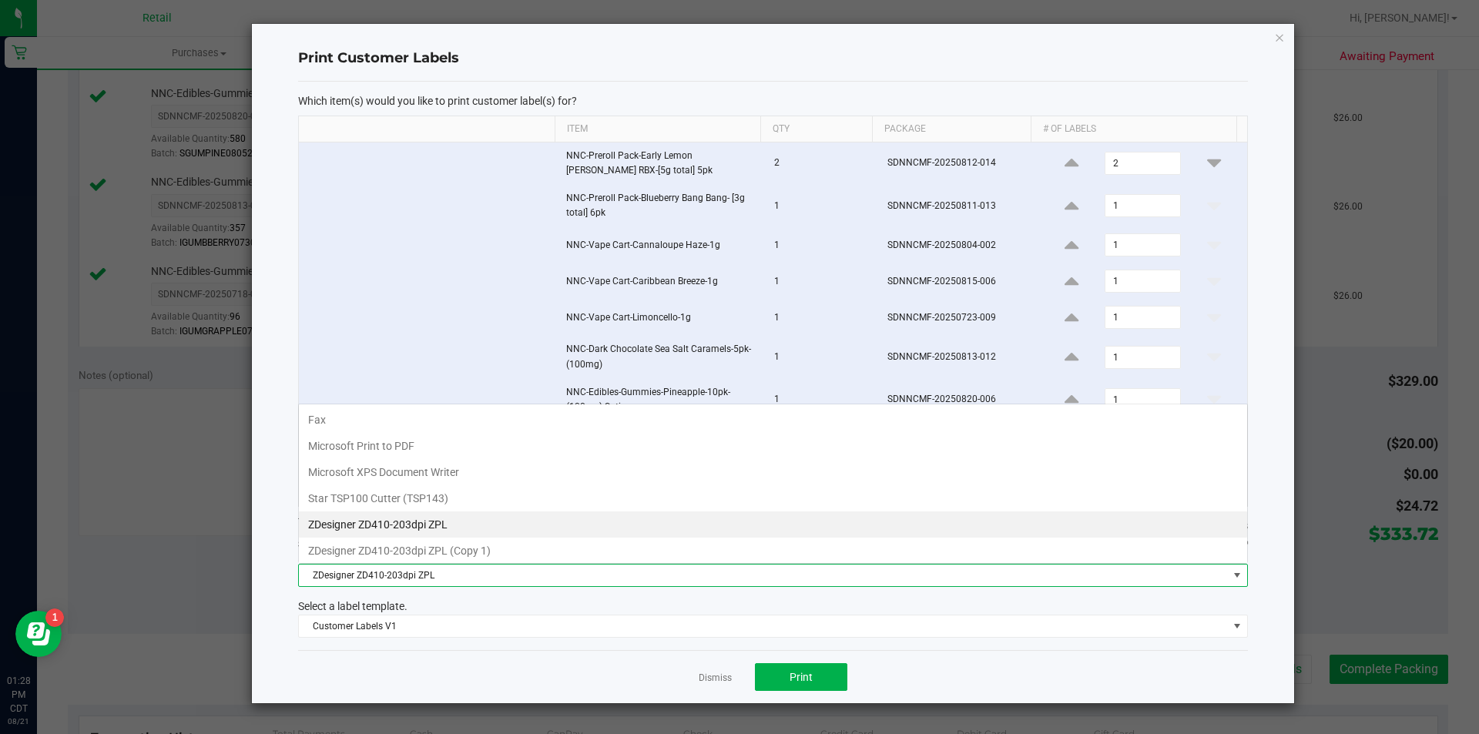
scroll to position [23, 949]
click at [544, 513] on ZPL "ZDesigner ZD410-203dpi ZPL" at bounding box center [773, 524] width 948 height 26
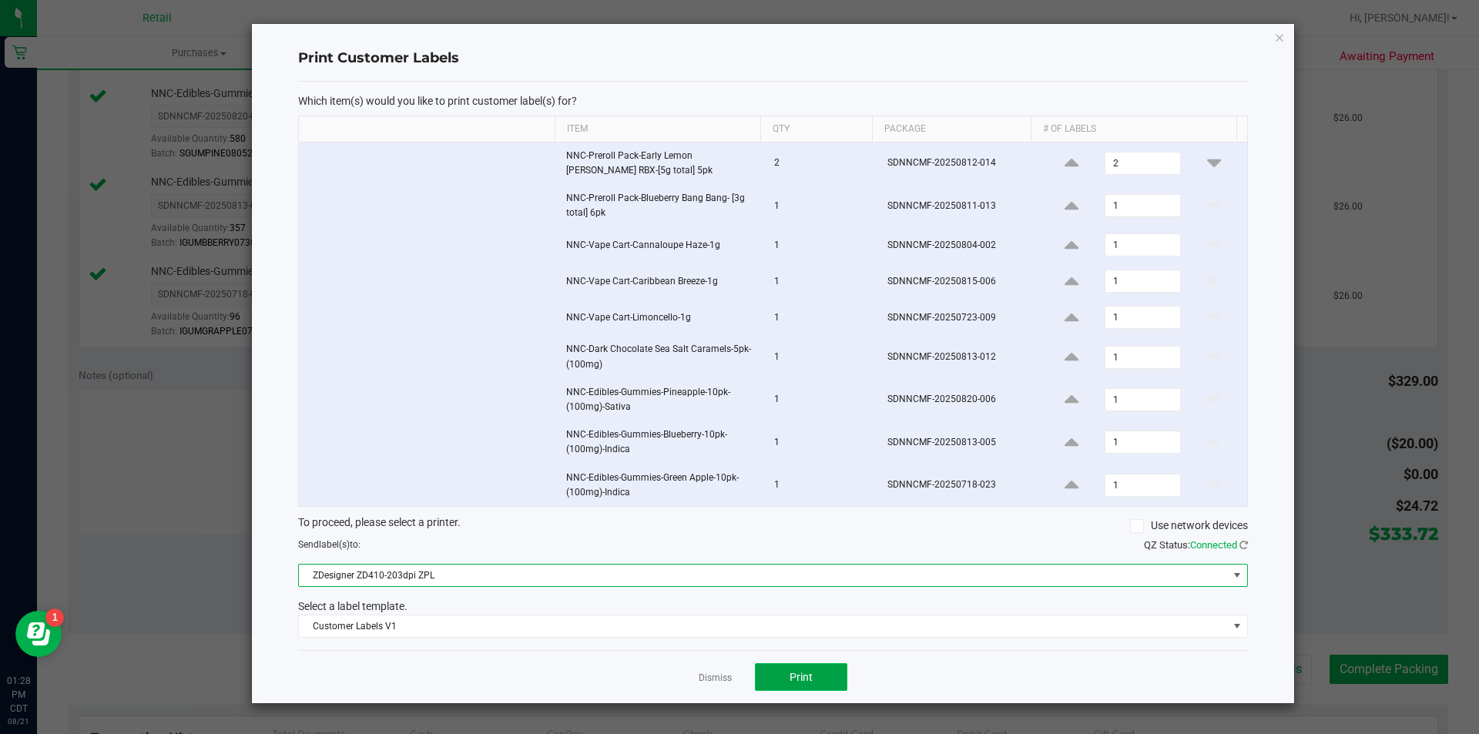
click at [819, 679] on button "Print" at bounding box center [801, 677] width 92 height 28
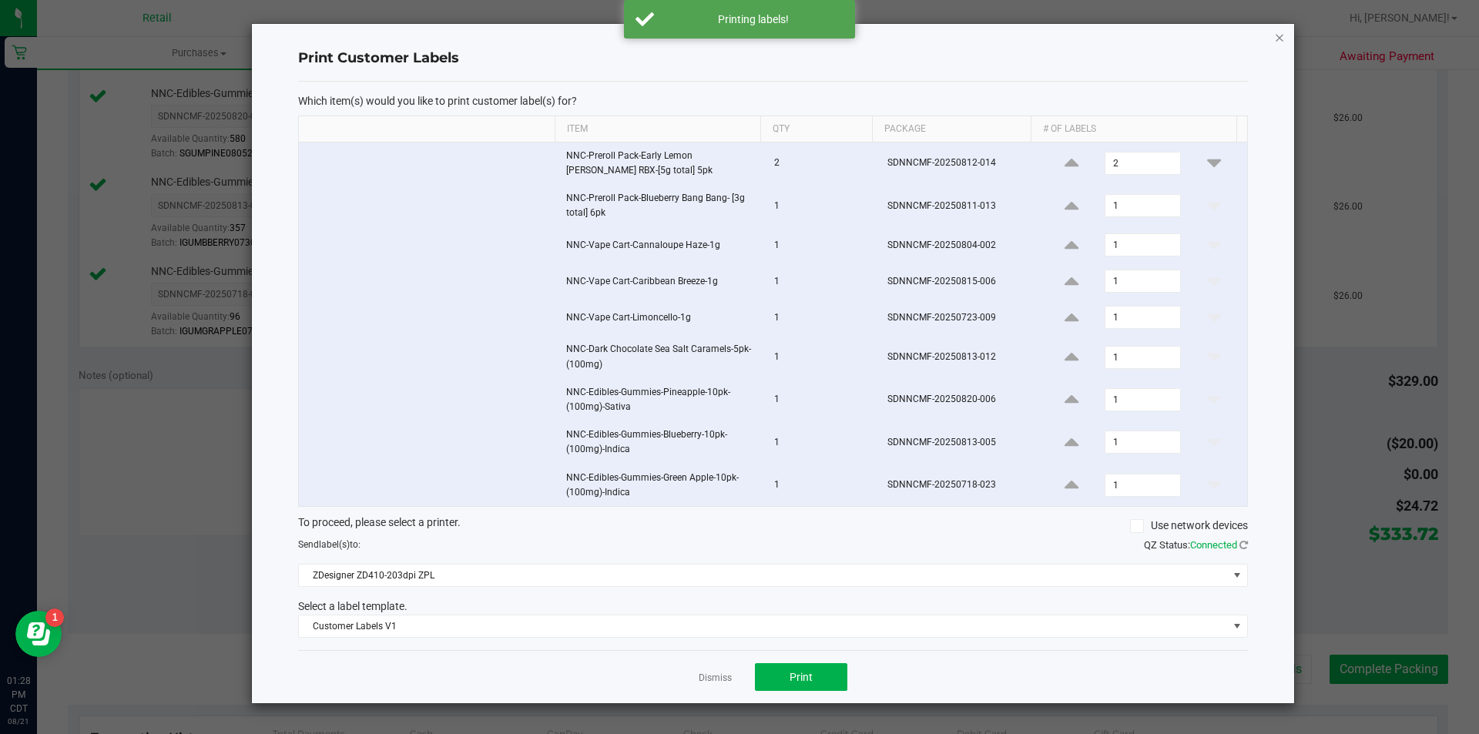
click at [1284, 42] on icon "button" at bounding box center [1279, 37] width 11 height 18
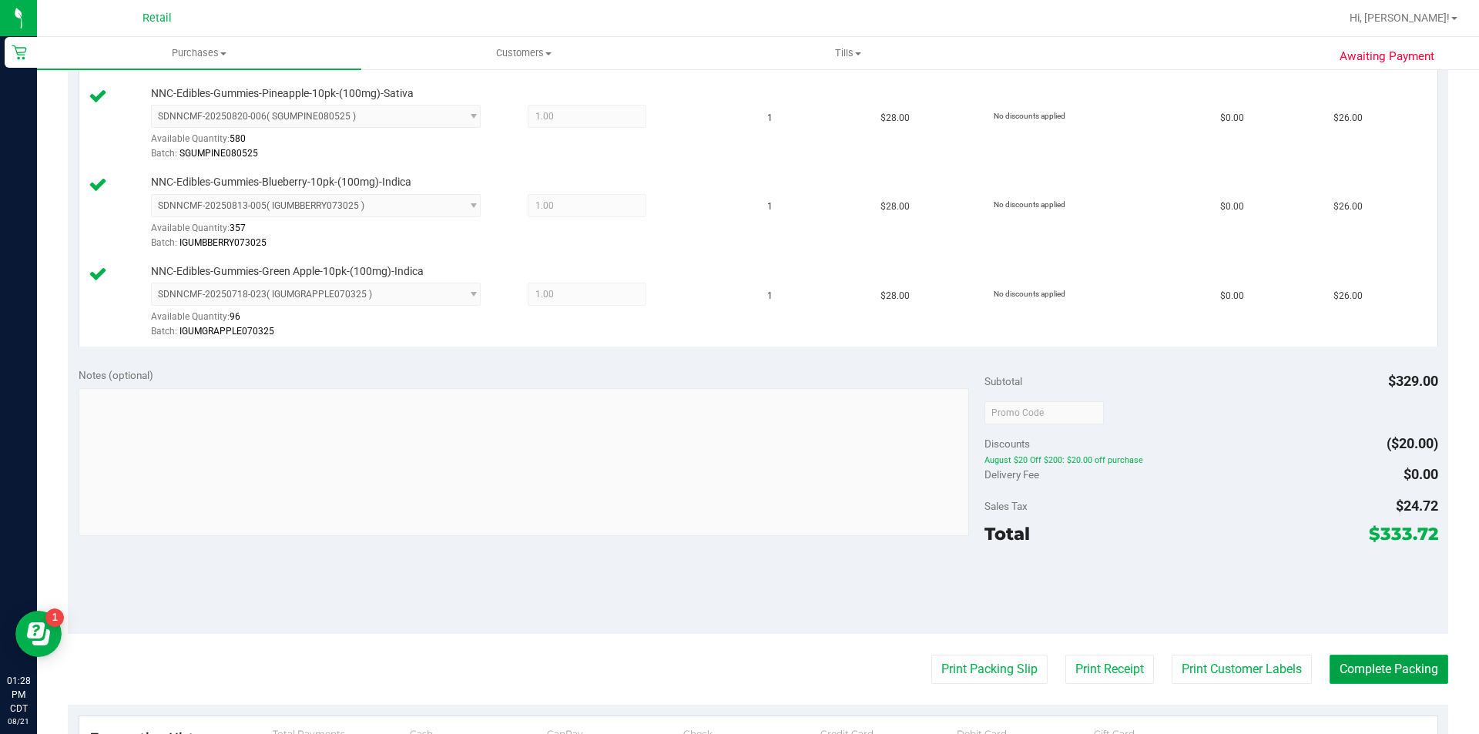
click at [1403, 669] on button "Complete Packing" at bounding box center [1388, 669] width 119 height 29
